Goal: Task Accomplishment & Management: Manage account settings

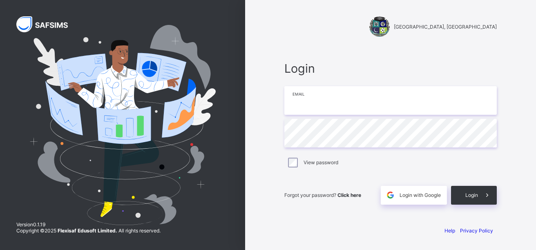
type input "**********"
click at [469, 194] on span "Login" at bounding box center [471, 195] width 13 height 6
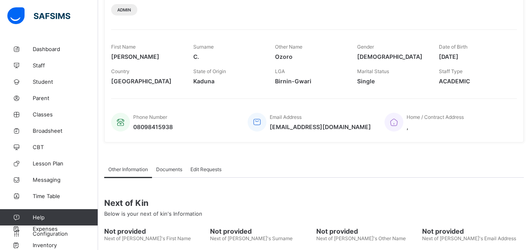
scroll to position [131, 0]
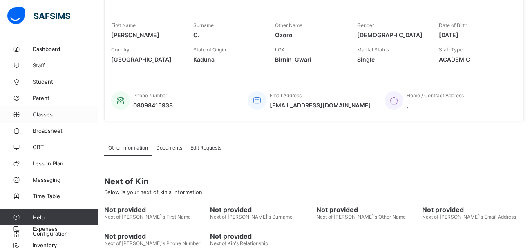
click at [38, 115] on span "Classes" at bounding box center [65, 114] width 65 height 7
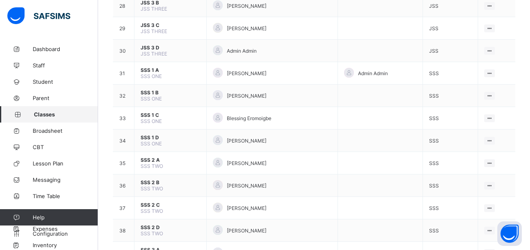
scroll to position [740, 0]
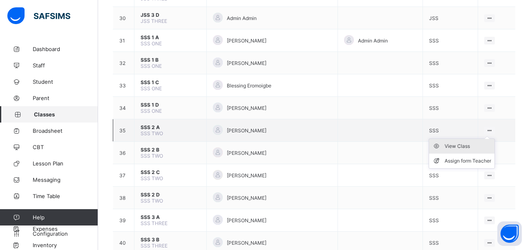
click at [474, 147] on div "View Class" at bounding box center [467, 146] width 47 height 8
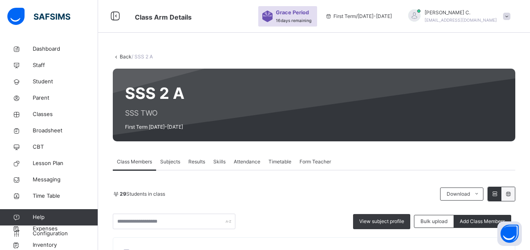
click at [176, 164] on span "Subjects" at bounding box center [170, 161] width 20 height 7
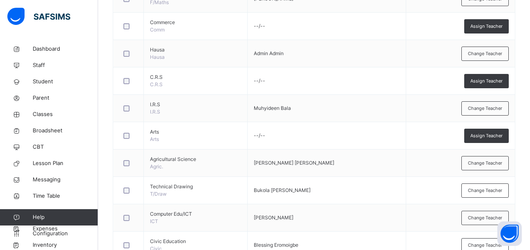
scroll to position [579, 0]
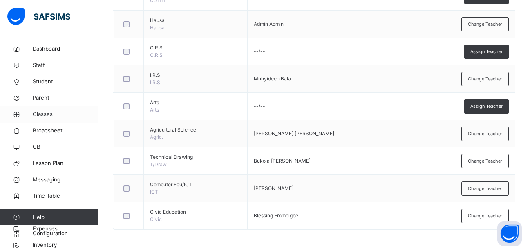
click at [46, 113] on span "Classes" at bounding box center [65, 114] width 65 height 8
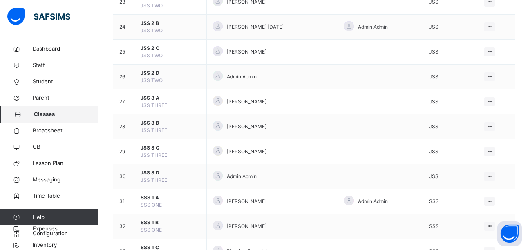
scroll to position [874, 0]
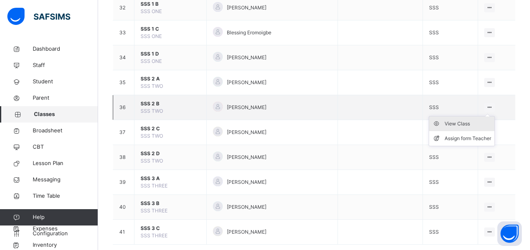
click at [469, 126] on div "View Class" at bounding box center [467, 124] width 47 height 8
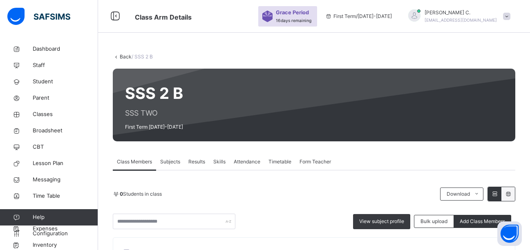
scroll to position [219, 0]
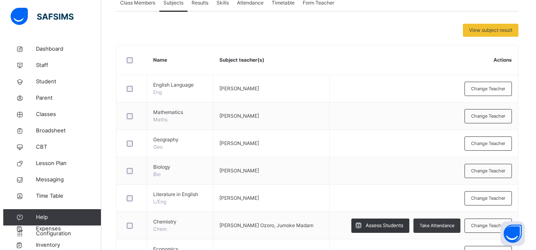
scroll to position [189, 0]
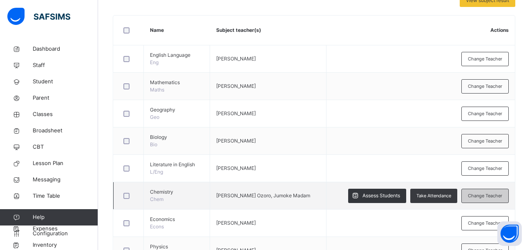
click at [498, 194] on span "Change Teacher" at bounding box center [485, 195] width 34 height 7
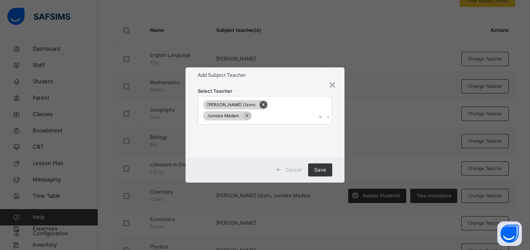
click at [261, 107] on icon at bounding box center [263, 105] width 4 height 6
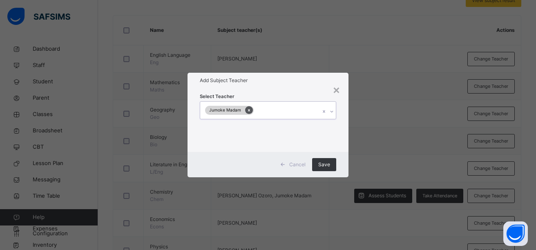
click at [248, 110] on icon at bounding box center [249, 110] width 2 height 2
click at [328, 112] on icon at bounding box center [327, 112] width 3 height 2
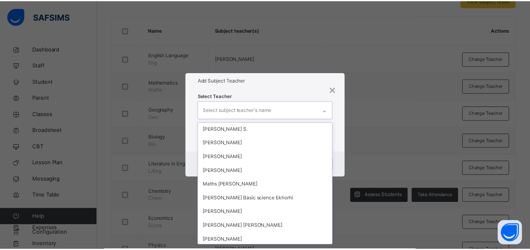
scroll to position [752, 0]
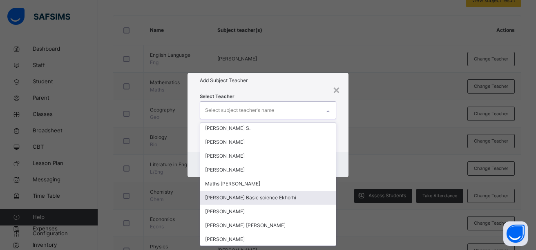
click at [266, 196] on div "Florence Basic science Ekhorhi" at bounding box center [268, 198] width 136 height 14
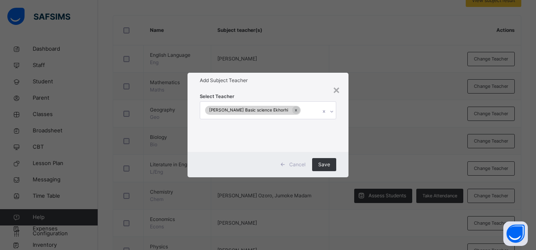
click at [348, 224] on div "× Add Subject Teacher Select Teacher Florence Basic science Ekhorhi Cancel Save" at bounding box center [268, 125] width 536 height 250
click at [322, 166] on span "Save" at bounding box center [324, 164] width 12 height 7
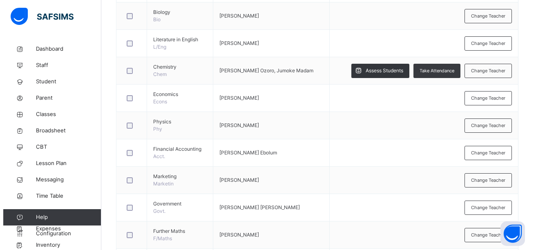
scroll to position [319, 0]
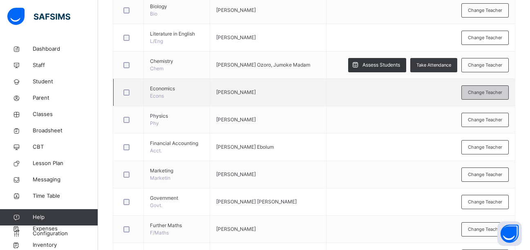
click at [476, 93] on span "Change Teacher" at bounding box center [485, 92] width 34 height 7
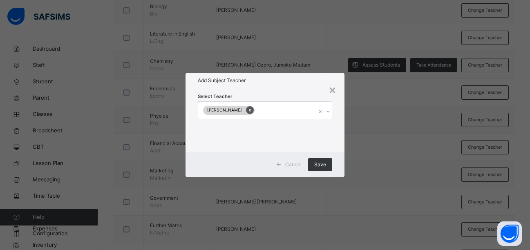
click at [249, 111] on icon at bounding box center [250, 110] width 2 height 2
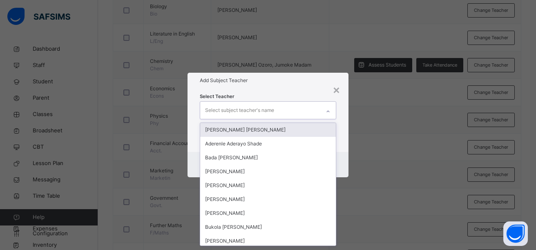
click at [326, 113] on icon at bounding box center [328, 111] width 5 height 8
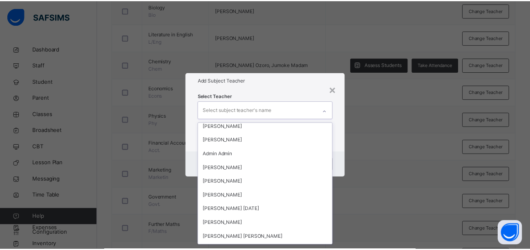
scroll to position [929, 0]
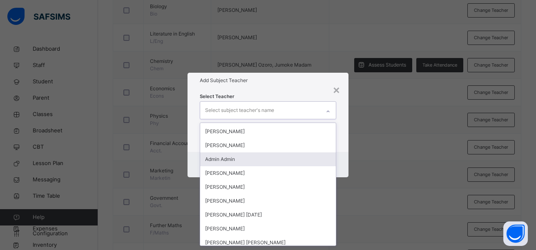
click at [239, 159] on div "Admin Admin" at bounding box center [268, 159] width 136 height 14
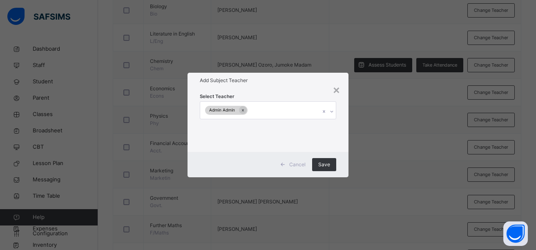
click at [353, 202] on div "× Add Subject Teacher Select Teacher Admin Admin Cancel Save" at bounding box center [268, 125] width 536 height 250
click at [326, 167] on span "Save" at bounding box center [324, 164] width 12 height 7
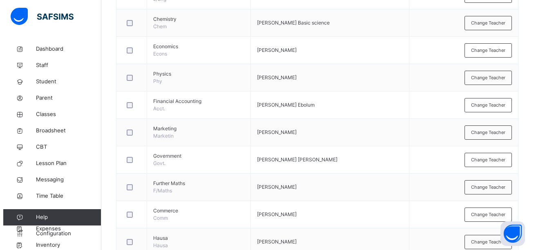
scroll to position [368, 0]
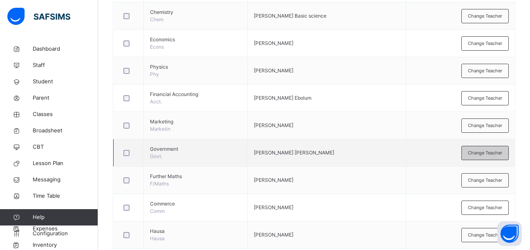
click at [496, 154] on span "Change Teacher" at bounding box center [485, 152] width 34 height 7
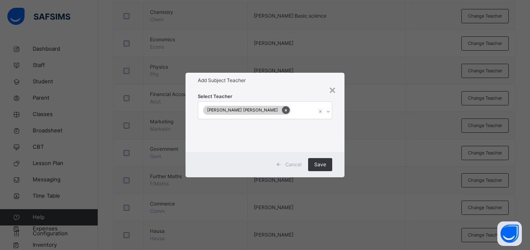
click at [283, 111] on icon at bounding box center [285, 110] width 4 height 6
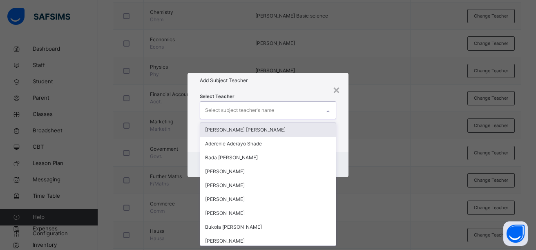
click at [328, 114] on icon at bounding box center [328, 111] width 5 height 8
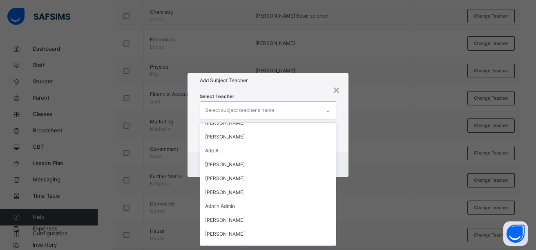
scroll to position [920, 0]
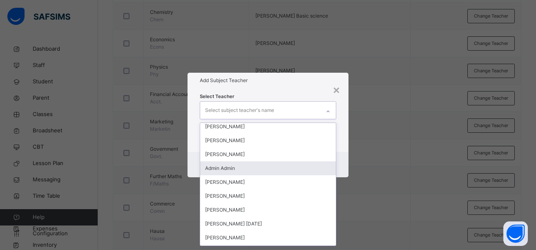
click at [232, 165] on div "Admin Admin" at bounding box center [268, 168] width 136 height 14
click at [363, 190] on div "× Add Subject Teacher Select Teacher option Admin Admin, selected. option Bisal…" at bounding box center [268, 125] width 536 height 250
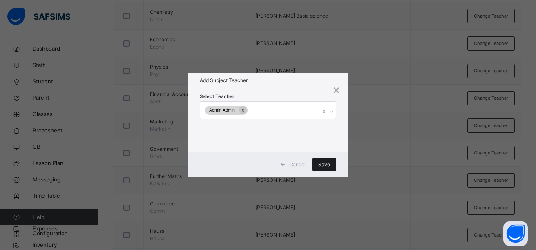
click at [326, 164] on span "Save" at bounding box center [324, 164] width 12 height 7
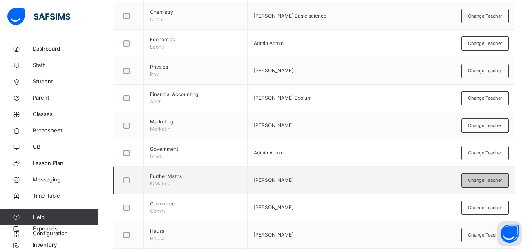
click at [487, 180] on span "Change Teacher" at bounding box center [485, 180] width 34 height 7
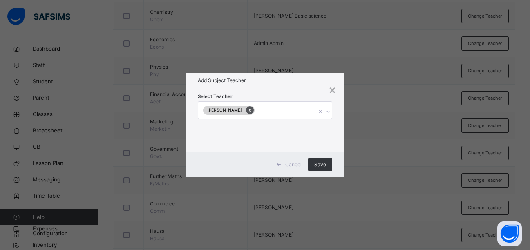
click at [252, 112] on icon at bounding box center [250, 110] width 4 height 6
click at [327, 112] on icon at bounding box center [328, 111] width 5 height 8
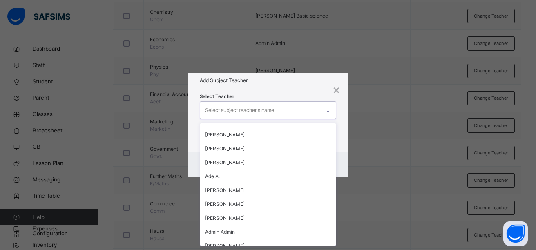
scroll to position [963, 0]
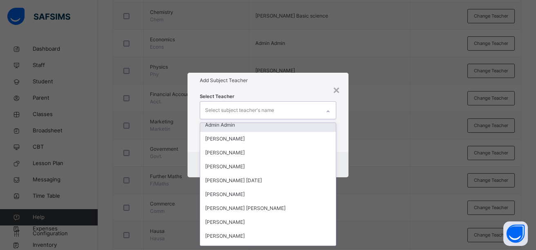
click at [229, 126] on div "Admin Admin" at bounding box center [268, 125] width 136 height 14
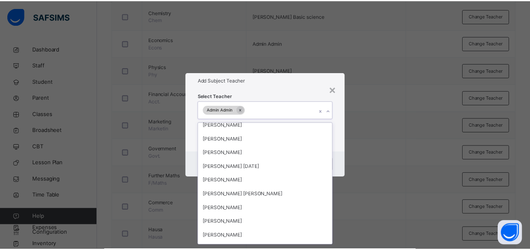
scroll to position [949, 0]
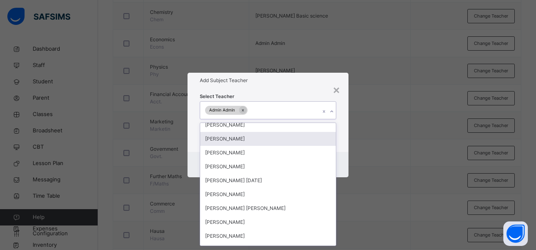
click at [376, 164] on div "× Add Subject Teacher Select Teacher option Admin Admin, selected. option Bisal…" at bounding box center [268, 125] width 536 height 250
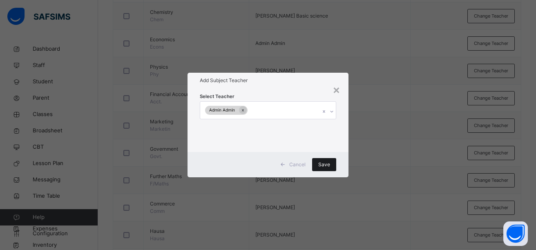
click at [320, 165] on span "Save" at bounding box center [324, 164] width 12 height 7
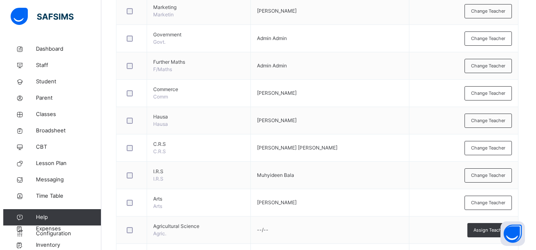
scroll to position [499, 0]
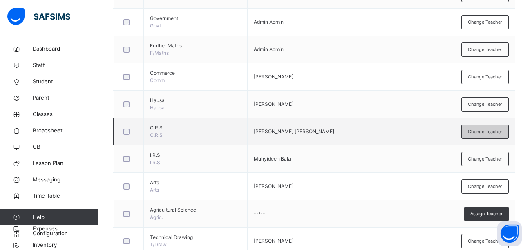
click at [484, 134] on span "Change Teacher" at bounding box center [485, 131] width 34 height 7
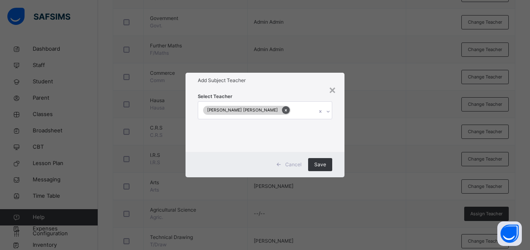
click at [283, 111] on icon at bounding box center [285, 110] width 4 height 6
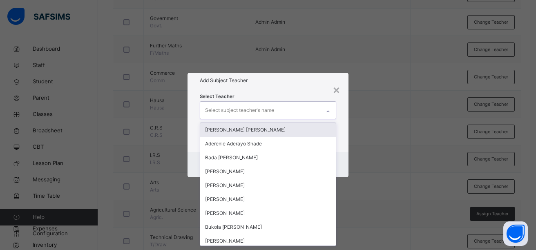
click at [328, 114] on icon at bounding box center [328, 111] width 5 height 8
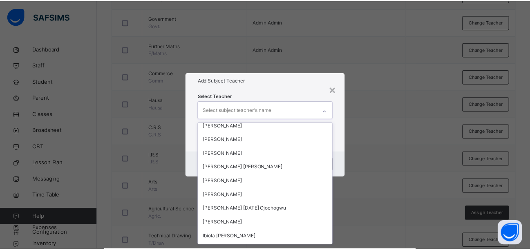
scroll to position [1120, 0]
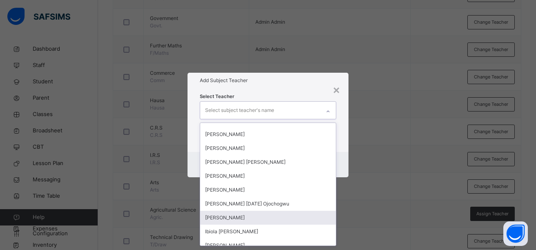
click at [236, 216] on div "Solomon Caleb N." at bounding box center [268, 218] width 136 height 14
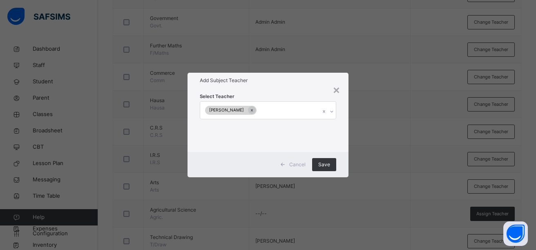
click at [350, 212] on div "× Add Subject Teacher Select Teacher Solomon Caleb N. Cancel Save" at bounding box center [268, 125] width 536 height 250
click at [334, 165] on div "Save" at bounding box center [324, 164] width 24 height 13
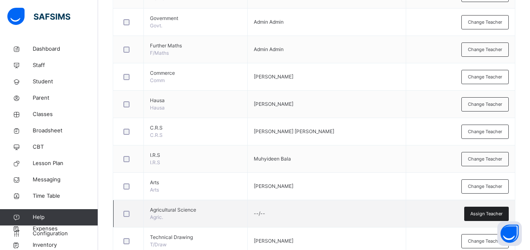
click at [485, 216] on span "Assign Teacher" at bounding box center [486, 213] width 32 height 7
click at [0, 0] on div "× Add Subject Teacher Select Teacher Select subject teacher's name Cancel Save" at bounding box center [0, 0] width 0 height 0
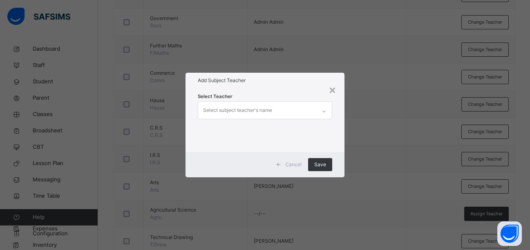
click at [323, 115] on icon at bounding box center [323, 111] width 5 height 8
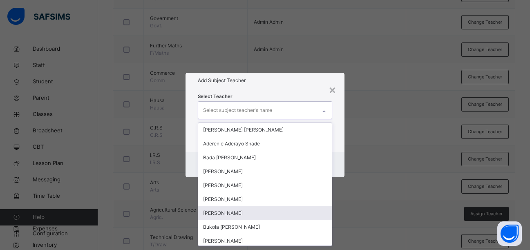
click at [230, 212] on div "[PERSON_NAME]" at bounding box center [265, 213] width 134 height 14
click at [352, 207] on div "× Add Subject Teacher Select Teacher option Godfrey Irene Ayo, selected. option…" at bounding box center [268, 125] width 536 height 250
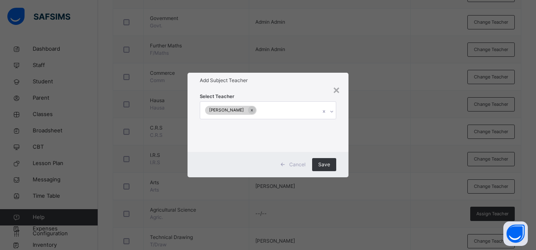
click at [352, 207] on div "× Add Subject Teacher Select Teacher Godfrey Irene Ayo Cancel Save" at bounding box center [268, 125] width 536 height 250
click at [324, 167] on span "Save" at bounding box center [324, 164] width 12 height 7
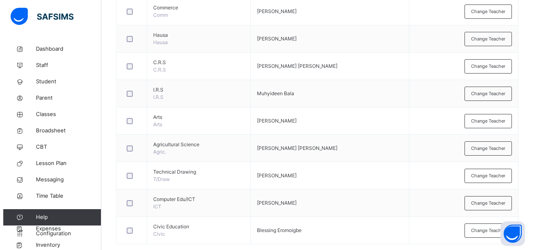
scroll to position [579, 0]
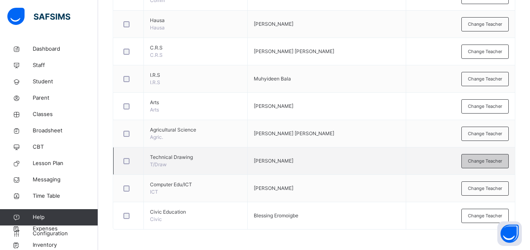
click at [481, 159] on span "Change Teacher" at bounding box center [485, 161] width 34 height 7
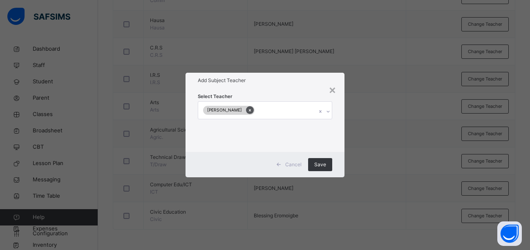
click at [248, 110] on icon at bounding box center [250, 110] width 4 height 6
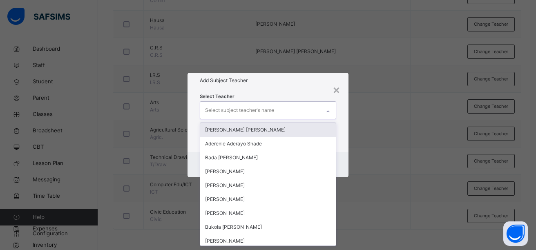
click at [327, 113] on icon at bounding box center [328, 111] width 5 height 8
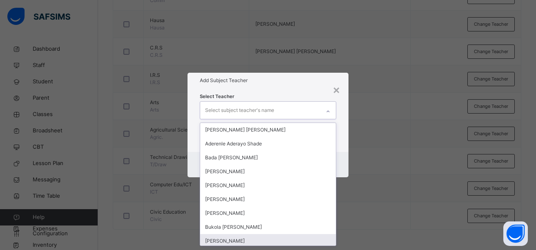
click at [255, 234] on div "Grace n. Samuel" at bounding box center [268, 241] width 136 height 14
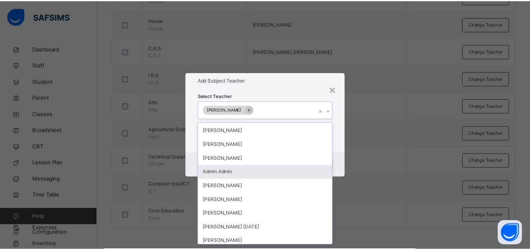
scroll to position [903, 0]
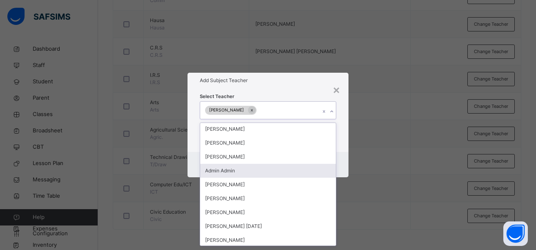
click at [228, 169] on div "Admin Admin" at bounding box center [268, 171] width 136 height 14
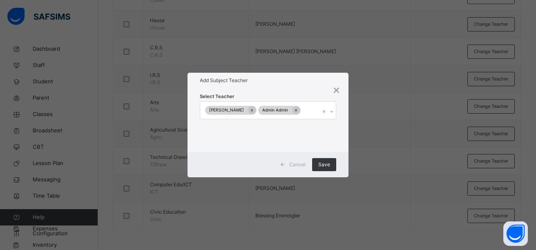
click at [394, 197] on div "× Add Subject Teacher Select Teacher Grace n. Samuel Admin Admin Cancel Save" at bounding box center [268, 125] width 536 height 250
click at [326, 165] on span "Save" at bounding box center [324, 164] width 12 height 7
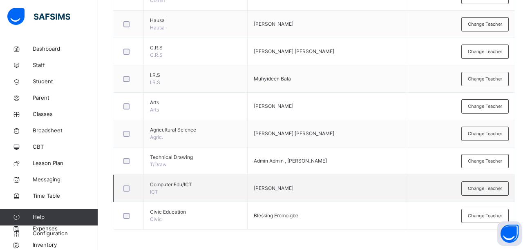
scroll to position [566, 0]
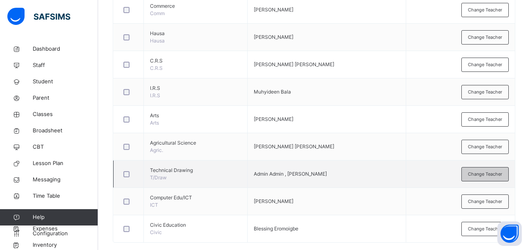
click at [473, 176] on span "Change Teacher" at bounding box center [485, 174] width 34 height 7
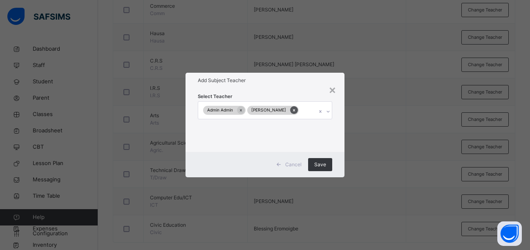
click at [293, 111] on icon at bounding box center [294, 110] width 2 height 2
click at [326, 163] on span "Save" at bounding box center [324, 164] width 12 height 7
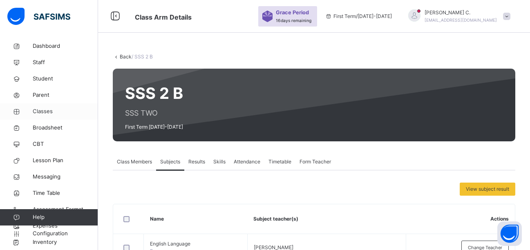
scroll to position [3, 0]
click at [47, 111] on span "Classes" at bounding box center [65, 111] width 65 height 8
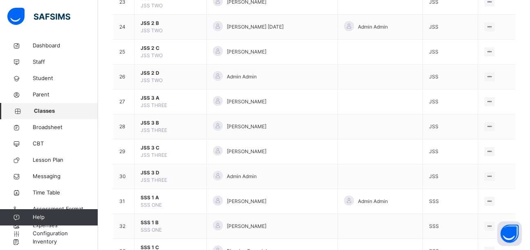
scroll to position [874, 0]
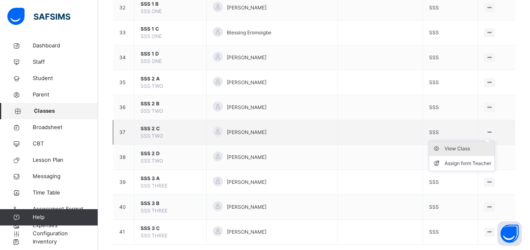
click at [463, 147] on div "View Class" at bounding box center [467, 149] width 47 height 8
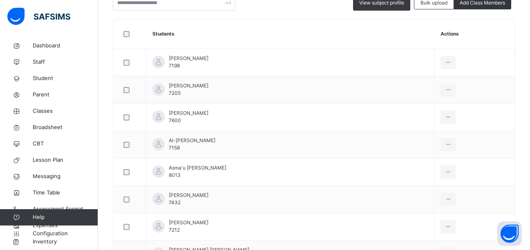
scroll to position [66, 0]
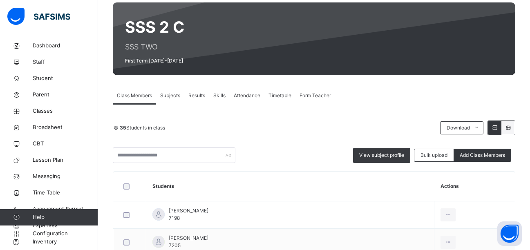
click at [174, 96] on span "Subjects" at bounding box center [170, 95] width 20 height 7
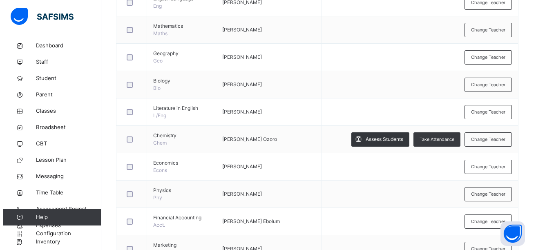
scroll to position [246, 0]
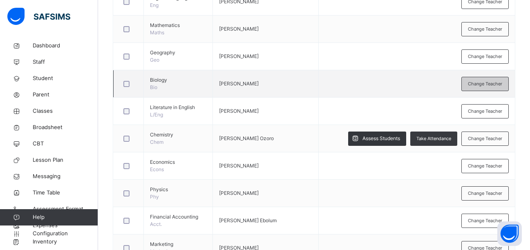
click at [477, 85] on span "Change Teacher" at bounding box center [485, 83] width 34 height 7
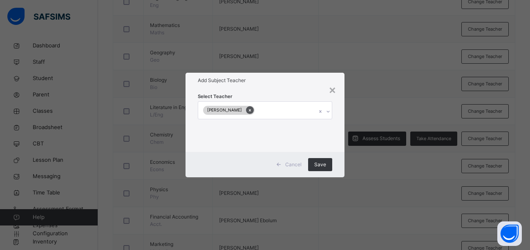
click at [252, 111] on icon at bounding box center [250, 110] width 4 height 6
click at [329, 112] on icon at bounding box center [328, 111] width 5 height 8
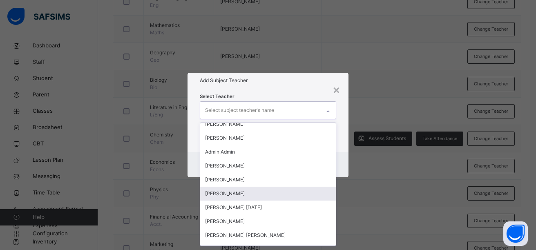
scroll to position [933, 0]
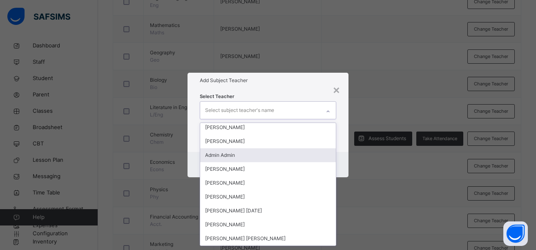
click at [249, 156] on div "Admin Admin" at bounding box center [268, 155] width 136 height 14
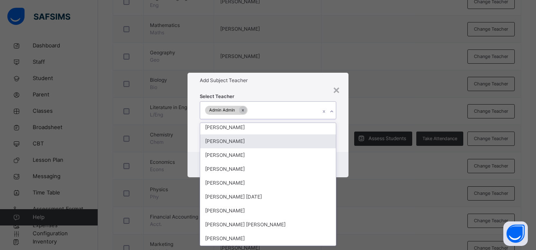
click at [367, 178] on div "× Add Subject Teacher Select Teacher option Admin Admin, selected. option Deji …" at bounding box center [268, 125] width 536 height 250
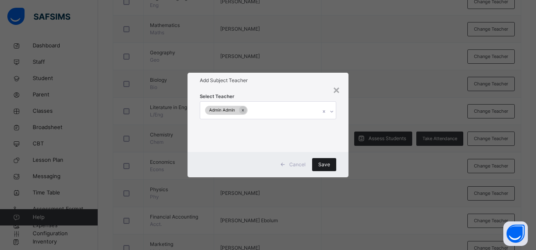
click at [319, 166] on span "Save" at bounding box center [324, 164] width 12 height 7
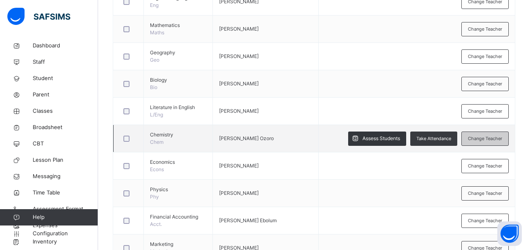
click at [483, 142] on span "Change Teacher" at bounding box center [485, 138] width 34 height 7
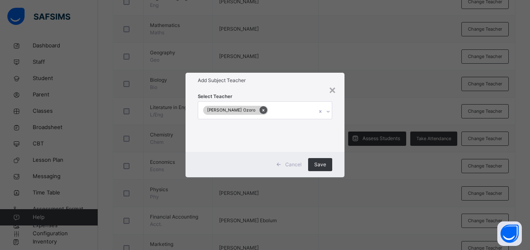
click at [261, 113] on icon at bounding box center [263, 110] width 4 height 6
click at [328, 112] on icon at bounding box center [327, 112] width 3 height 2
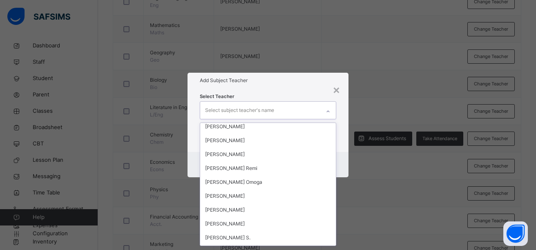
scroll to position [749, 0]
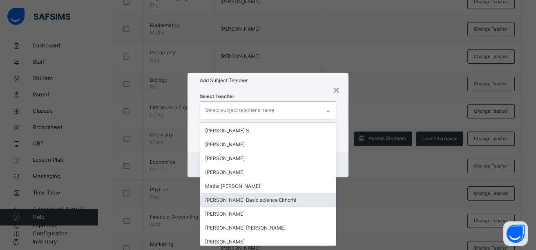
click at [278, 198] on div "Florence Basic science Ekhorhi" at bounding box center [268, 200] width 136 height 14
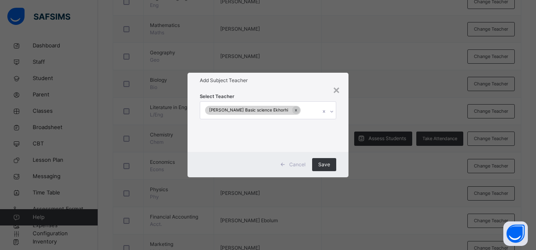
click at [355, 204] on div "× Add Subject Teacher Select Teacher Florence Basic science Ekhorhi Cancel Save" at bounding box center [268, 125] width 536 height 250
click at [323, 162] on span "Save" at bounding box center [324, 164] width 12 height 7
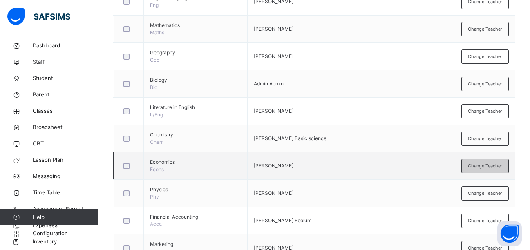
click at [482, 169] on span "Change Teacher" at bounding box center [485, 166] width 34 height 7
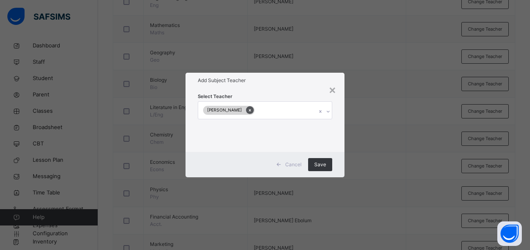
click at [249, 111] on icon at bounding box center [250, 110] width 2 height 2
click at [328, 115] on div at bounding box center [328, 111] width 14 height 13
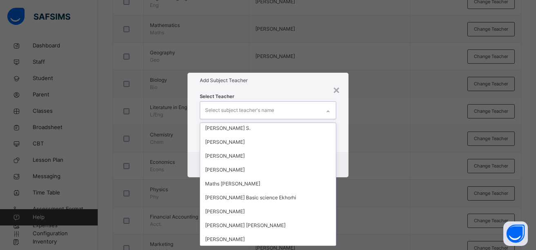
scroll to position [963, 0]
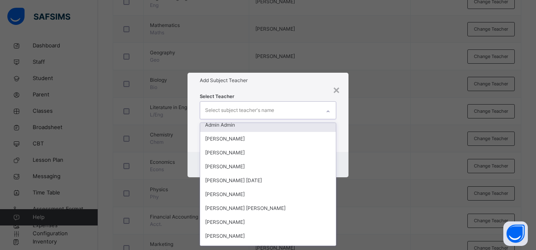
click at [227, 126] on div "Admin Admin" at bounding box center [268, 125] width 136 height 14
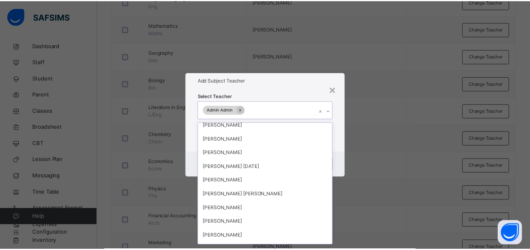
scroll to position [949, 0]
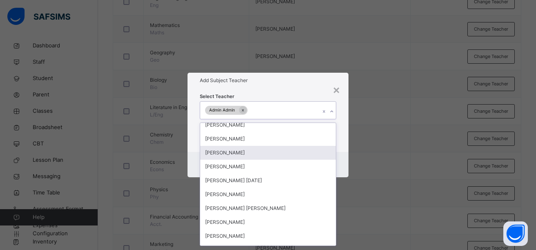
click at [363, 181] on div "× Add Subject Teacher Select Teacher option Admin Admin, selected. option Emman…" at bounding box center [268, 125] width 536 height 250
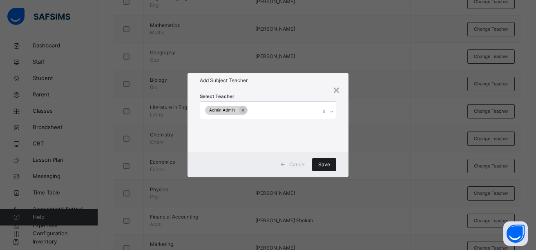
click at [324, 164] on span "Save" at bounding box center [324, 164] width 12 height 7
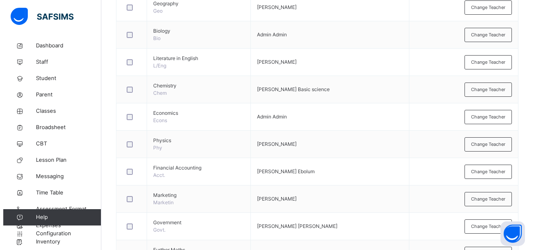
scroll to position [311, 0]
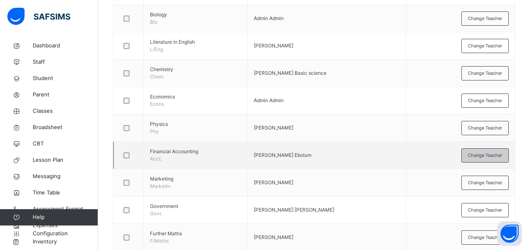
click at [480, 152] on span "Change Teacher" at bounding box center [485, 155] width 34 height 7
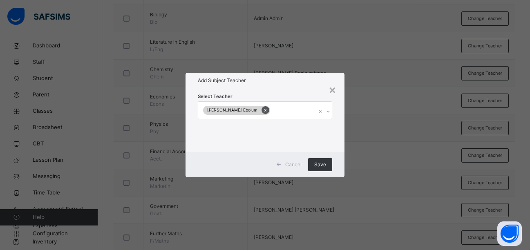
click at [268, 112] on icon at bounding box center [265, 110] width 4 height 6
click at [329, 113] on icon at bounding box center [328, 111] width 5 height 8
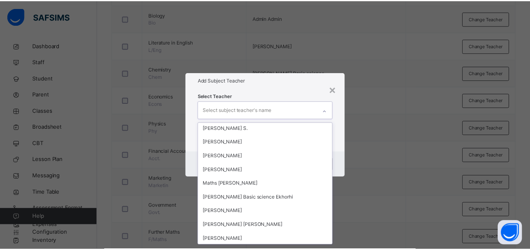
scroll to position [856, 0]
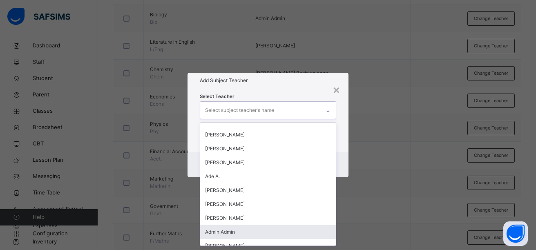
click at [236, 230] on div "Admin Admin" at bounding box center [268, 232] width 136 height 14
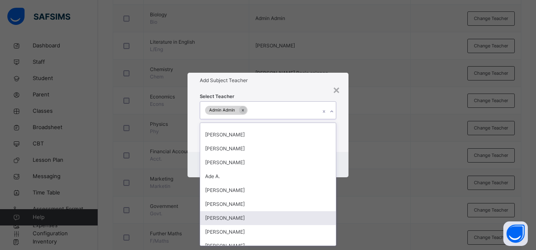
click at [359, 215] on div "× Add Subject Teacher Select Teacher option Admin Admin, selected. option Deji …" at bounding box center [268, 125] width 536 height 250
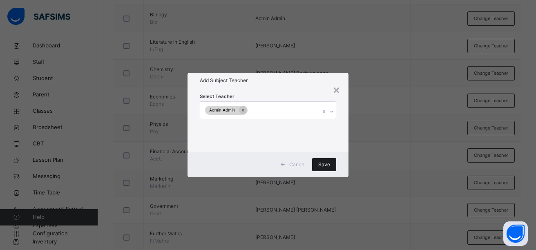
click at [328, 166] on span "Save" at bounding box center [324, 164] width 12 height 7
click at [328, 166] on div "Save" at bounding box center [324, 164] width 24 height 13
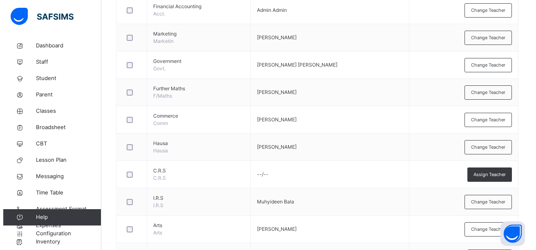
scroll to position [458, 0]
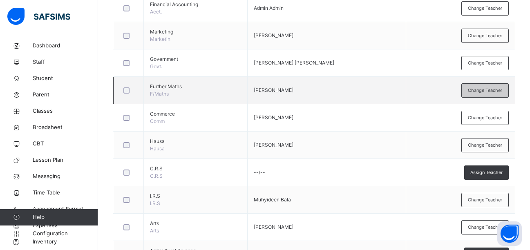
click at [479, 93] on span "Change Teacher" at bounding box center [485, 90] width 34 height 7
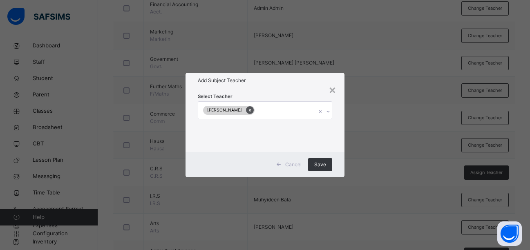
click at [252, 112] on icon at bounding box center [250, 110] width 4 height 6
click at [328, 114] on icon at bounding box center [328, 111] width 5 height 8
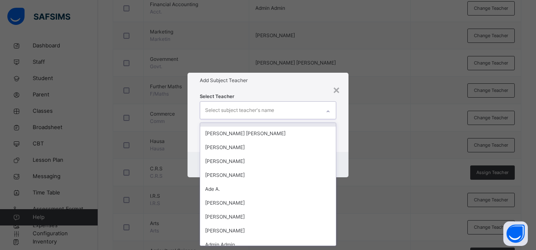
scroll to position [856, 0]
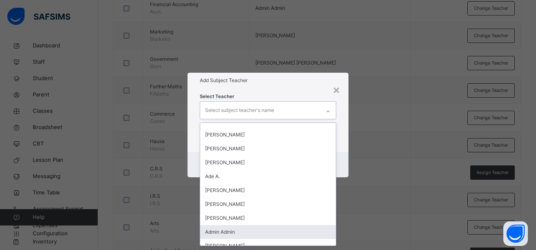
click at [241, 232] on div "Admin Admin" at bounding box center [268, 232] width 136 height 14
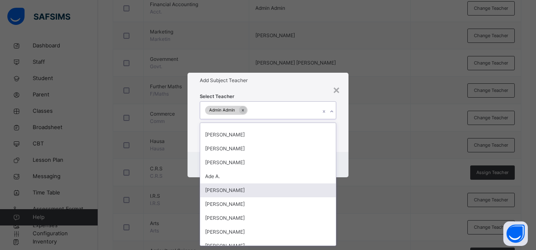
click at [375, 181] on div "× Add Subject Teacher Select Teacher option Admin Admin, selected. option Shahe…" at bounding box center [268, 125] width 536 height 250
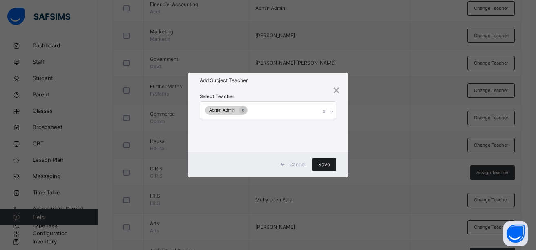
click at [326, 168] on span "Save" at bounding box center [324, 164] width 12 height 7
click at [326, 163] on div "Save" at bounding box center [320, 164] width 24 height 13
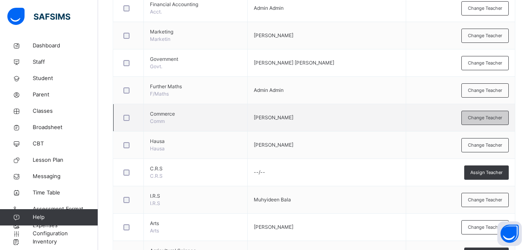
click at [479, 121] on span "Change Teacher" at bounding box center [485, 117] width 34 height 7
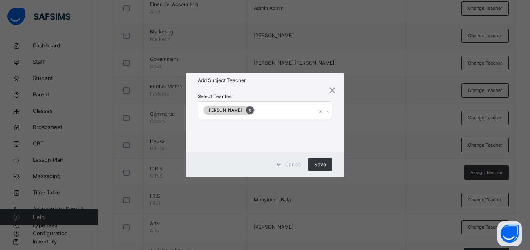
click at [252, 111] on icon at bounding box center [250, 110] width 4 height 6
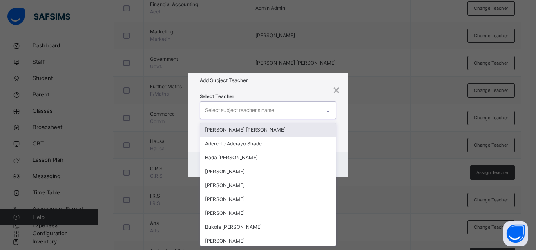
click at [329, 114] on div at bounding box center [328, 111] width 14 height 13
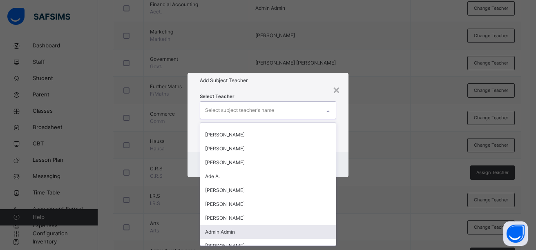
click at [266, 234] on div "Admin Admin" at bounding box center [268, 232] width 136 height 14
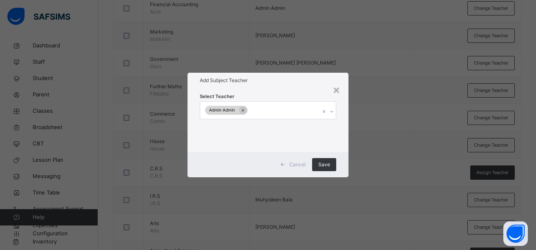
click at [365, 199] on div "× Add Subject Teacher Select Teacher Admin Admin Cancel Save" at bounding box center [268, 125] width 536 height 250
click at [322, 163] on span "Save" at bounding box center [324, 164] width 12 height 7
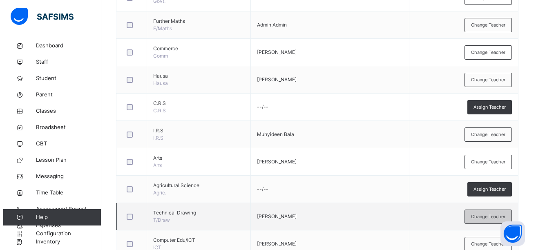
scroll to position [556, 0]
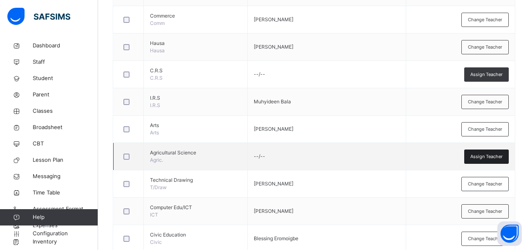
click at [495, 158] on span "Assign Teacher" at bounding box center [486, 156] width 32 height 7
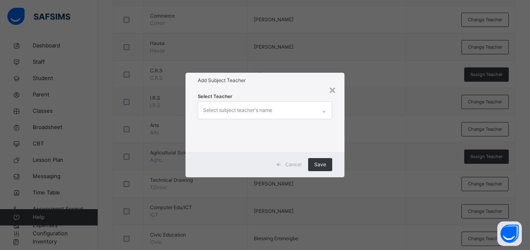
click at [326, 113] on icon at bounding box center [323, 111] width 5 height 8
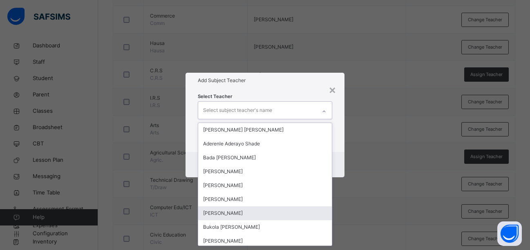
click at [264, 210] on div "[PERSON_NAME]" at bounding box center [265, 213] width 134 height 14
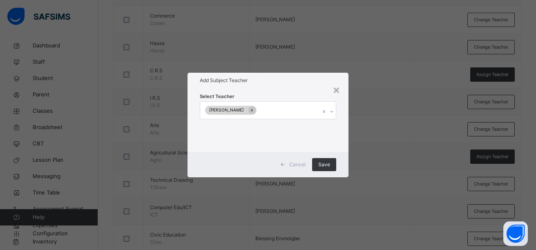
click at [347, 207] on div "× Add Subject Teacher Select Teacher Godfrey Irene Ayo Cancel Save" at bounding box center [268, 125] width 536 height 250
click at [324, 166] on span "Save" at bounding box center [324, 164] width 12 height 7
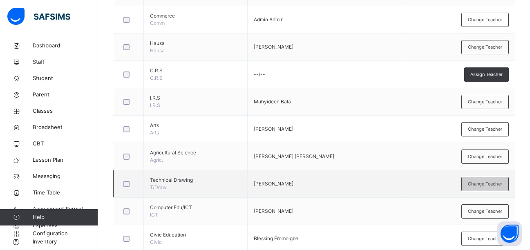
click at [491, 185] on span "Change Teacher" at bounding box center [485, 184] width 34 height 7
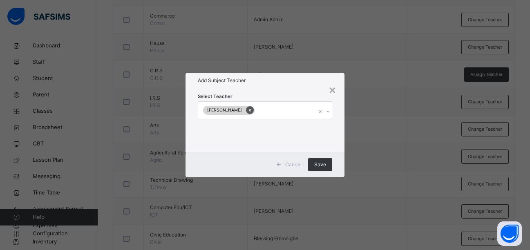
click at [248, 110] on icon at bounding box center [250, 110] width 4 height 6
click at [329, 110] on icon at bounding box center [328, 111] width 5 height 8
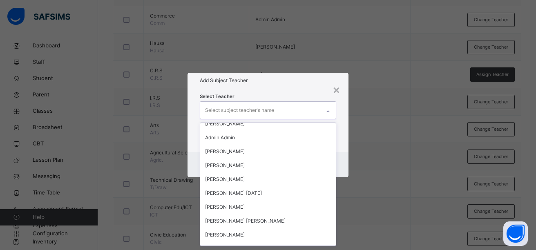
scroll to position [963, 0]
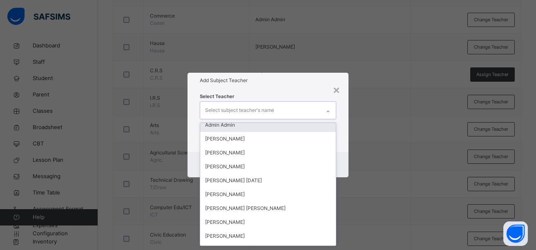
click at [215, 126] on div "Admin Admin" at bounding box center [268, 125] width 136 height 14
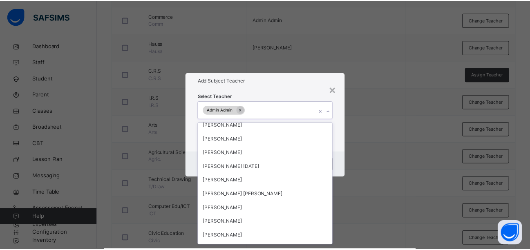
scroll to position [949, 0]
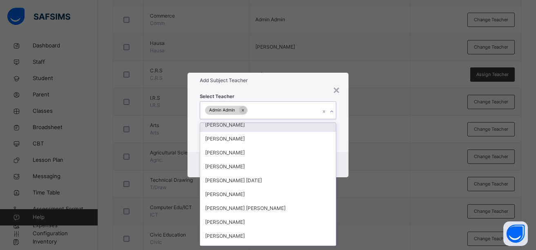
click at [340, 179] on div "× Add Subject Teacher Select Teacher option Admin Admin, selected. option Deji …" at bounding box center [268, 125] width 536 height 250
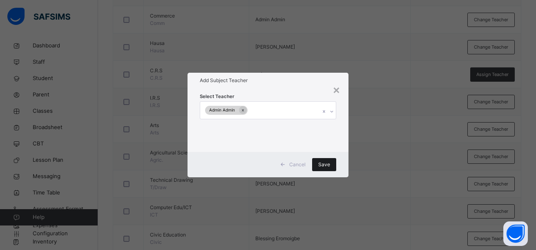
click at [334, 165] on div "Save" at bounding box center [324, 164] width 24 height 13
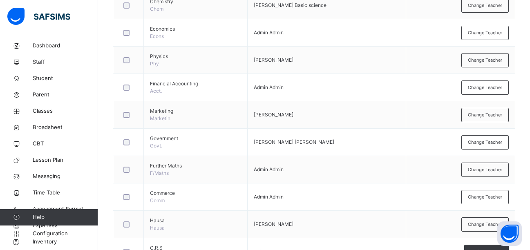
scroll to position [393, 0]
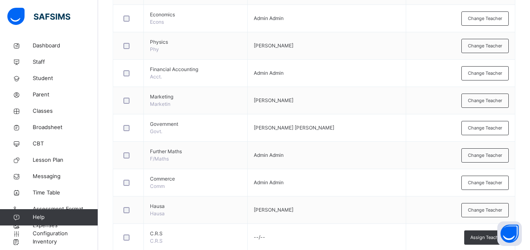
click at [521, 237] on button "Open asap" at bounding box center [509, 233] width 25 height 25
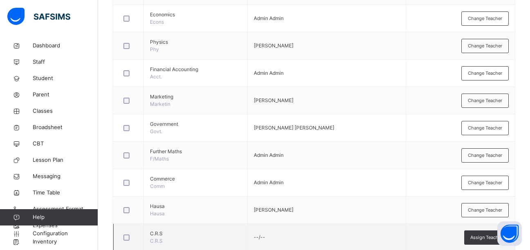
drag, startPoint x: 533, startPoint y: 245, endPoint x: 391, endPoint y: 226, distance: 143.1
click at [521, 237] on button "Open asap" at bounding box center [509, 233] width 25 height 25
click at [432, 237] on body "Class Arm Details Grace Period 16 days remaining First Term / 2025-2026 Emmanue…" at bounding box center [265, 21] width 530 height 829
click at [392, 232] on td "--/--" at bounding box center [326, 237] width 158 height 27
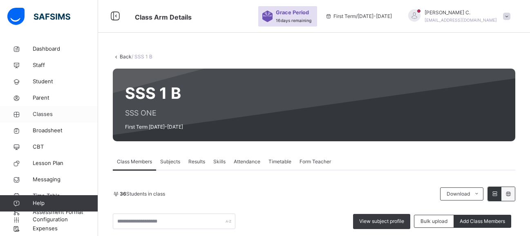
click at [48, 114] on span "Classes" at bounding box center [65, 114] width 65 height 8
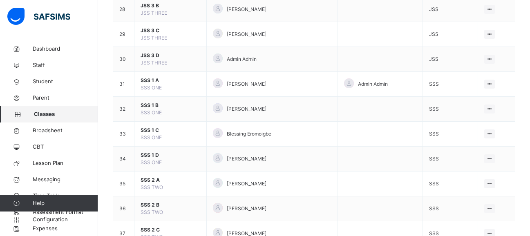
scroll to position [795, 0]
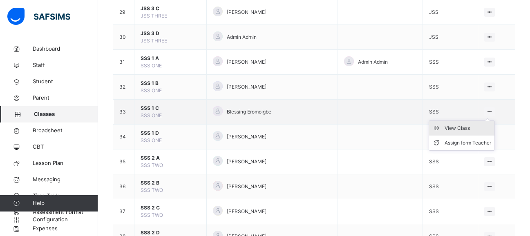
click at [477, 126] on div "View Class" at bounding box center [467, 128] width 47 height 8
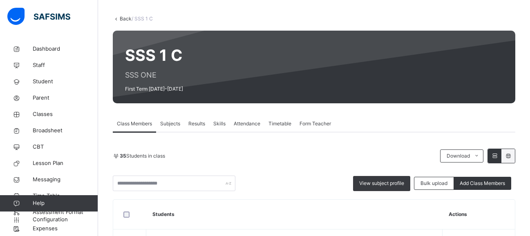
scroll to position [229, 0]
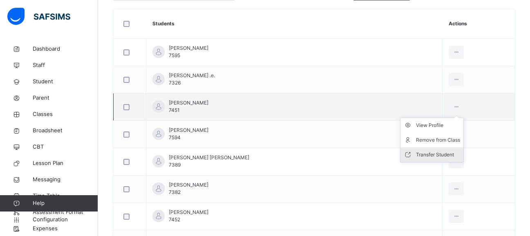
click at [433, 156] on div "Transfer Student" at bounding box center [438, 155] width 44 height 8
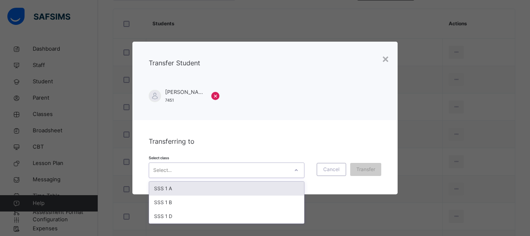
click at [297, 170] on icon at bounding box center [296, 170] width 5 height 8
click at [245, 192] on div "SSS 1 A" at bounding box center [226, 189] width 155 height 14
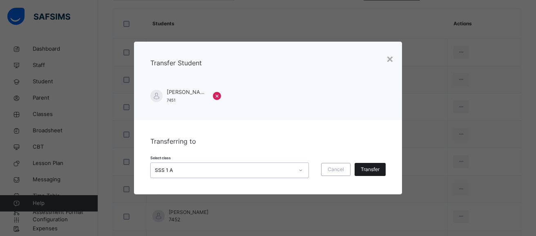
click at [366, 172] on span "Transfer" at bounding box center [370, 169] width 19 height 7
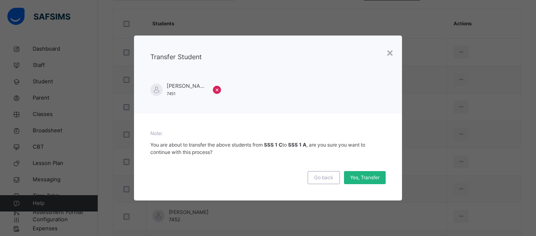
click at [367, 178] on span "Yes, Transfer" at bounding box center [364, 177] width 29 height 7
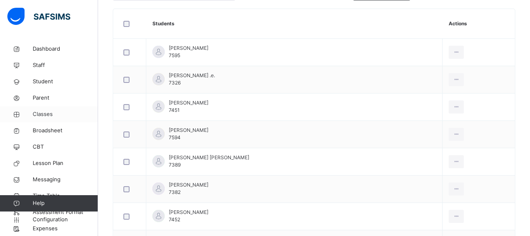
click at [42, 116] on span "Classes" at bounding box center [65, 114] width 65 height 8
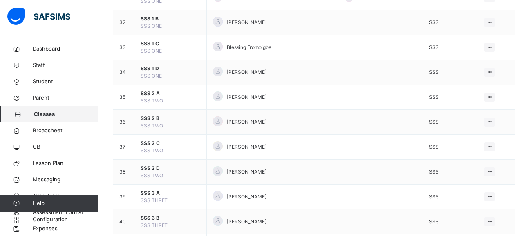
scroll to position [861, 0]
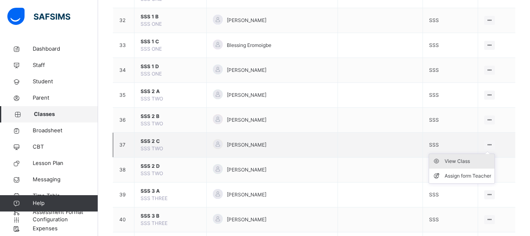
click at [481, 161] on div "View Class" at bounding box center [467, 161] width 47 height 8
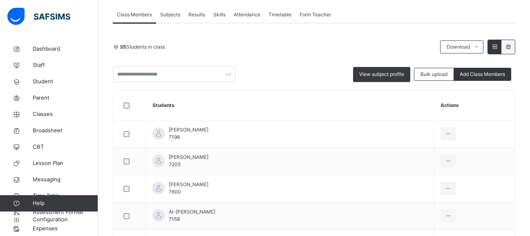
scroll to position [158, 0]
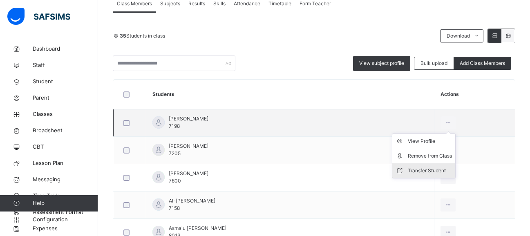
click at [452, 172] on div "Transfer Student" at bounding box center [430, 171] width 44 height 8
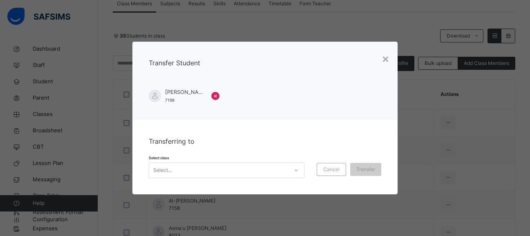
click at [296, 172] on icon at bounding box center [296, 170] width 5 height 8
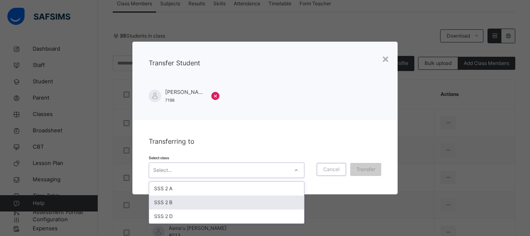
click at [226, 206] on div "SSS 2 B" at bounding box center [226, 203] width 155 height 14
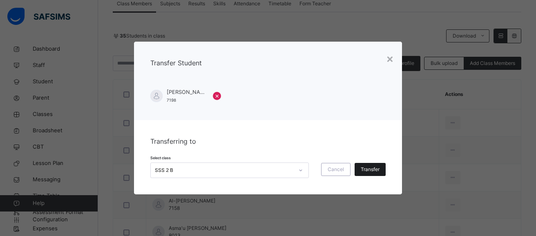
click at [370, 170] on span "Transfer" at bounding box center [370, 169] width 19 height 7
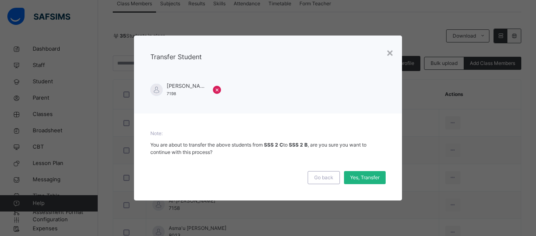
click at [364, 178] on span "Yes, Transfer" at bounding box center [364, 177] width 29 height 7
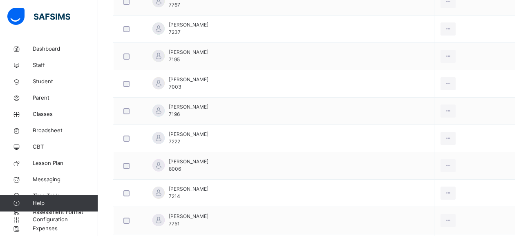
scroll to position [996, 0]
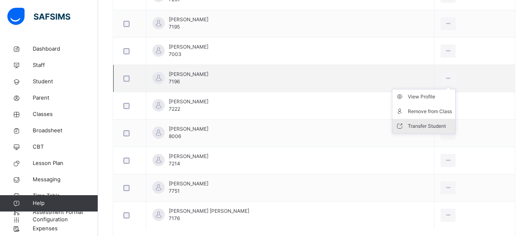
click at [437, 128] on div "Transfer Student" at bounding box center [430, 126] width 44 height 8
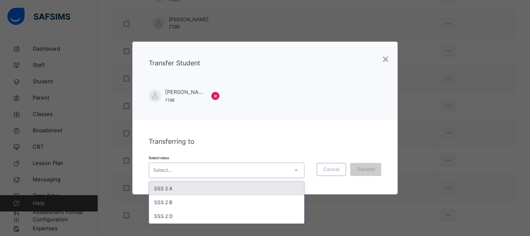
click at [298, 172] on icon at bounding box center [296, 170] width 5 height 8
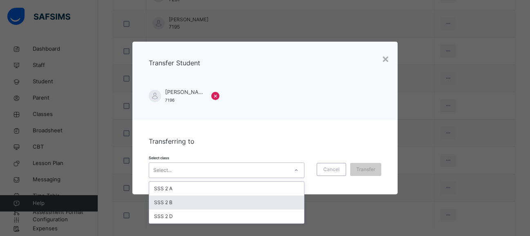
click at [238, 207] on div "SSS 2 B" at bounding box center [226, 203] width 155 height 14
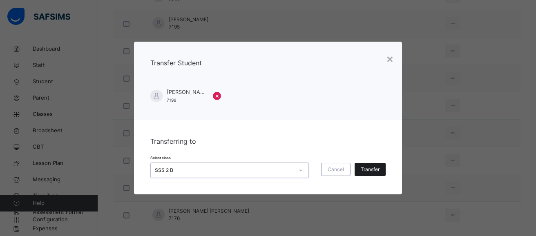
click at [366, 172] on span "Transfer" at bounding box center [370, 169] width 19 height 7
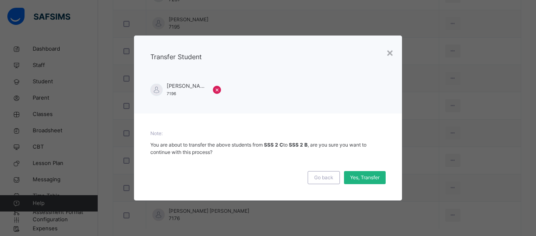
click at [361, 181] on span "Yes, Transfer" at bounding box center [364, 177] width 29 height 7
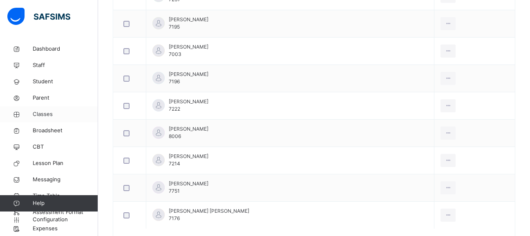
click at [42, 115] on span "Classes" at bounding box center [65, 114] width 65 height 8
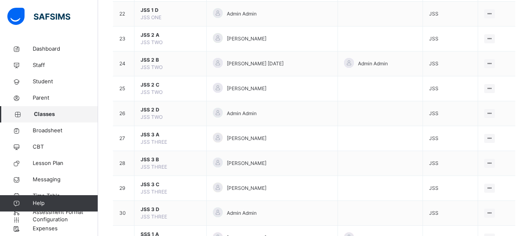
scroll to position [825, 0]
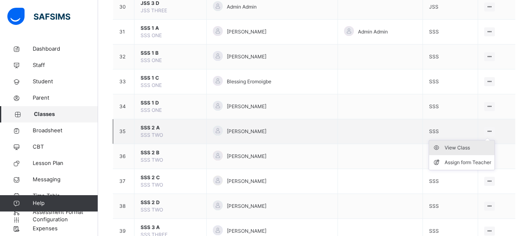
click at [482, 145] on div "View Class" at bounding box center [467, 148] width 47 height 8
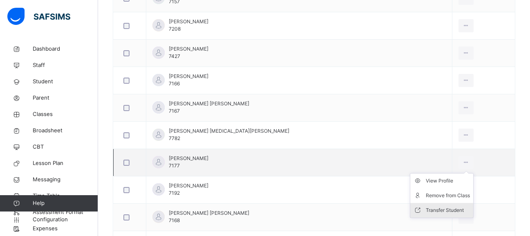
click at [442, 212] on div "Transfer Student" at bounding box center [448, 210] width 44 height 8
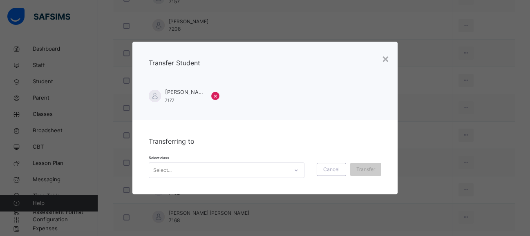
click at [297, 171] on icon at bounding box center [295, 170] width 3 height 2
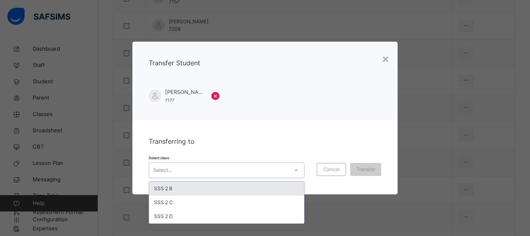
click at [184, 188] on div "SSS 2 B" at bounding box center [226, 189] width 155 height 14
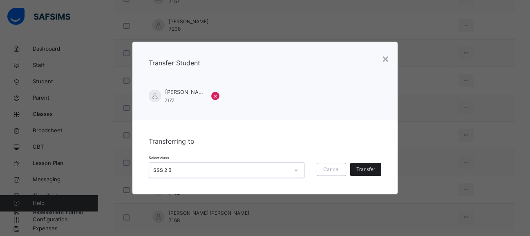
click at [368, 171] on span "Transfer" at bounding box center [365, 169] width 19 height 7
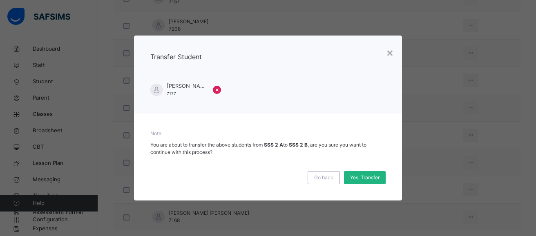
click at [367, 178] on span "Yes, Transfer" at bounding box center [364, 177] width 29 height 7
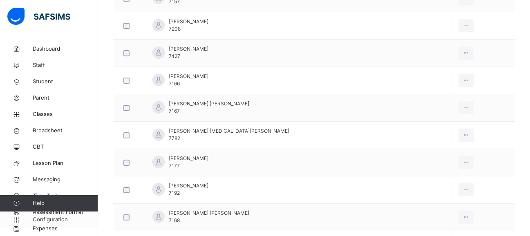
click at [48, 212] on link "Configuration" at bounding box center [49, 220] width 98 height 16
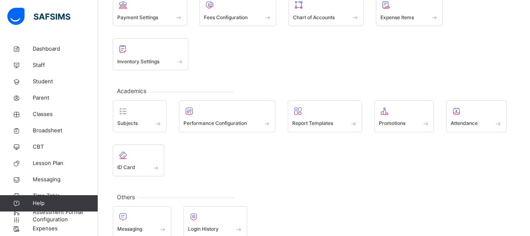
scroll to position [148, 0]
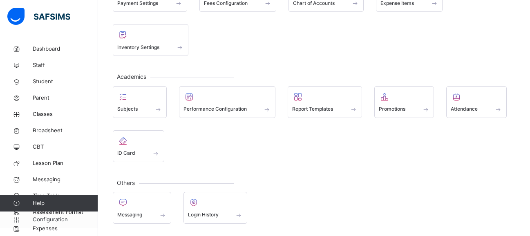
click at [45, 220] on span "Configuration" at bounding box center [65, 220] width 65 height 8
click at [40, 201] on span "Help" at bounding box center [65, 203] width 65 height 8
drag, startPoint x: 40, startPoint y: 201, endPoint x: 219, endPoint y: 155, distance: 185.1
click at [219, 155] on div "Subjects Performance Configuration Report Templates Promotions Attendance ID Ca…" at bounding box center [314, 124] width 402 height 76
click at [154, 153] on span at bounding box center [156, 153] width 8 height 7
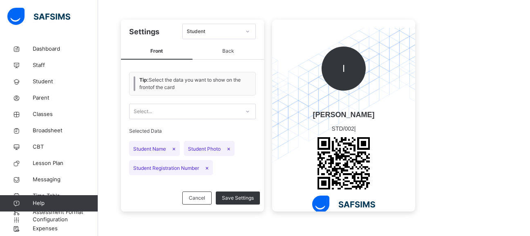
scroll to position [87, 0]
click at [248, 31] on icon at bounding box center [247, 31] width 5 height 8
click at [233, 51] on div "Student" at bounding box center [219, 50] width 73 height 14
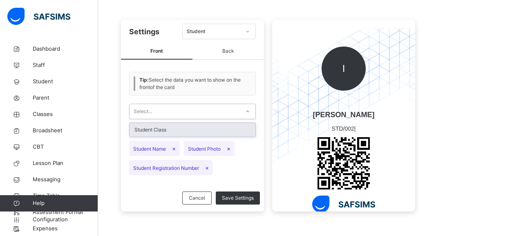
click at [248, 113] on icon at bounding box center [247, 111] width 5 height 8
click at [213, 133] on div "Student Class" at bounding box center [192, 130] width 126 height 14
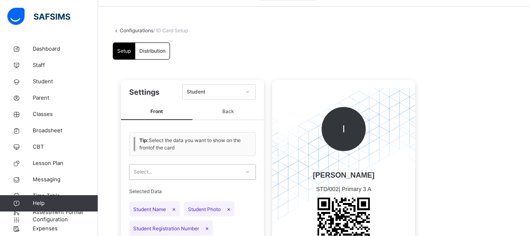
scroll to position [0, 0]
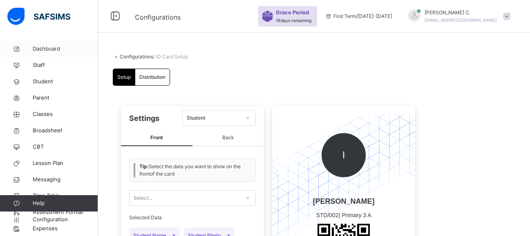
click at [51, 50] on span "Dashboard" at bounding box center [65, 49] width 65 height 8
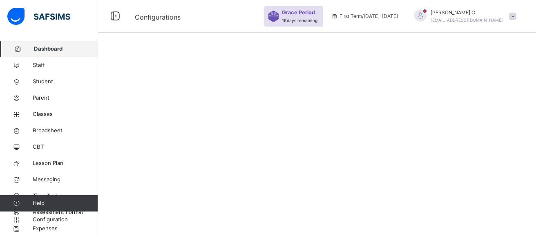
click at [51, 50] on span "Dashboard" at bounding box center [66, 49] width 64 height 8
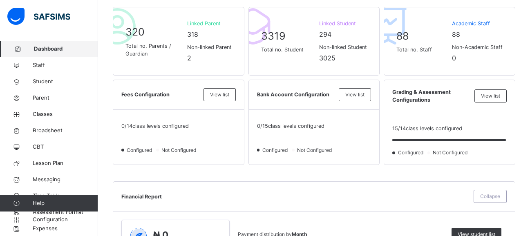
scroll to position [466, 0]
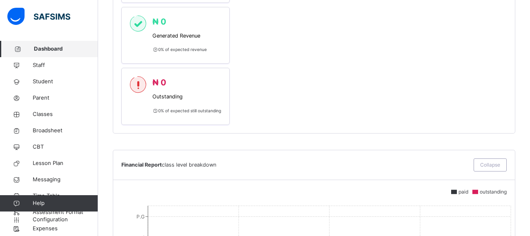
click at [19, 203] on icon at bounding box center [16, 204] width 33 height 6
click at [39, 64] on span "Staff" at bounding box center [65, 65] width 65 height 8
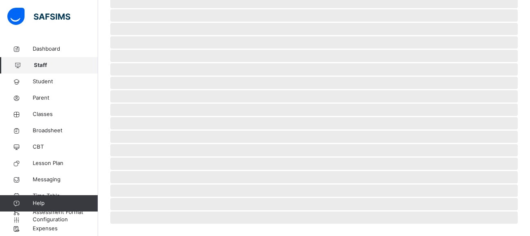
click at [39, 64] on span "Staff" at bounding box center [66, 65] width 64 height 8
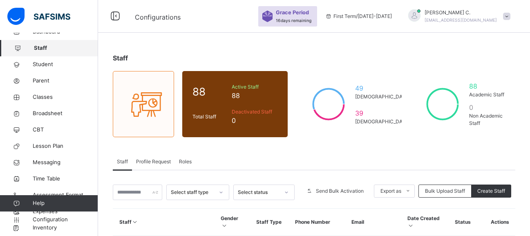
click at [189, 161] on span "Roles" at bounding box center [185, 161] width 13 height 7
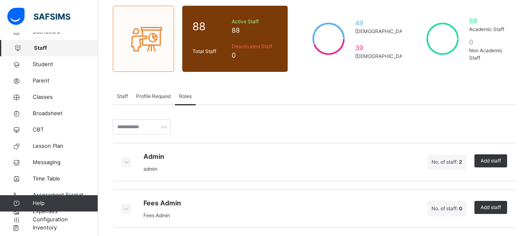
scroll to position [82, 0]
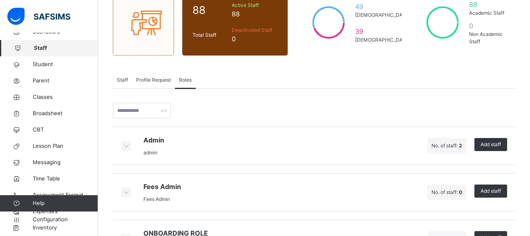
click at [462, 146] on span "No. of staff: 2" at bounding box center [446, 146] width 31 height 6
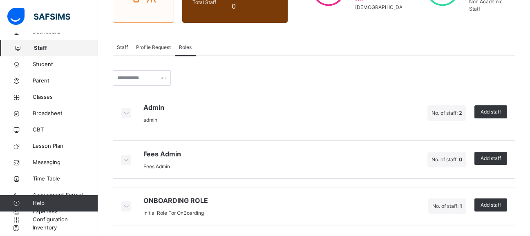
scroll to position [116, 0]
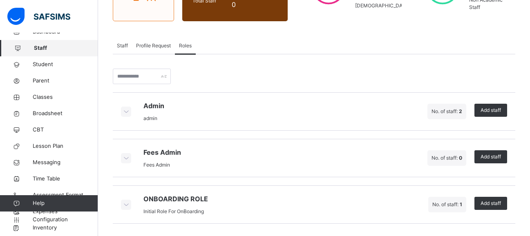
click at [128, 114] on icon at bounding box center [125, 111] width 9 height 8
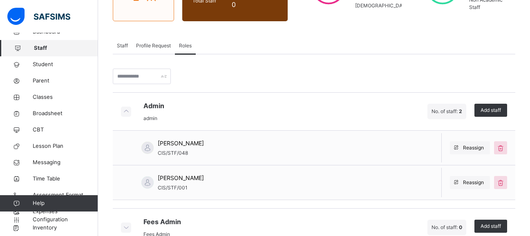
scroll to position [185, 0]
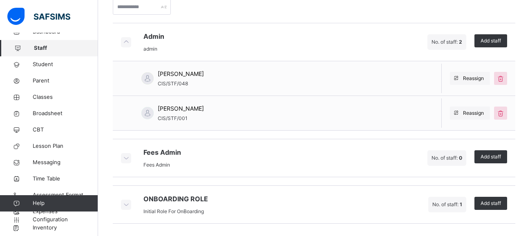
click at [125, 205] on icon at bounding box center [125, 204] width 9 height 8
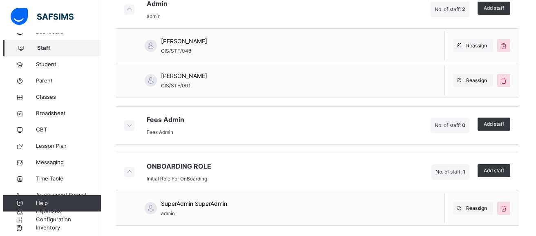
scroll to position [220, 0]
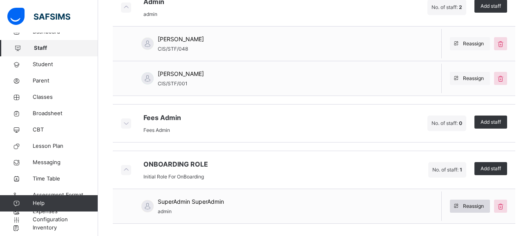
click at [482, 205] on span "Reassign" at bounding box center [473, 206] width 21 height 7
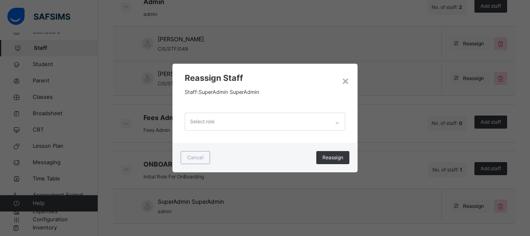
click at [339, 124] on icon at bounding box center [337, 123] width 5 height 8
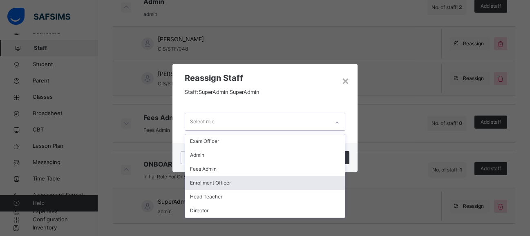
click at [374, 190] on div "× Reassign Staff Staff: SuperAdmin SuperAdmin option Enrollment Officer focused…" at bounding box center [265, 118] width 530 height 236
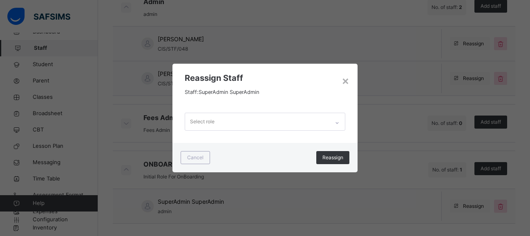
click at [339, 123] on icon at bounding box center [337, 123] width 5 height 8
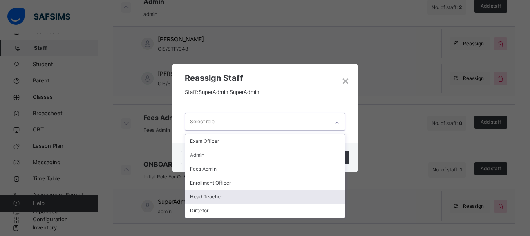
click at [218, 196] on div "Head Teacher" at bounding box center [265, 197] width 160 height 14
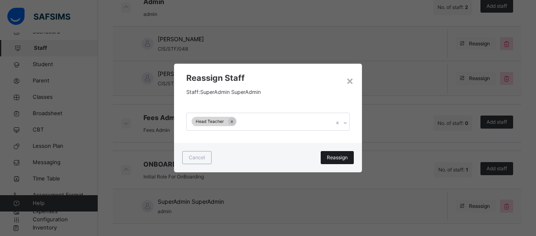
click at [338, 159] on span "Reassign" at bounding box center [337, 157] width 21 height 7
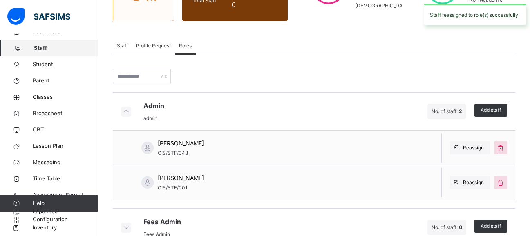
scroll to position [185, 0]
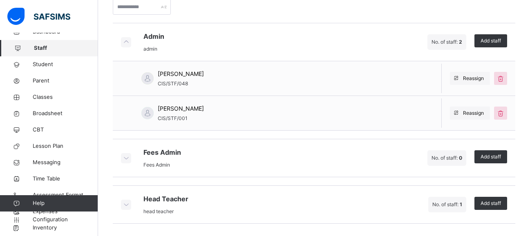
click at [125, 205] on icon at bounding box center [125, 204] width 9 height 8
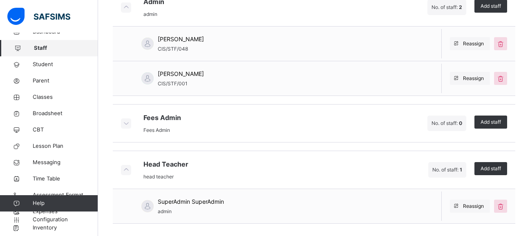
click at [125, 205] on div "SuperAdmin SuperAdmin admin" at bounding box center [172, 206] width 119 height 34
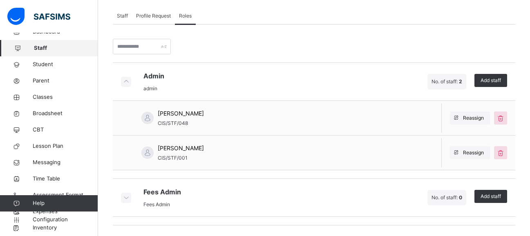
scroll to position [138, 0]
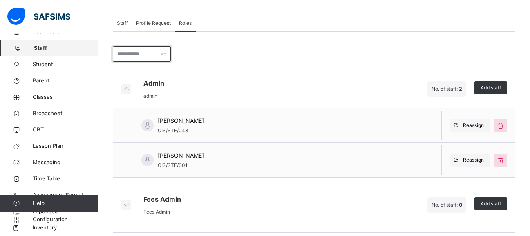
click at [121, 51] on input "text" at bounding box center [142, 54] width 58 height 16
click at [200, 53] on div "Admin admin No. of staff: 2 Add staff Bisallah Abdulqadir CIS/STF/048 Reassign …" at bounding box center [314, 169] width 402 height 274
click at [120, 24] on span "Staff" at bounding box center [122, 23] width 11 height 7
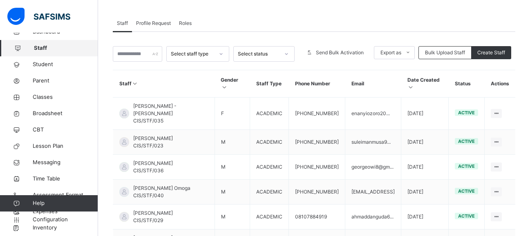
click at [120, 24] on span "Staff" at bounding box center [122, 23] width 11 height 7
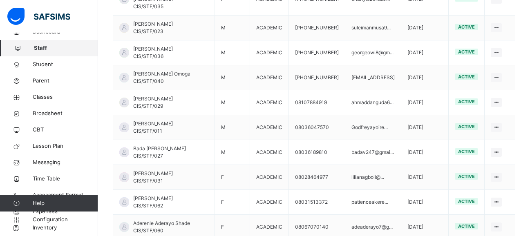
scroll to position [291, 0]
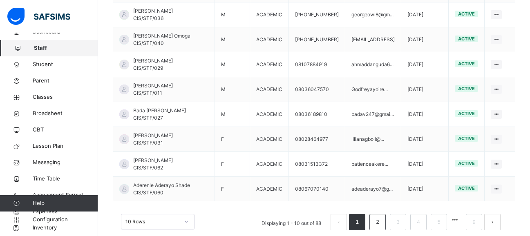
click at [381, 217] on link "2" at bounding box center [377, 222] width 8 height 11
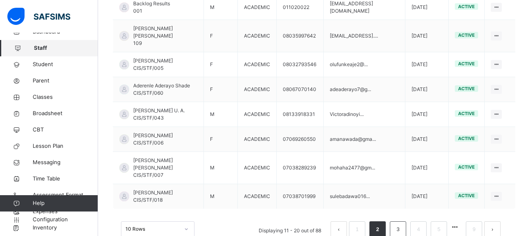
click at [401, 224] on link "3" at bounding box center [398, 229] width 8 height 11
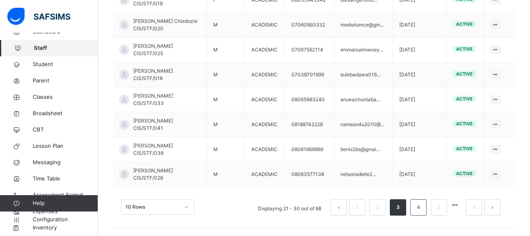
click at [422, 208] on link "4" at bounding box center [418, 207] width 8 height 11
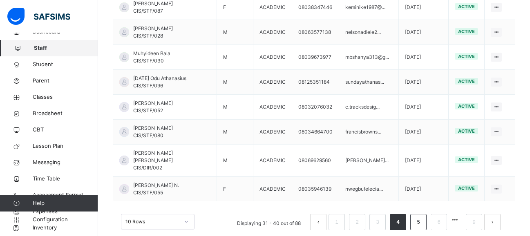
click at [422, 217] on link "5" at bounding box center [418, 222] width 8 height 11
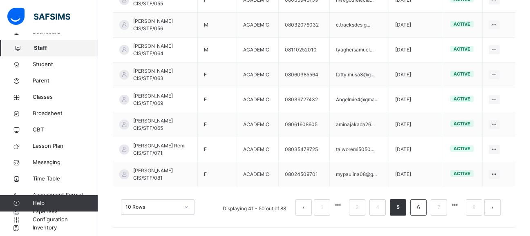
click at [422, 211] on link "6" at bounding box center [418, 207] width 8 height 11
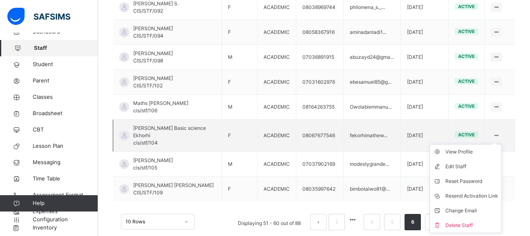
click at [502, 144] on ul "View Profile Edit Staff Reset Password Resend Activation Link Change Email Dele…" at bounding box center [465, 188] width 72 height 89
click at [474, 163] on div "Edit Staff" at bounding box center [471, 167] width 53 height 8
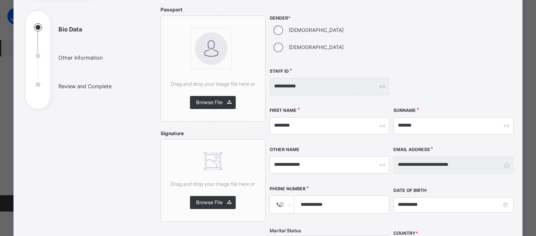
scroll to position [112, 0]
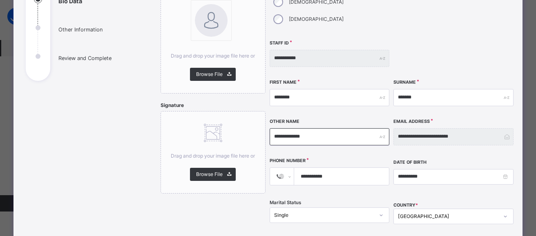
click at [306, 128] on input "**********" at bounding box center [330, 136] width 120 height 17
type input "*"
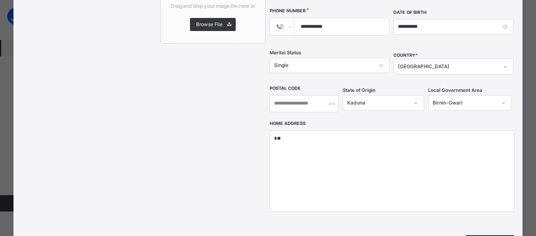
scroll to position [345, 0]
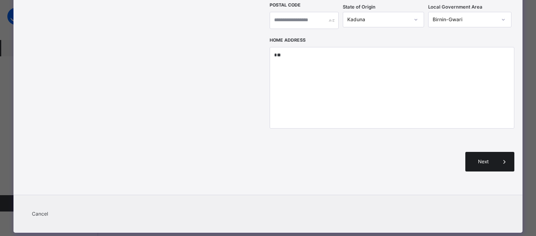
click at [500, 157] on icon at bounding box center [504, 162] width 9 height 10
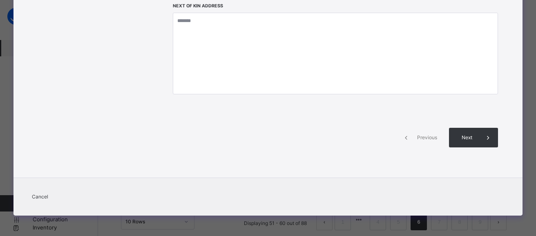
scroll to position [199, 0]
click at [497, 147] on div "**********" at bounding box center [336, 13] width 350 height 308
click at [484, 140] on icon at bounding box center [488, 138] width 9 height 10
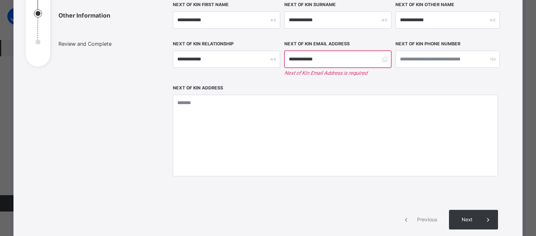
scroll to position [129, 0]
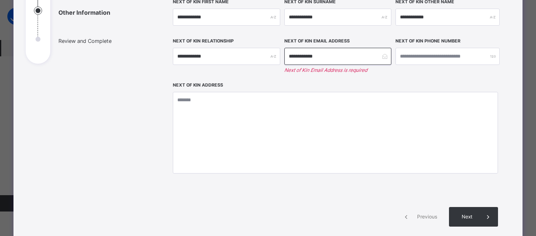
click at [287, 55] on input "**********" at bounding box center [337, 56] width 107 height 17
type input "**********"
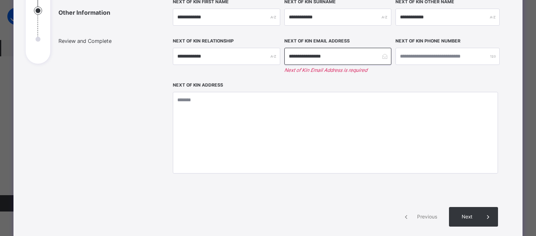
type input "**********"
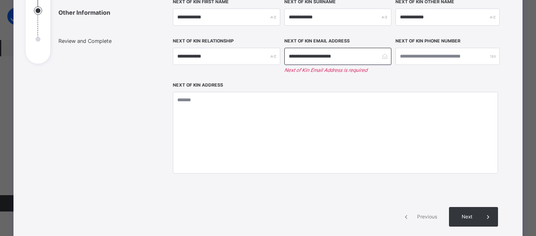
type input "**********"
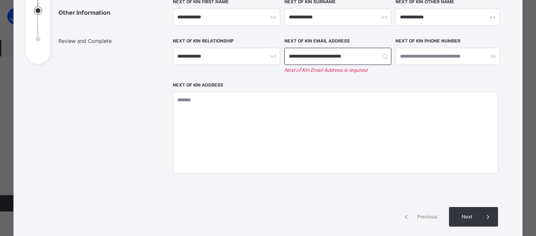
type input "**********"
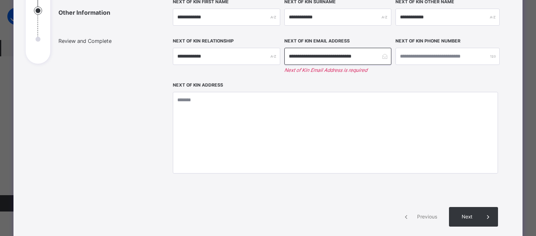
click at [308, 60] on input "**********" at bounding box center [337, 56] width 107 height 17
type input "**********"
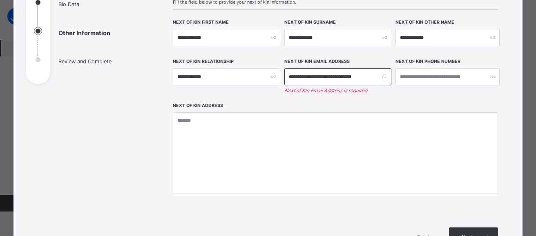
scroll to position [140, 0]
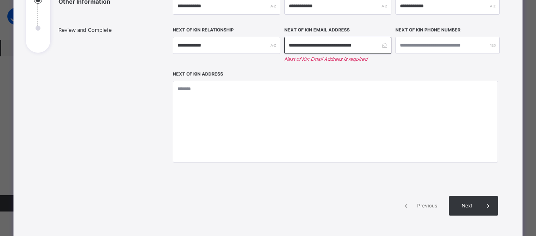
click at [367, 45] on input "**********" at bounding box center [337, 45] width 107 height 17
type input "**********"
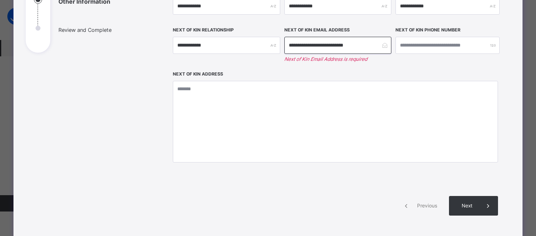
type input "**********"
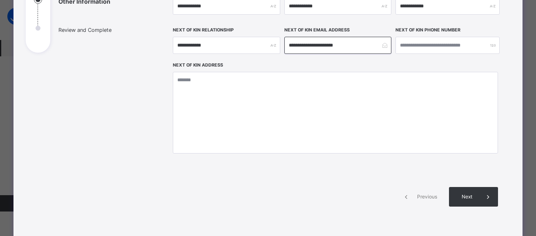
type input "**********"
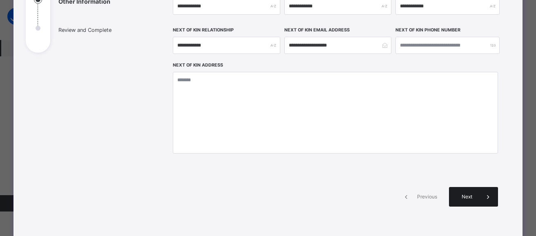
click at [463, 200] on span "Next" at bounding box center [466, 196] width 23 height 7
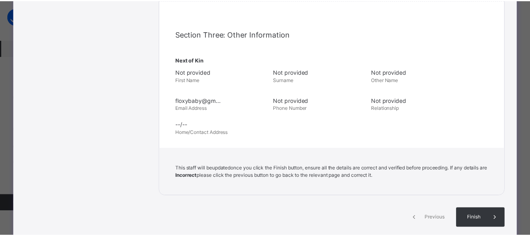
scroll to position [271, 0]
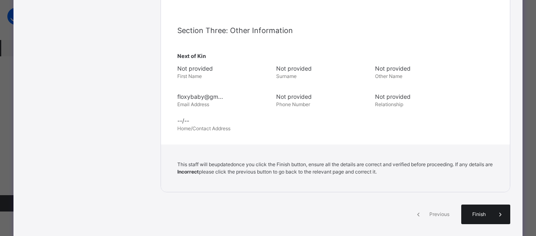
click at [492, 212] on span at bounding box center [501, 215] width 20 height 20
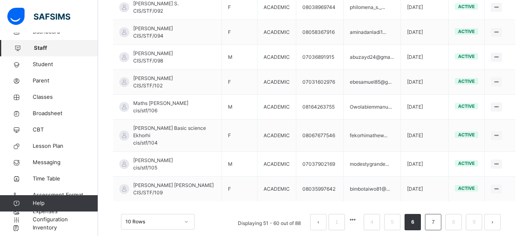
click at [437, 217] on link "7" at bounding box center [433, 222] width 8 height 11
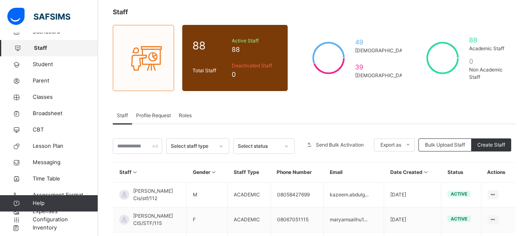
scroll to position [291, 0]
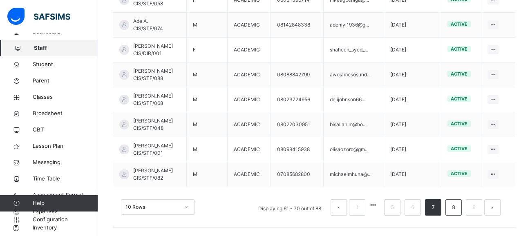
click at [457, 208] on link "8" at bounding box center [453, 207] width 8 height 11
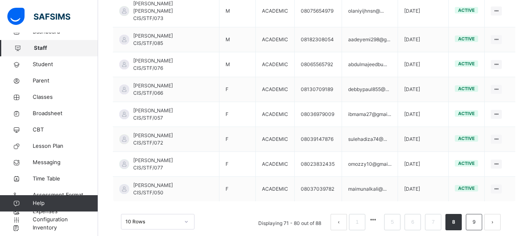
click at [477, 217] on link "9" at bounding box center [474, 222] width 8 height 11
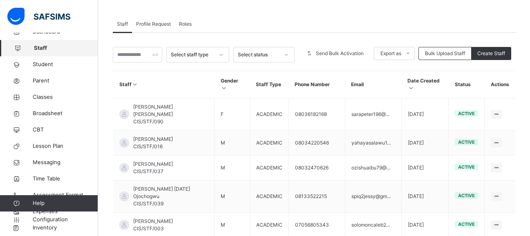
scroll to position [136, 0]
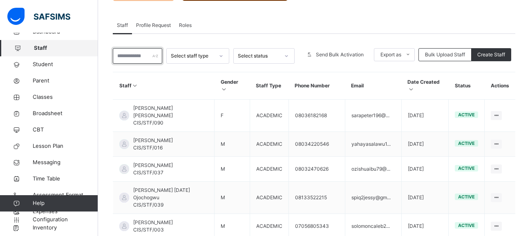
click at [123, 58] on input "text" at bounding box center [137, 56] width 49 height 16
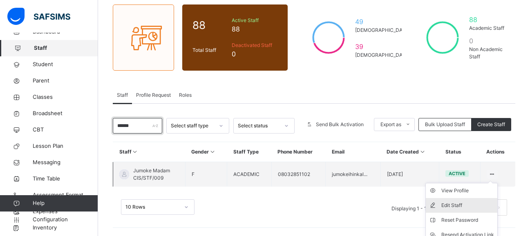
scroll to position [103, 0]
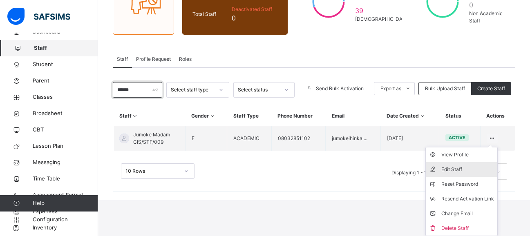
type input "******"
click at [475, 171] on div "Edit Staff" at bounding box center [467, 169] width 53 height 8
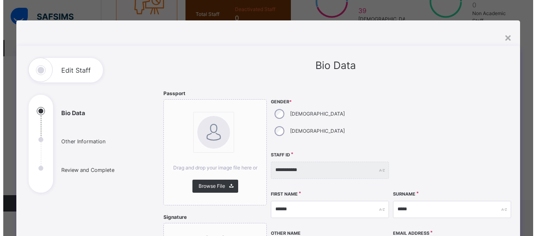
scroll to position [67, 0]
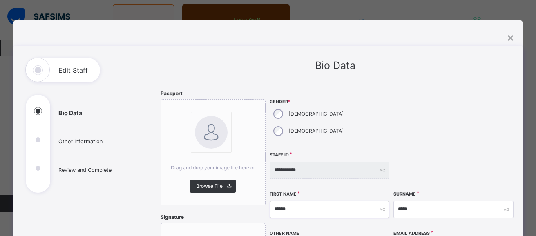
drag, startPoint x: 299, startPoint y: 193, endPoint x: 312, endPoint y: 193, distance: 13.9
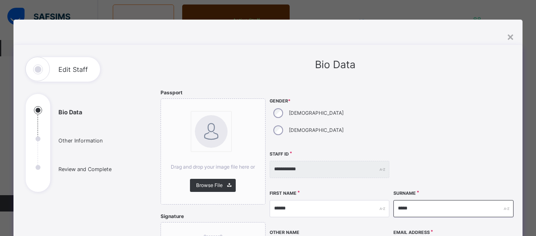
click at [414, 200] on input "*****" at bounding box center [453, 208] width 120 height 17
type input "*"
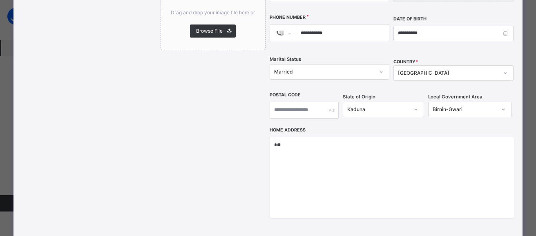
scroll to position [272, 0]
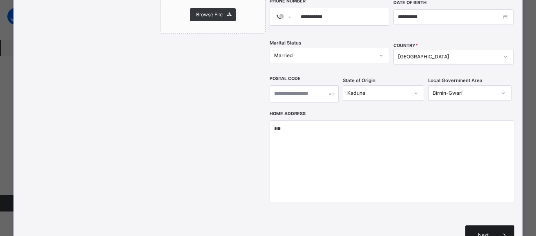
type input "*******"
click at [475, 232] on span "Next" at bounding box center [482, 235] width 23 height 7
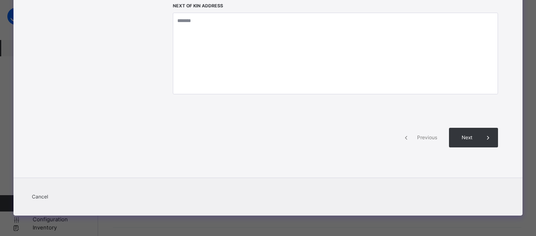
scroll to position [199, 0]
click at [476, 137] on span "Next" at bounding box center [466, 137] width 23 height 7
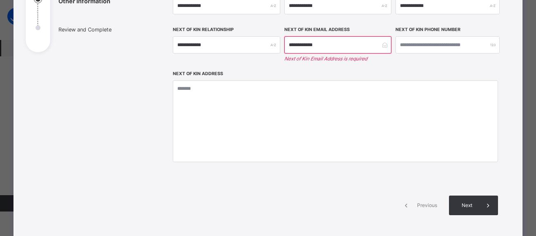
scroll to position [139, 0]
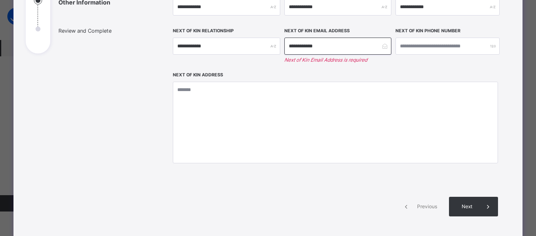
click at [289, 46] on input "**********" at bounding box center [337, 46] width 107 height 17
click at [317, 45] on input "**********" at bounding box center [337, 46] width 107 height 17
type input "**********"
type input "***"
type input "*"
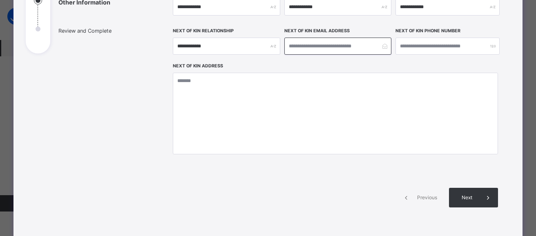
type input "*"
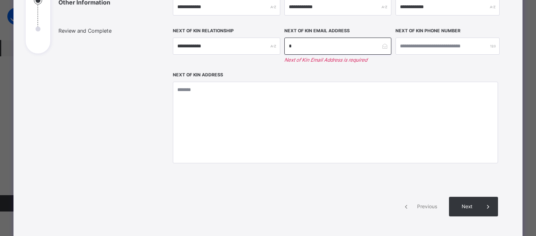
type input "**"
type input "***"
type input "****"
type input "*****"
type input "******"
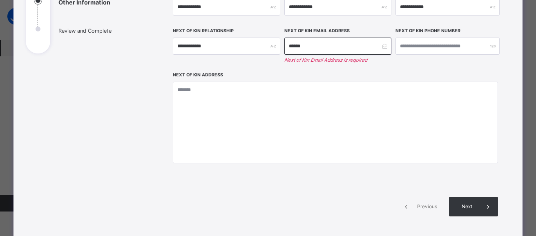
type input "*******"
type input "********"
type input "*********"
type input "**********"
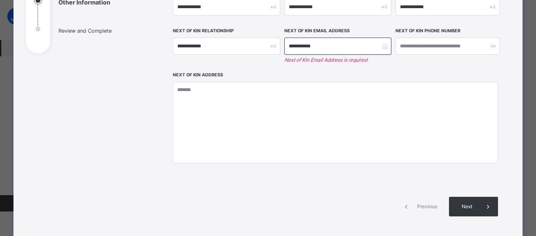
type input "**********"
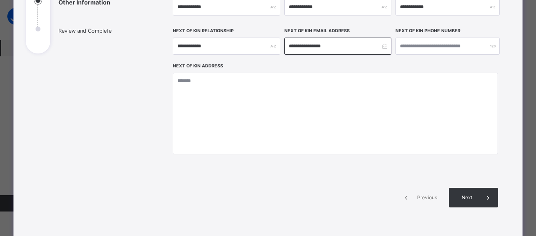
type input "**********"
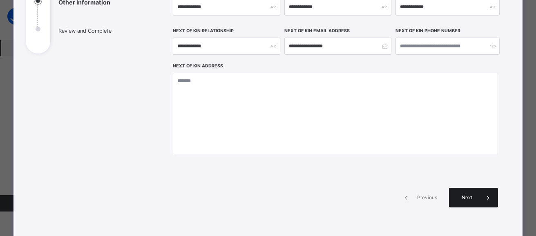
click at [471, 198] on span "Next" at bounding box center [466, 197] width 23 height 7
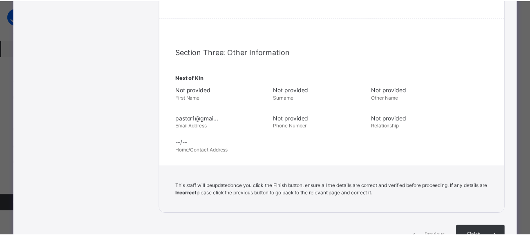
scroll to position [285, 0]
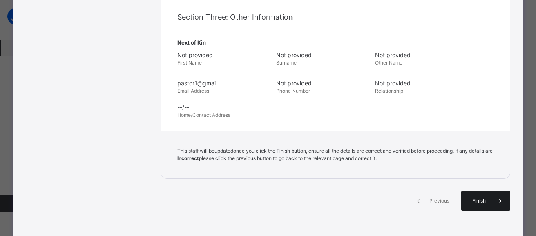
click at [474, 202] on span "Finish" at bounding box center [478, 200] width 23 height 7
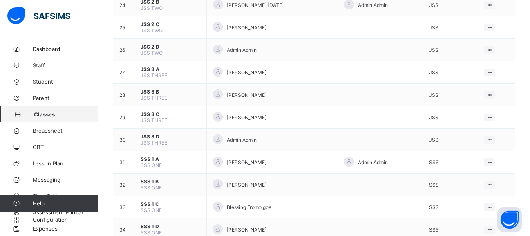
scroll to position [801, 0]
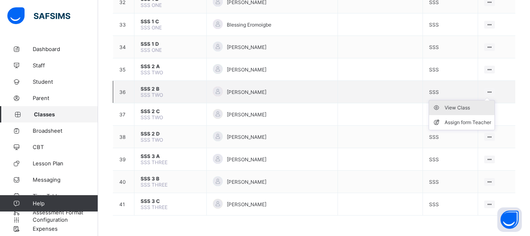
click at [478, 107] on div "View Class" at bounding box center [467, 108] width 47 height 8
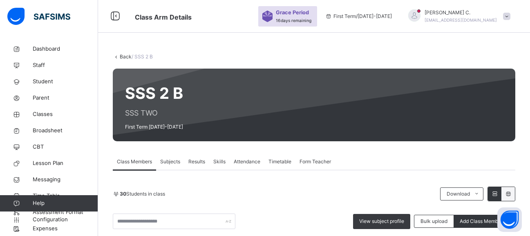
click at [174, 162] on span "Subjects" at bounding box center [170, 161] width 20 height 7
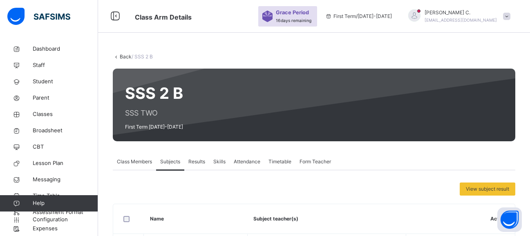
scroll to position [413, 0]
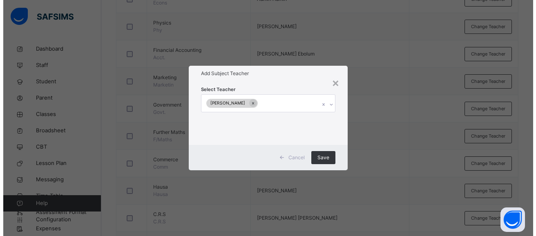
scroll to position [282, 0]
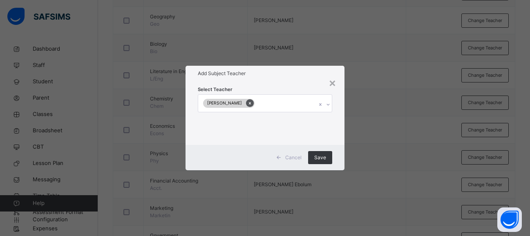
click at [248, 105] on icon at bounding box center [250, 103] width 4 height 6
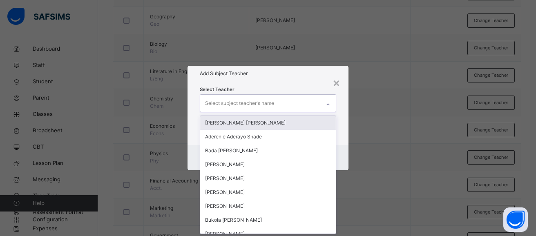
click at [330, 104] on icon at bounding box center [328, 104] width 5 height 8
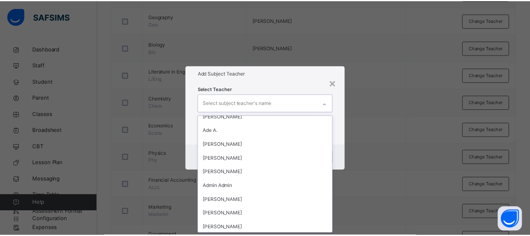
scroll to position [923, 0]
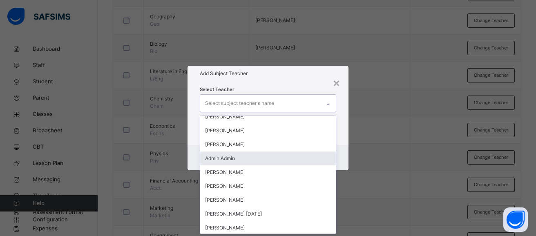
click at [220, 158] on div "Admin Admin" at bounding box center [268, 159] width 136 height 14
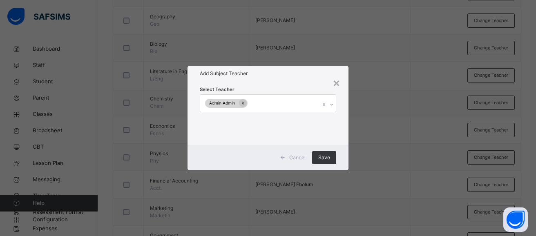
click at [348, 188] on div "× Add Subject Teacher Select Teacher Admin Admin Cancel Save" at bounding box center [268, 118] width 536 height 236
click at [322, 161] on span "Save" at bounding box center [324, 157] width 12 height 7
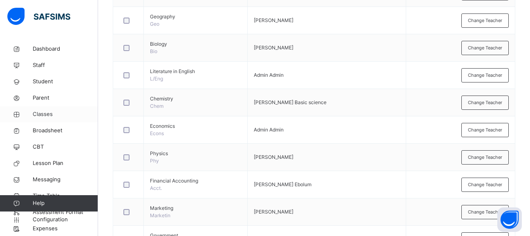
click at [48, 115] on span "Classes" at bounding box center [65, 114] width 65 height 8
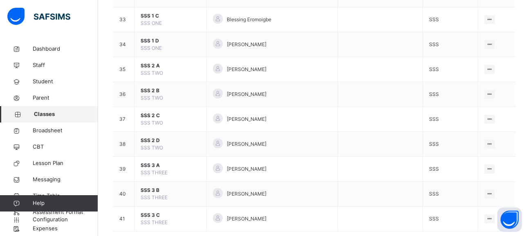
scroll to position [903, 0]
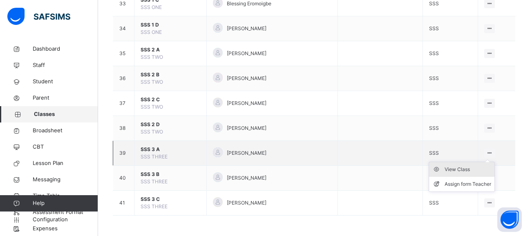
click at [476, 169] on div "View Class" at bounding box center [467, 169] width 47 height 8
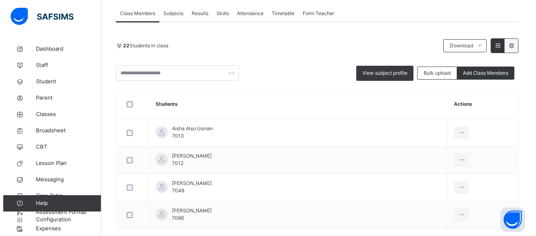
scroll to position [147, 0]
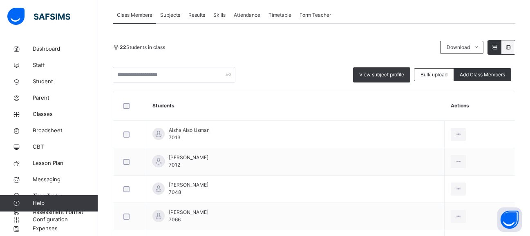
click at [176, 14] on span "Subjects" at bounding box center [170, 14] width 20 height 7
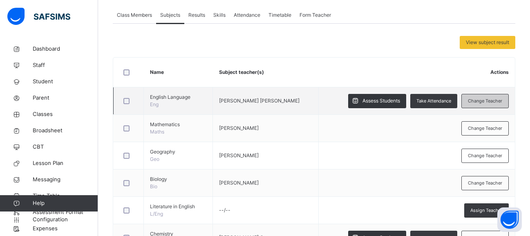
click at [484, 104] on span "Change Teacher" at bounding box center [485, 101] width 34 height 7
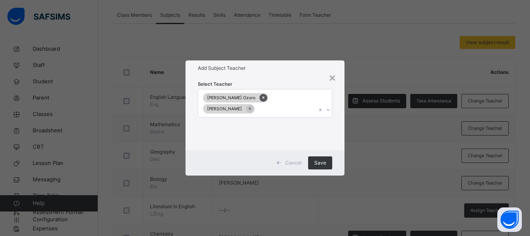
click at [261, 100] on icon at bounding box center [263, 98] width 4 height 6
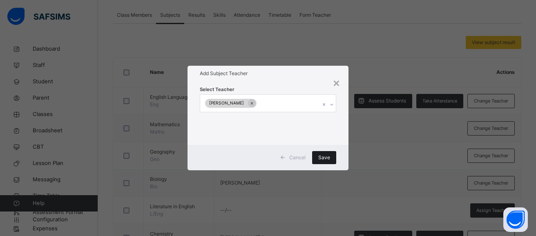
click at [324, 158] on span "Save" at bounding box center [324, 157] width 12 height 7
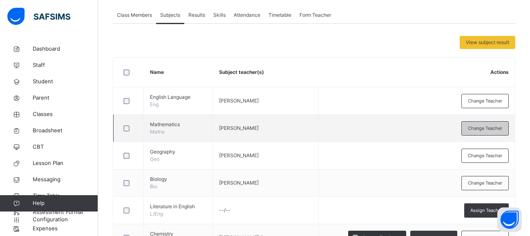
click at [491, 128] on span "Change Teacher" at bounding box center [485, 128] width 34 height 7
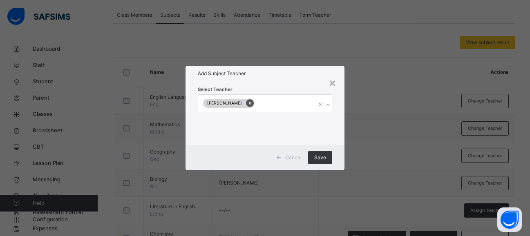
click at [248, 104] on icon at bounding box center [250, 103] width 4 height 6
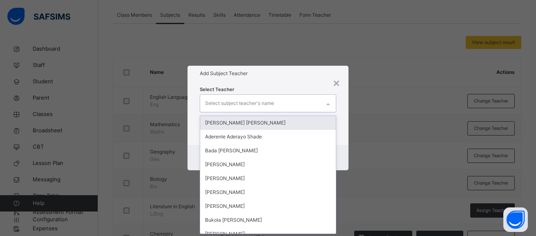
scroll to position [0, 0]
click at [327, 105] on icon at bounding box center [328, 104] width 5 height 8
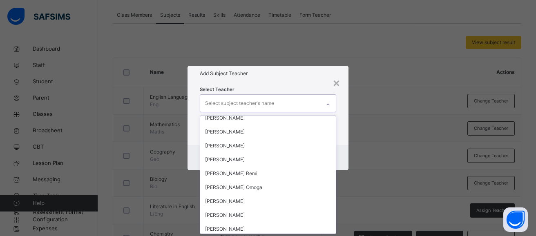
scroll to position [637, 0]
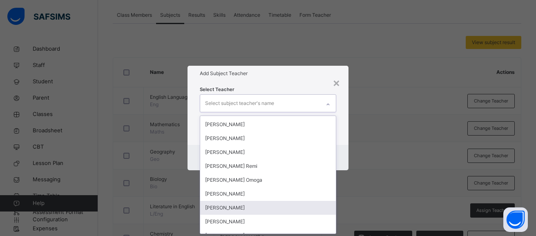
click at [267, 208] on div "Abdulrahman Bello Mamman" at bounding box center [268, 208] width 136 height 14
click at [358, 198] on div "× Add Subject Teacher Select Teacher option Abdulrahman Bello Mamman, selected.…" at bounding box center [268, 118] width 536 height 236
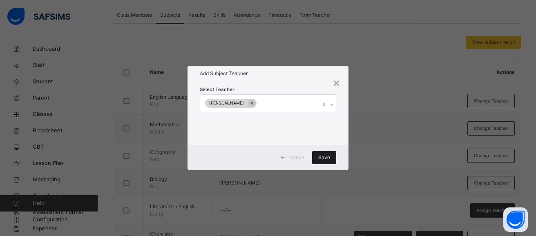
click at [325, 157] on span "Save" at bounding box center [324, 157] width 12 height 7
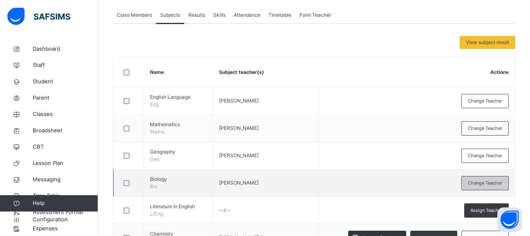
click at [486, 182] on span "Change Teacher" at bounding box center [485, 183] width 34 height 7
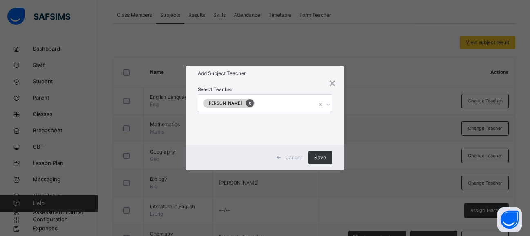
click at [252, 105] on icon at bounding box center [250, 103] width 4 height 6
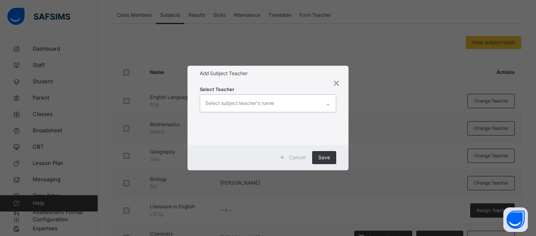
click at [326, 107] on icon at bounding box center [328, 104] width 5 height 8
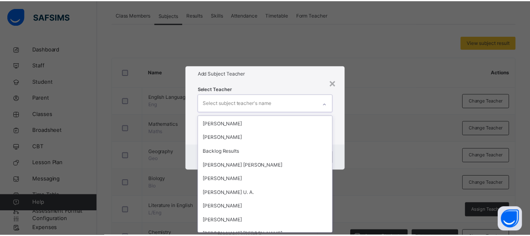
scroll to position [196, 0]
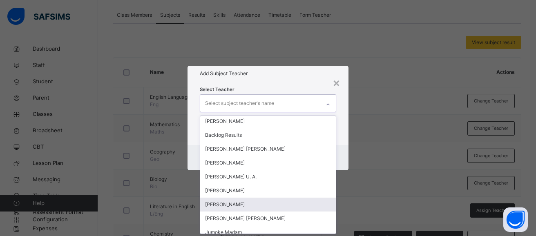
click at [221, 203] on div "Amana Wada" at bounding box center [268, 205] width 136 height 14
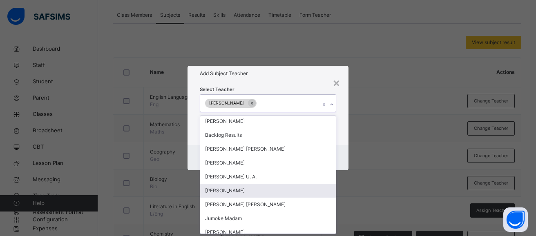
click at [352, 185] on div "× Add Subject Teacher Select Teacher option Amana Wada, selected. option Olufun…" at bounding box center [268, 118] width 536 height 236
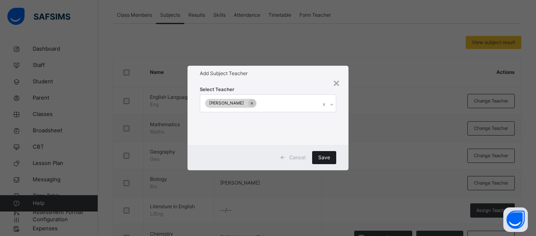
click at [324, 160] on span "Save" at bounding box center [324, 157] width 12 height 7
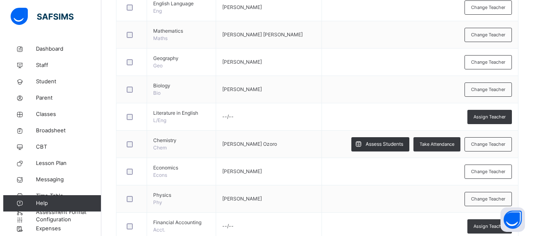
scroll to position [245, 0]
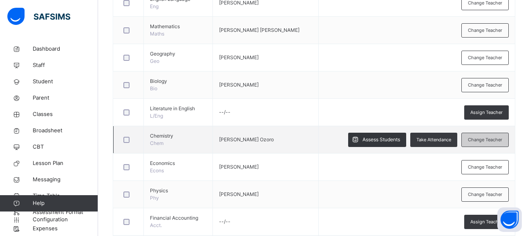
click at [502, 140] on span "Change Teacher" at bounding box center [485, 139] width 34 height 7
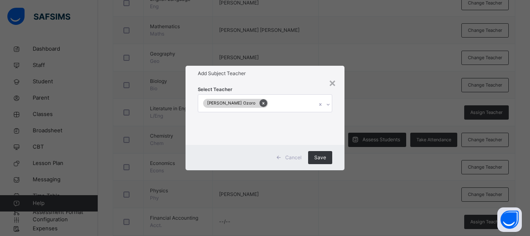
click at [262, 103] on icon at bounding box center [263, 103] width 2 height 2
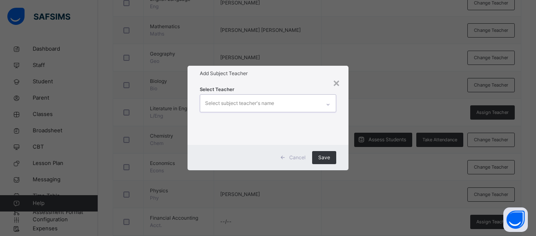
click at [329, 105] on icon at bounding box center [328, 104] width 5 height 8
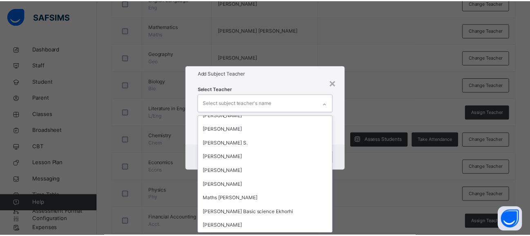
scroll to position [735, 0]
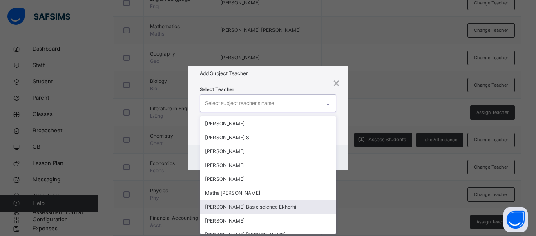
click at [267, 207] on div "Florence Basic science Ekhorhi" at bounding box center [268, 207] width 136 height 14
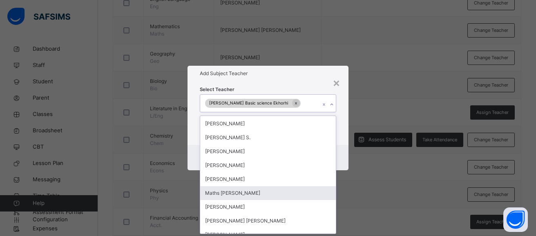
click at [373, 186] on div "× Add Subject Teacher Select Teacher option Florence Basic science Ekhorhi, sel…" at bounding box center [268, 118] width 536 height 236
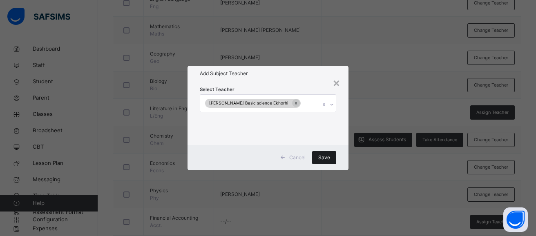
click at [322, 156] on span "Save" at bounding box center [324, 157] width 12 height 7
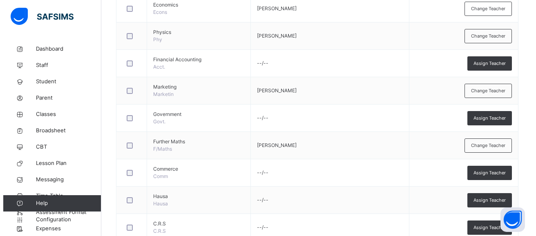
scroll to position [408, 0]
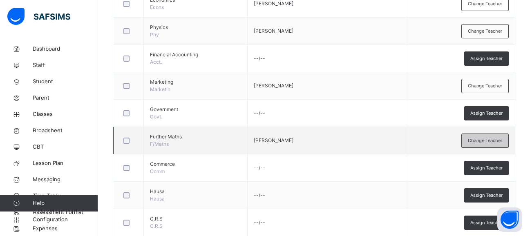
click at [480, 141] on span "Change Teacher" at bounding box center [485, 140] width 34 height 7
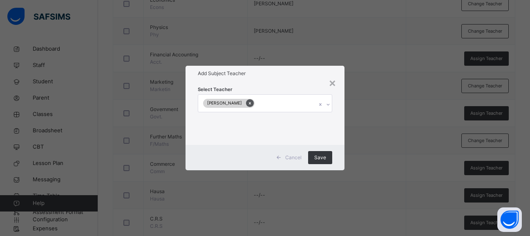
click at [248, 103] on icon at bounding box center [250, 103] width 4 height 6
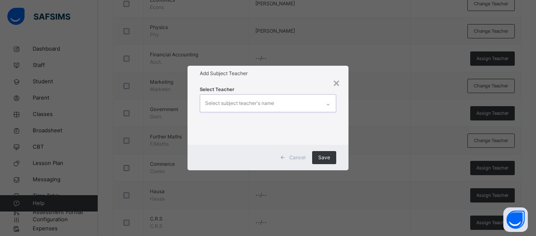
click at [328, 106] on icon at bounding box center [328, 104] width 5 height 8
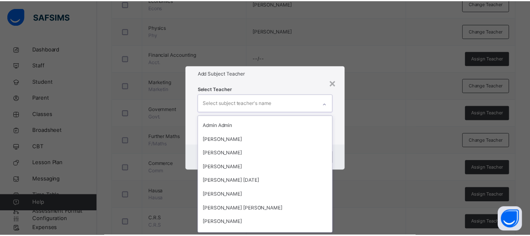
scroll to position [939, 0]
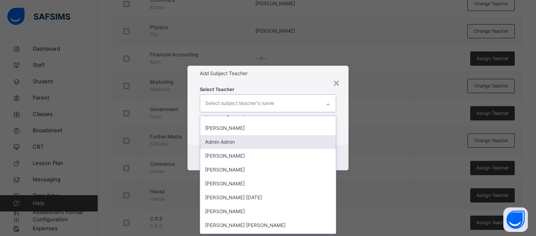
click at [231, 143] on div "Admin Admin" at bounding box center [268, 142] width 136 height 14
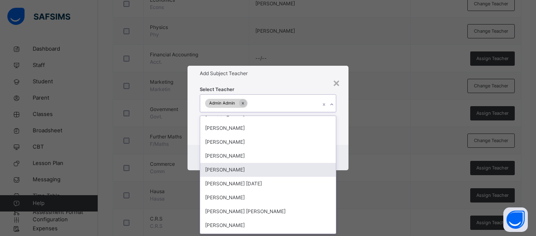
click at [358, 192] on div "× Add Subject Teacher Select Teacher option Admin Admin, selected. option Micha…" at bounding box center [268, 118] width 536 height 236
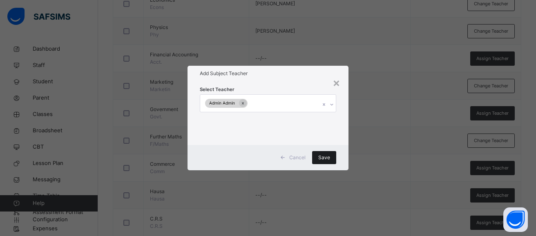
click at [325, 158] on span "Save" at bounding box center [324, 157] width 12 height 7
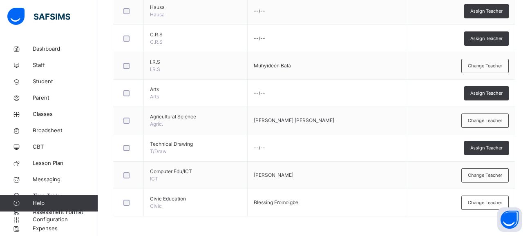
scroll to position [593, 0]
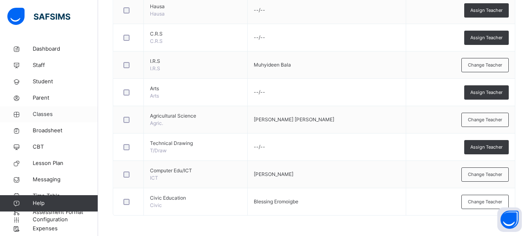
click at [45, 116] on span "Classes" at bounding box center [65, 114] width 65 height 8
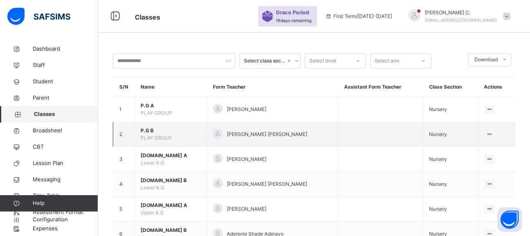
drag, startPoint x: 532, startPoint y: 193, endPoint x: 343, endPoint y: 122, distance: 201.8
click at [341, 194] on td at bounding box center [380, 184] width 85 height 25
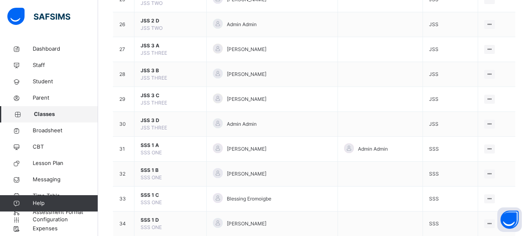
scroll to position [903, 0]
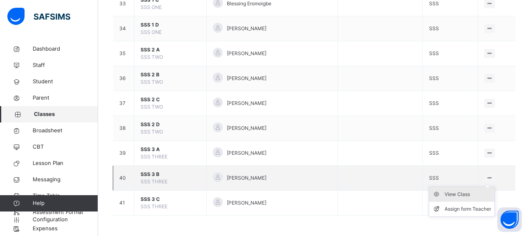
click at [481, 193] on div "View Class" at bounding box center [467, 194] width 47 height 8
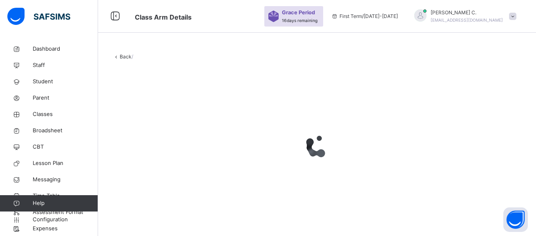
click at [481, 193] on div at bounding box center [317, 146] width 408 height 155
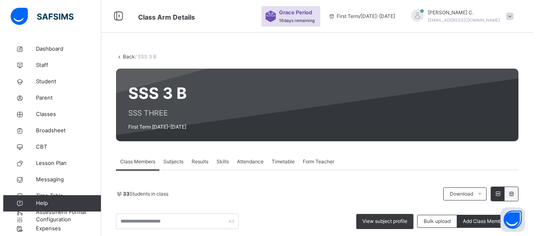
scroll to position [125, 0]
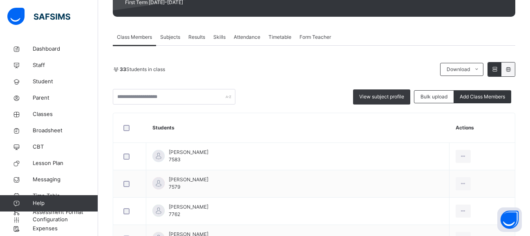
click at [174, 38] on span "Subjects" at bounding box center [170, 36] width 20 height 7
click at [0, 0] on span "Change Teacher" at bounding box center [0, 0] width 0 height 0
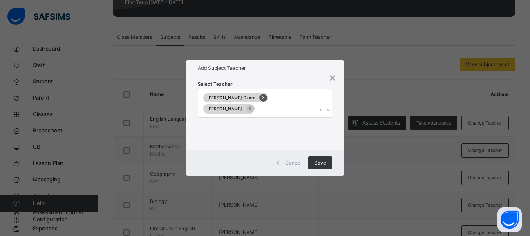
click at [261, 100] on icon at bounding box center [263, 98] width 4 height 6
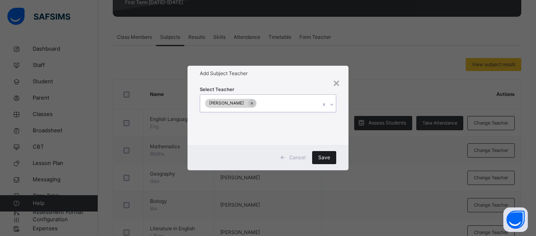
click at [325, 158] on span "Save" at bounding box center [324, 157] width 12 height 7
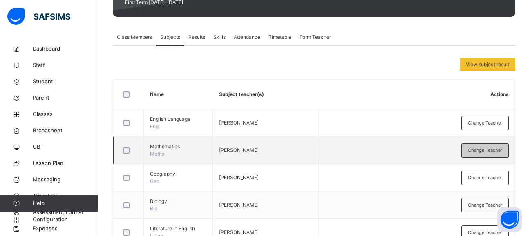
click at [478, 151] on span "Change Teacher" at bounding box center [485, 150] width 34 height 7
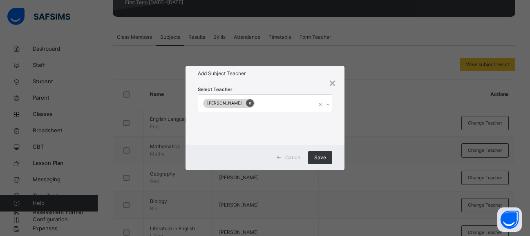
click at [248, 105] on icon at bounding box center [250, 103] width 4 height 6
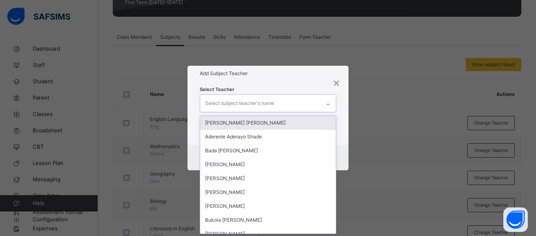
click at [329, 106] on icon at bounding box center [328, 104] width 5 height 8
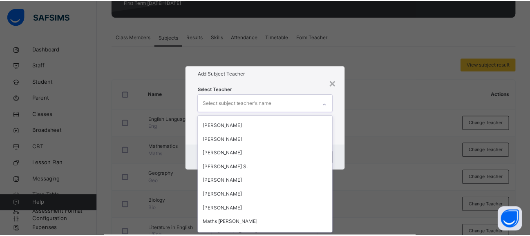
scroll to position [718, 0]
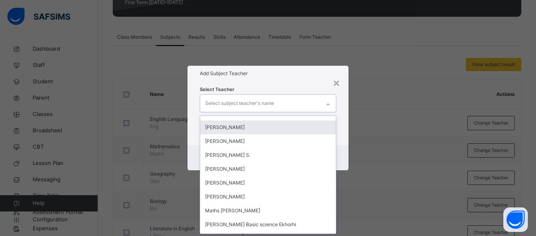
click at [258, 128] on div "Abdulrahman Bello Mamman" at bounding box center [268, 127] width 136 height 14
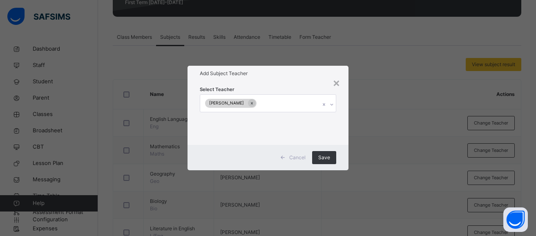
click at [369, 187] on div "× Add Subject Teacher Select Teacher Abdulrahman Bello Mamman Cancel Save" at bounding box center [268, 118] width 536 height 236
click at [325, 159] on span "Save" at bounding box center [324, 157] width 12 height 7
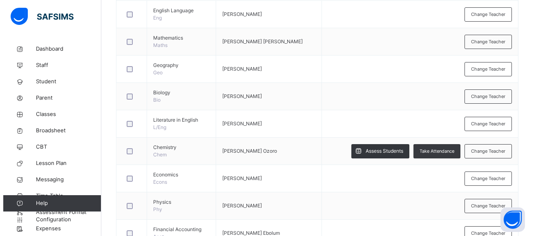
scroll to position [239, 0]
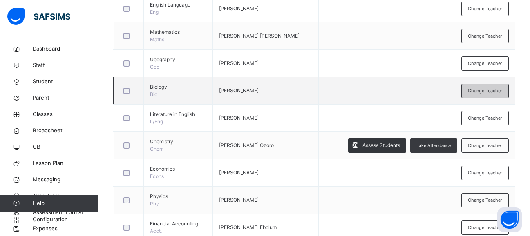
click at [483, 93] on span "Change Teacher" at bounding box center [485, 90] width 34 height 7
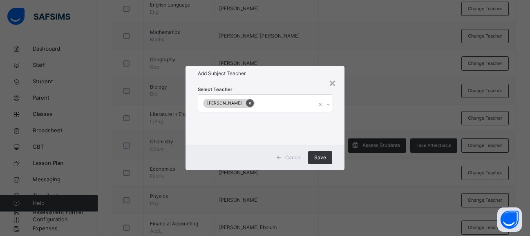
click at [252, 105] on icon at bounding box center [250, 103] width 4 height 6
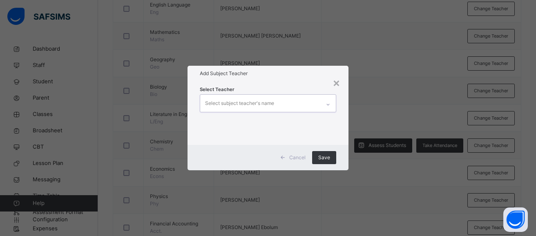
click at [328, 106] on icon at bounding box center [328, 104] width 5 height 8
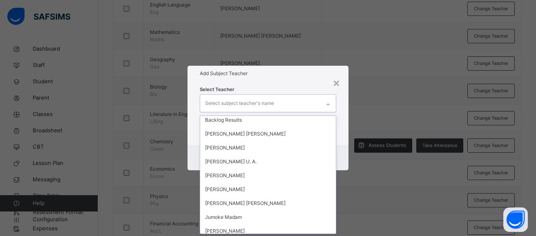
scroll to position [217, 0]
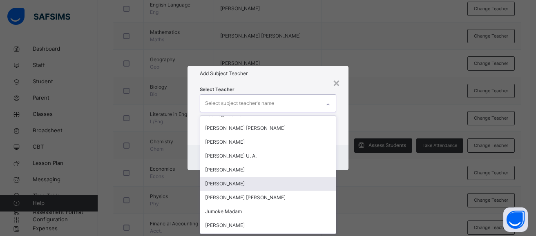
click at [221, 182] on div "Amana Wada" at bounding box center [268, 184] width 136 height 14
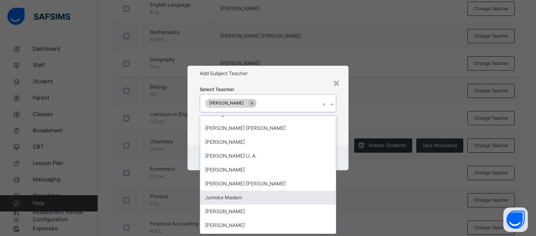
click at [375, 204] on div "× Add Subject Teacher Select Teacher option Amana Wada, selected. option Jumoke…" at bounding box center [268, 118] width 536 height 236
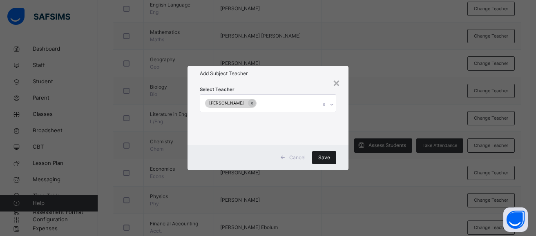
click at [318, 158] on div "Save" at bounding box center [324, 157] width 24 height 13
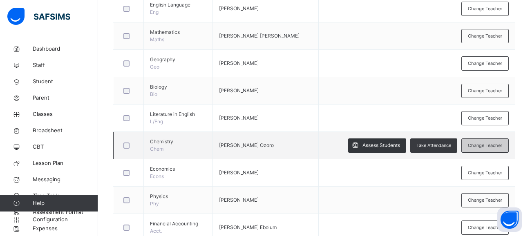
click at [482, 147] on span "Change Teacher" at bounding box center [485, 145] width 34 height 7
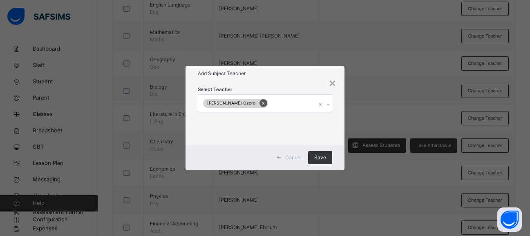
click at [262, 104] on icon at bounding box center [263, 103] width 2 height 2
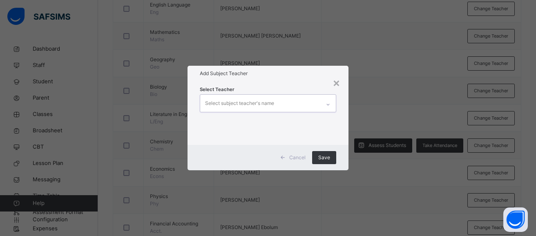
scroll to position [0, 0]
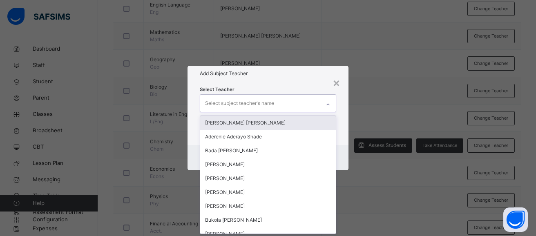
click at [329, 107] on icon at bounding box center [328, 104] width 5 height 8
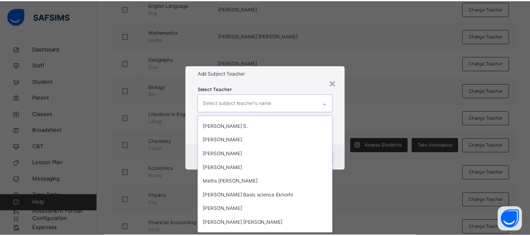
scroll to position [752, 0]
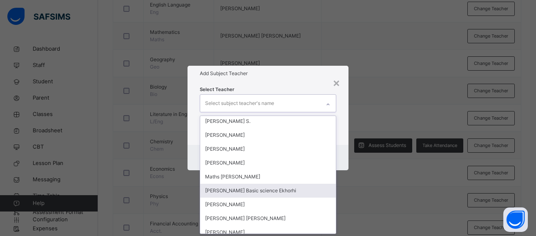
click at [266, 192] on div "Florence Basic science Ekhorhi" at bounding box center [268, 191] width 136 height 14
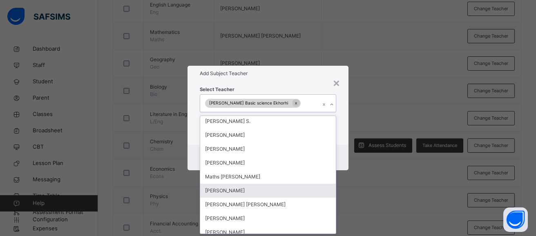
click at [392, 189] on div "× Add Subject Teacher Select Teacher option Florence Basic science Ekhorhi, sel…" at bounding box center [268, 118] width 536 height 236
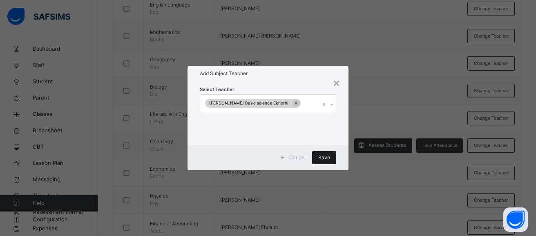
drag, startPoint x: 392, startPoint y: 189, endPoint x: 325, endPoint y: 157, distance: 74.5
click at [325, 157] on span "Save" at bounding box center [324, 157] width 12 height 7
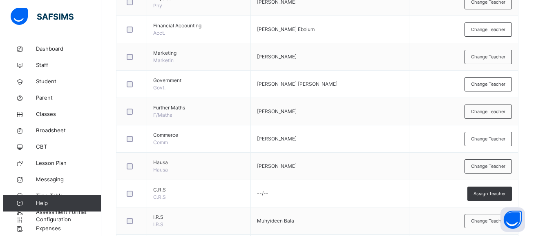
scroll to position [440, 0]
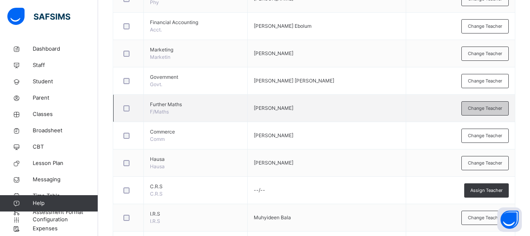
click at [486, 111] on span "Change Teacher" at bounding box center [485, 108] width 34 height 7
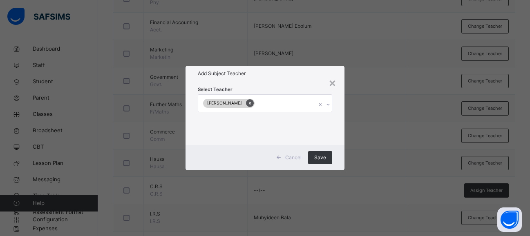
click at [248, 105] on icon at bounding box center [250, 103] width 4 height 6
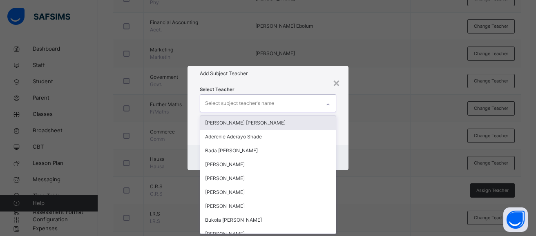
click at [328, 106] on icon at bounding box center [328, 104] width 5 height 8
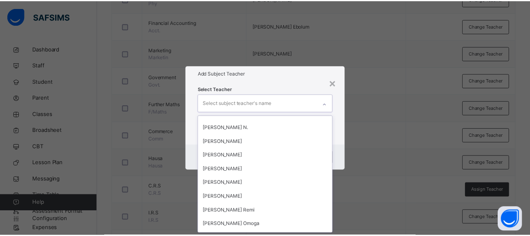
scroll to position [615, 0]
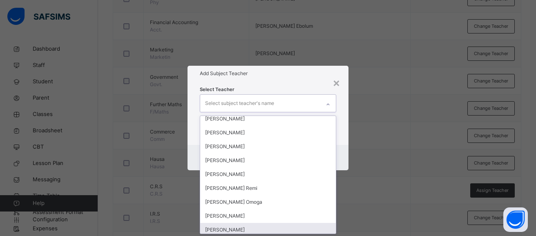
click at [275, 229] on div "Abdulrahman Bello Mamman" at bounding box center [268, 230] width 136 height 14
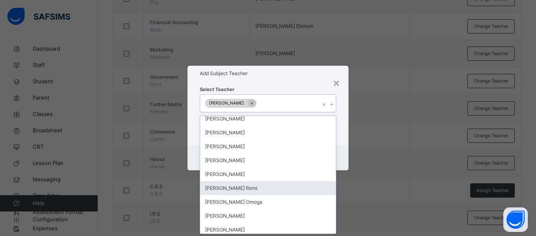
click at [347, 192] on div "× Add Subject Teacher Select Teacher option Abdulrahman Bello Mamman, selected.…" at bounding box center [268, 118] width 536 height 236
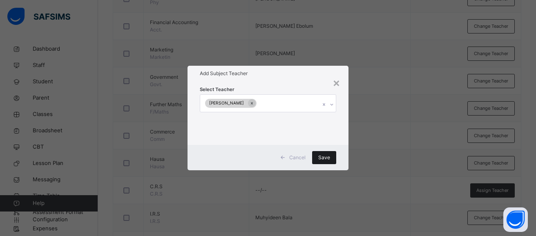
click at [325, 156] on span "Save" at bounding box center [324, 157] width 12 height 7
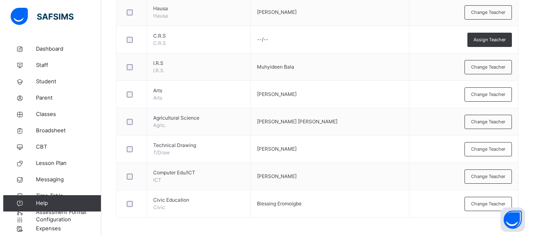
scroll to position [593, 0]
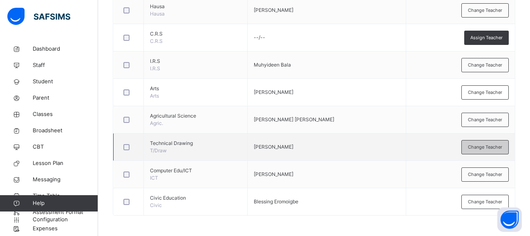
click at [478, 147] on span "Change Teacher" at bounding box center [485, 147] width 34 height 7
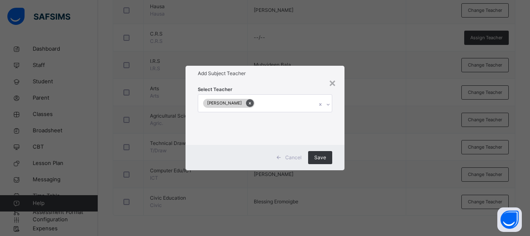
click at [248, 105] on icon at bounding box center [250, 103] width 4 height 6
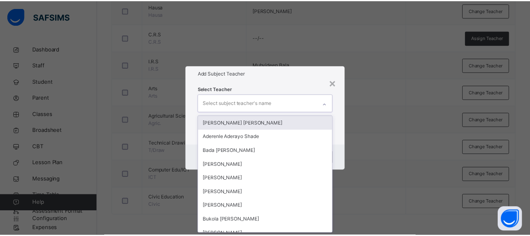
scroll to position [0, 0]
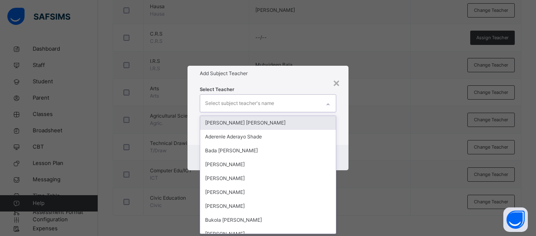
click at [326, 106] on icon at bounding box center [328, 104] width 5 height 8
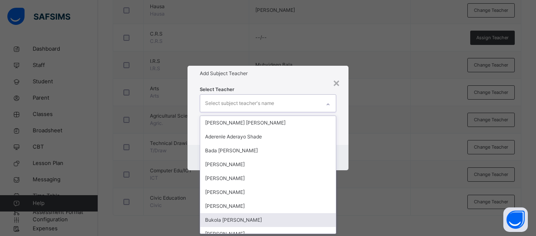
click at [231, 220] on div "Bukola [PERSON_NAME]" at bounding box center [268, 220] width 136 height 14
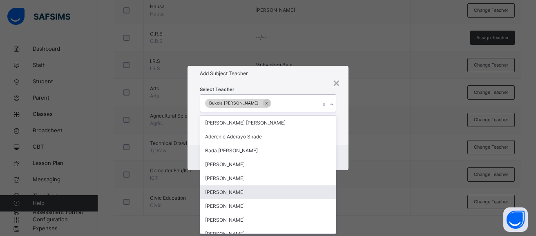
click at [362, 206] on div "× Add Subject Teacher Select Teacher option Bukola Michael Olaolu, selected. op…" at bounding box center [268, 118] width 536 height 236
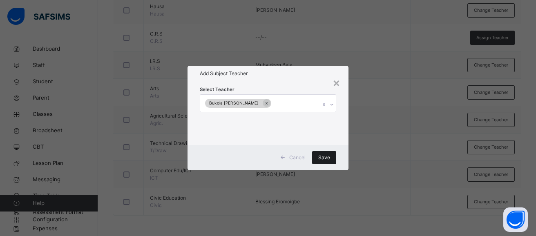
click at [328, 158] on span "Save" at bounding box center [324, 157] width 12 height 7
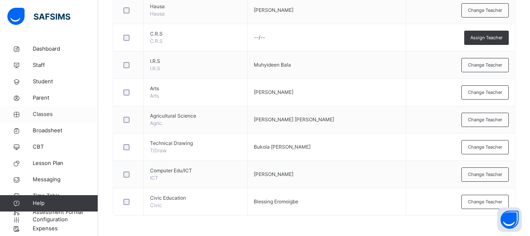
click at [46, 114] on span "Classes" at bounding box center [65, 114] width 65 height 8
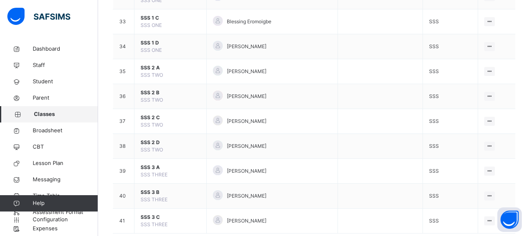
scroll to position [890, 0]
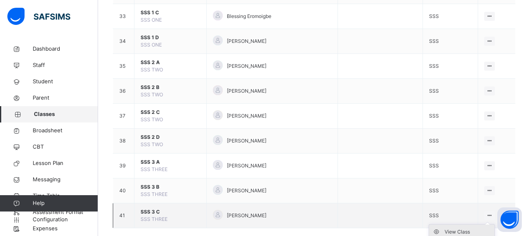
click at [482, 230] on div "View Class" at bounding box center [467, 232] width 47 height 8
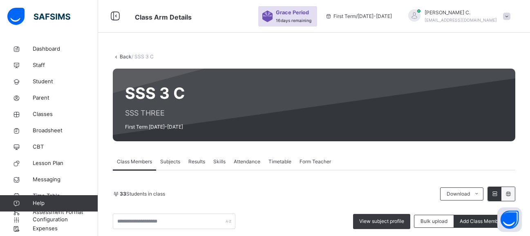
scroll to position [65, 0]
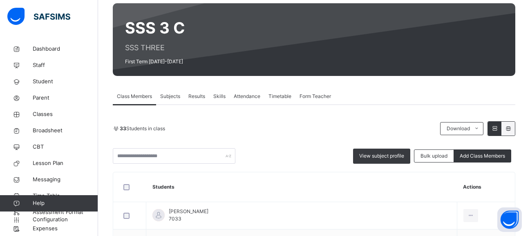
click at [168, 95] on span "Subjects" at bounding box center [170, 96] width 20 height 7
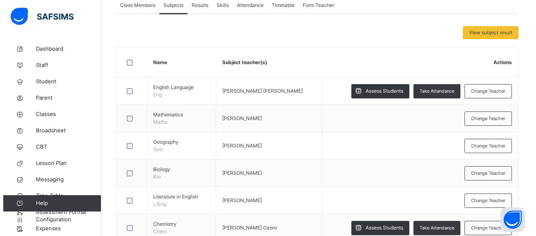
scroll to position [163, 0]
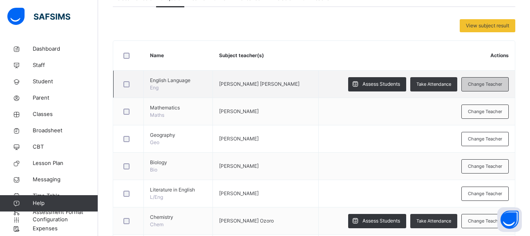
click at [493, 81] on span "Change Teacher" at bounding box center [485, 84] width 34 height 7
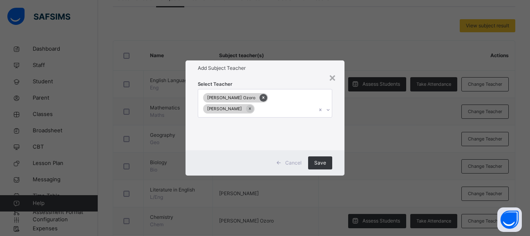
click at [262, 99] on icon at bounding box center [263, 98] width 2 height 2
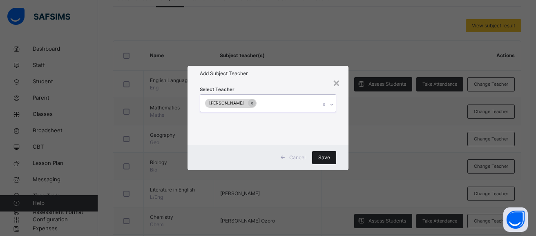
click at [323, 156] on span "Save" at bounding box center [324, 157] width 12 height 7
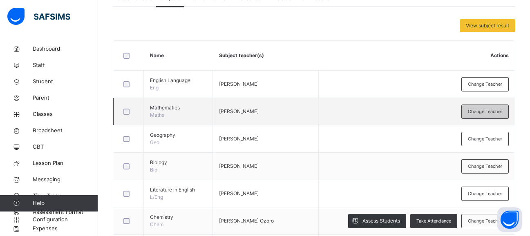
click at [487, 113] on span "Change Teacher" at bounding box center [485, 111] width 34 height 7
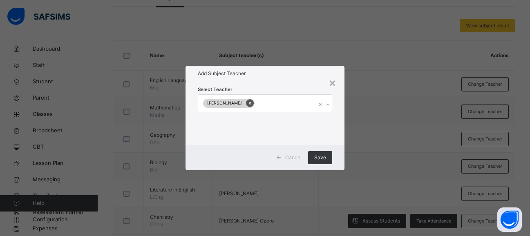
click at [248, 105] on icon at bounding box center [250, 103] width 4 height 6
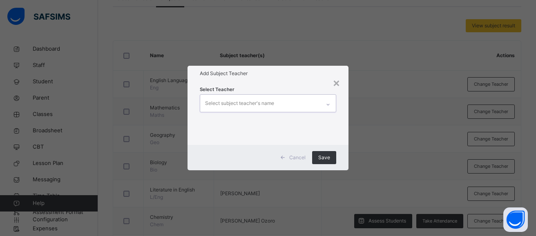
click at [328, 107] on icon at bounding box center [328, 104] width 5 height 8
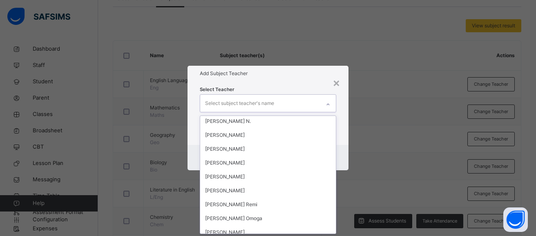
scroll to position [615, 0]
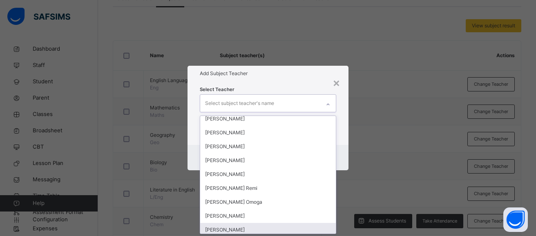
click at [283, 229] on div "Abdulrahman Bello Mamman" at bounding box center [268, 230] width 136 height 14
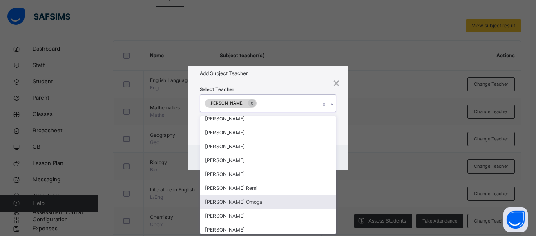
click at [355, 192] on div "× Add Subject Teacher Select Teacher option Abdulrahman Bello Mamman, selected.…" at bounding box center [268, 118] width 536 height 236
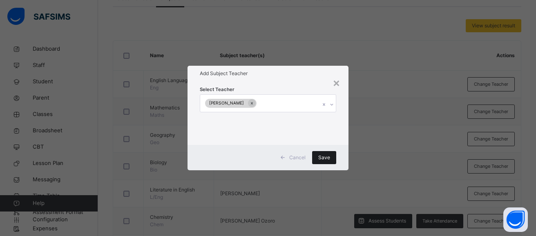
click at [323, 156] on span "Save" at bounding box center [324, 157] width 12 height 7
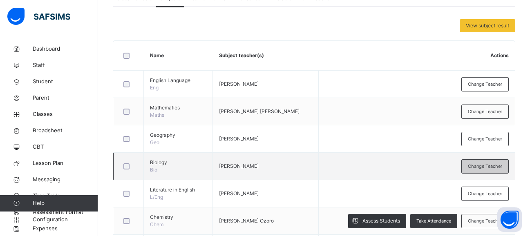
click at [477, 169] on span "Change Teacher" at bounding box center [485, 166] width 34 height 7
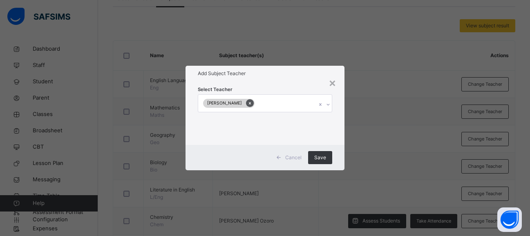
click at [252, 105] on icon at bounding box center [250, 103] width 4 height 6
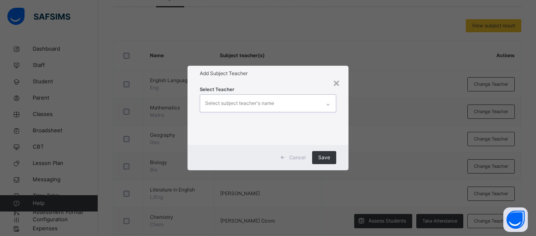
click at [326, 107] on icon at bounding box center [328, 104] width 5 height 8
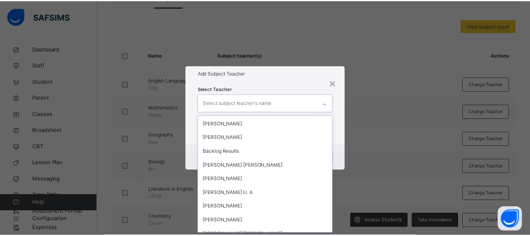
scroll to position [196, 0]
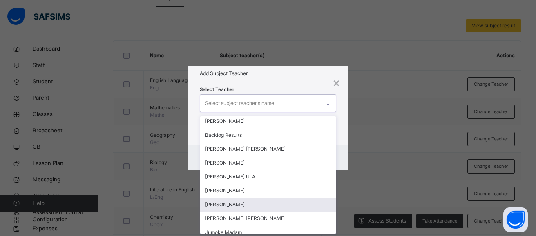
click at [230, 205] on div "Amana Wada" at bounding box center [268, 205] width 136 height 14
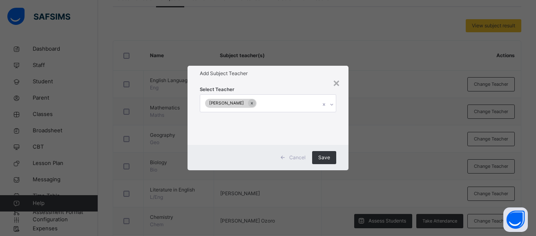
click at [346, 188] on div "× Add Subject Teacher Select Teacher Amana Wada Cancel Save" at bounding box center [268, 118] width 536 height 236
click at [328, 159] on span "Save" at bounding box center [324, 157] width 12 height 7
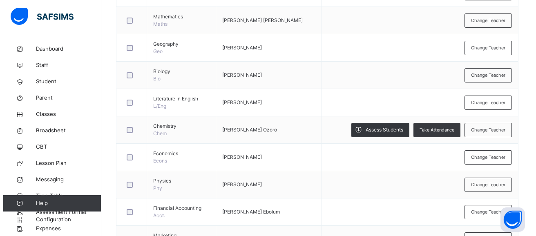
scroll to position [261, 0]
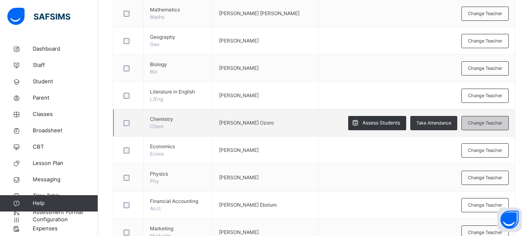
click at [475, 123] on span "Change Teacher" at bounding box center [485, 123] width 34 height 7
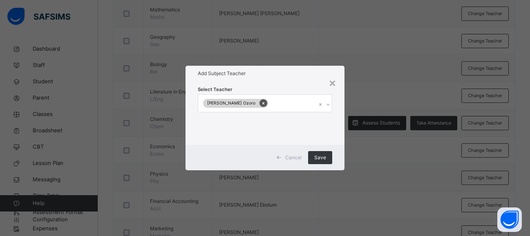
click at [261, 105] on icon at bounding box center [263, 103] width 4 height 6
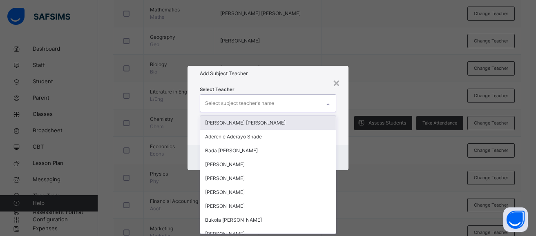
click at [327, 107] on icon at bounding box center [328, 104] width 5 height 8
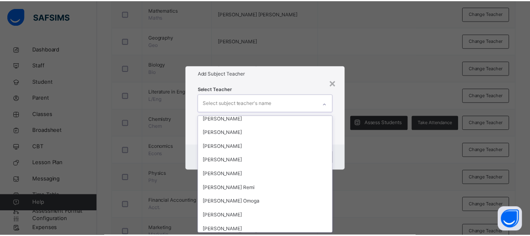
scroll to position [718, 0]
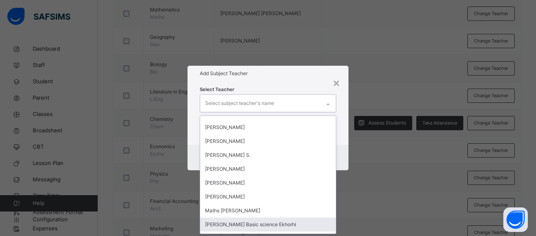
click at [268, 224] on div "Florence Basic science Ekhorhi" at bounding box center [268, 225] width 136 height 14
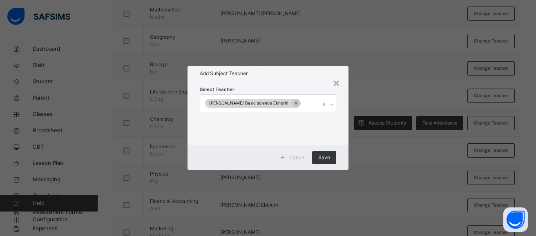
click at [380, 188] on div "× Add Subject Teacher Select Teacher Florence Basic science Ekhorhi Cancel Save" at bounding box center [268, 118] width 536 height 236
click at [322, 154] on span "Save" at bounding box center [324, 157] width 12 height 7
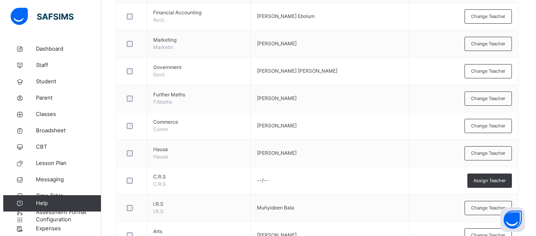
scroll to position [457, 0]
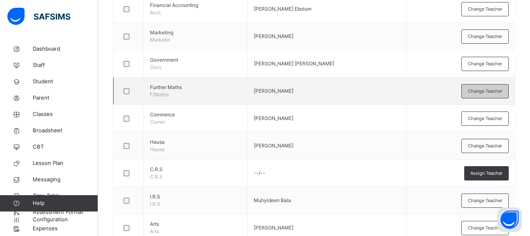
click at [477, 92] on span "Change Teacher" at bounding box center [485, 91] width 34 height 7
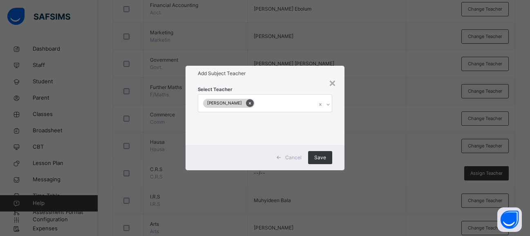
click at [248, 103] on icon at bounding box center [250, 103] width 4 height 6
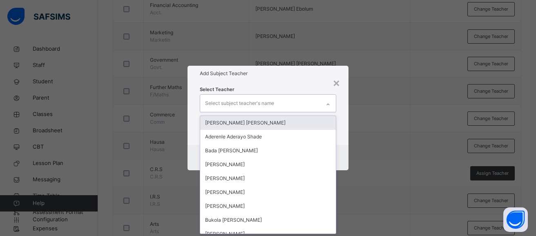
scroll to position [0, 0]
click at [328, 105] on icon at bounding box center [328, 104] width 5 height 8
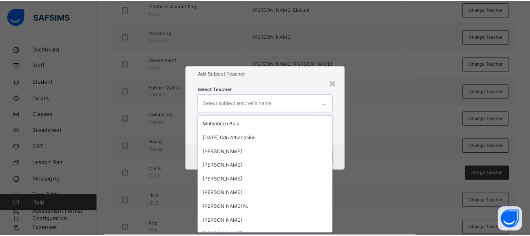
scroll to position [615, 0]
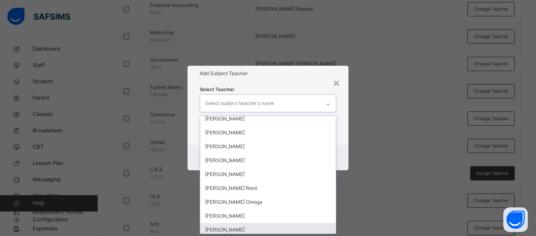
click at [279, 232] on div "Abdulrahman Bello Mamman" at bounding box center [268, 230] width 136 height 14
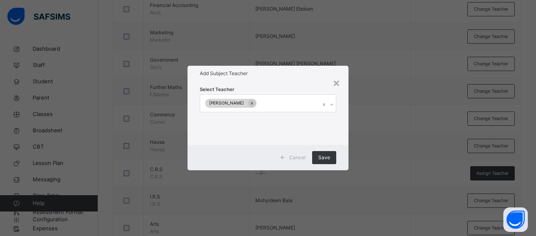
click at [350, 209] on div "× Add Subject Teacher Select Teacher Abdulrahman Bello Mamman Cancel Save" at bounding box center [268, 118] width 536 height 236
click at [321, 156] on span "Save" at bounding box center [324, 157] width 12 height 7
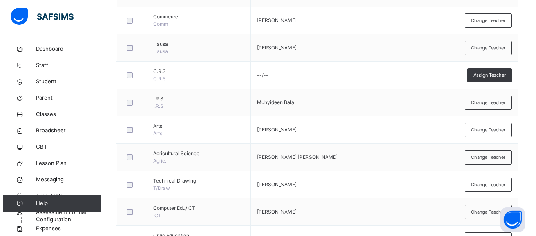
scroll to position [572, 0]
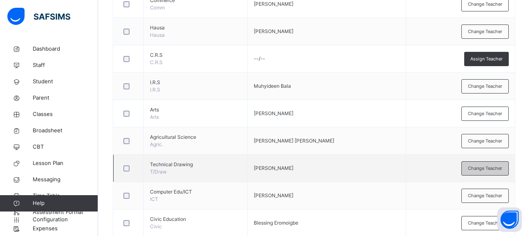
click at [493, 165] on span "Change Teacher" at bounding box center [485, 168] width 34 height 7
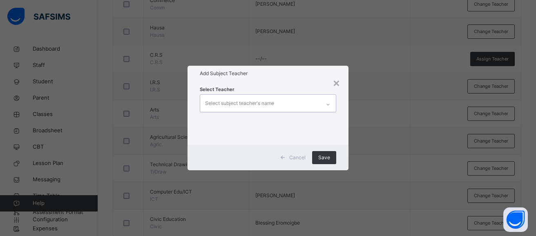
click at [328, 104] on icon at bounding box center [328, 104] width 5 height 8
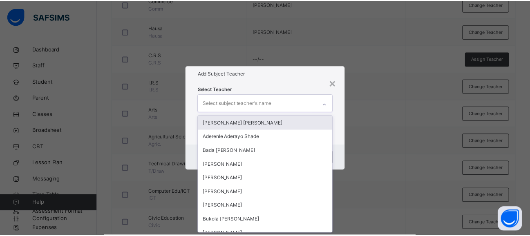
scroll to position [0, 0]
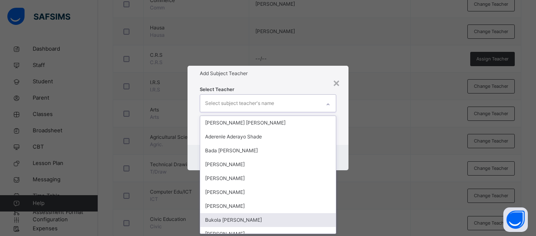
click at [239, 217] on div "Bukola [PERSON_NAME]" at bounding box center [268, 220] width 136 height 14
click at [351, 208] on div "× Add Subject Teacher Select Teacher option Bukola Michael Olaolu, selected. op…" at bounding box center [268, 118] width 536 height 236
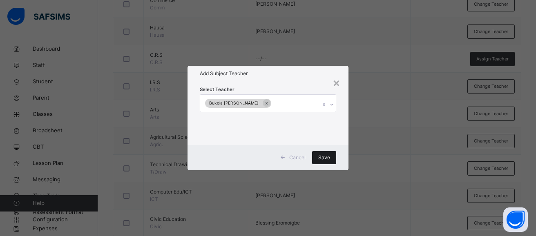
click at [322, 157] on span "Save" at bounding box center [324, 157] width 12 height 7
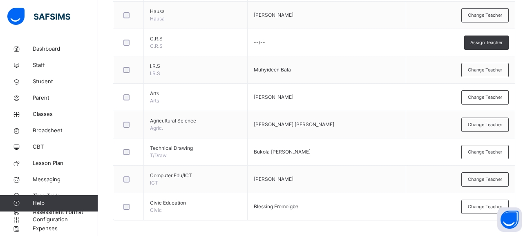
scroll to position [593, 0]
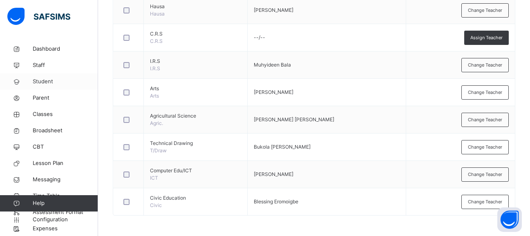
click at [45, 81] on span "Student" at bounding box center [65, 82] width 65 height 8
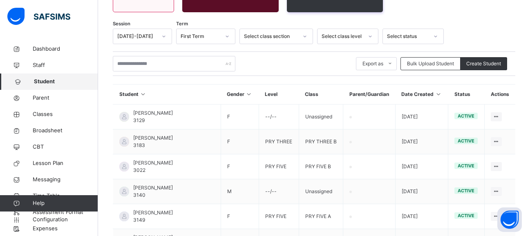
scroll to position [123, 0]
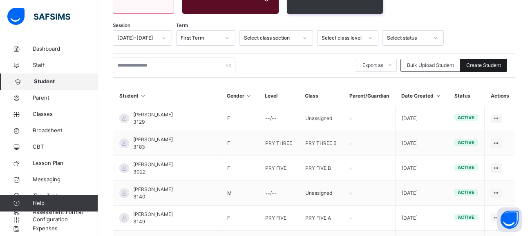
click at [497, 62] on span "Create Student" at bounding box center [483, 65] width 35 height 7
select select "**"
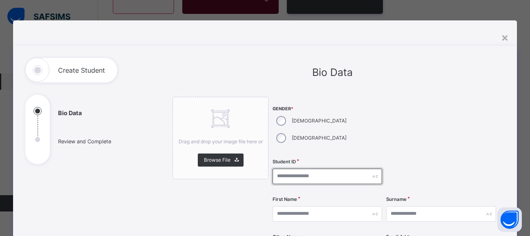
click at [281, 169] on input "text" at bounding box center [326, 177] width 109 height 16
type input "****"
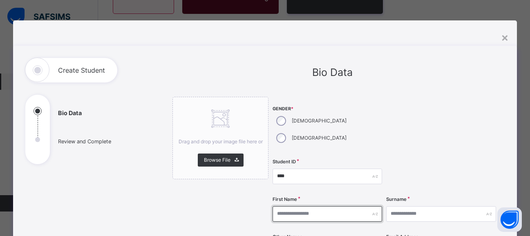
click at [288, 206] on input "text" at bounding box center [326, 214] width 109 height 16
type input "*****"
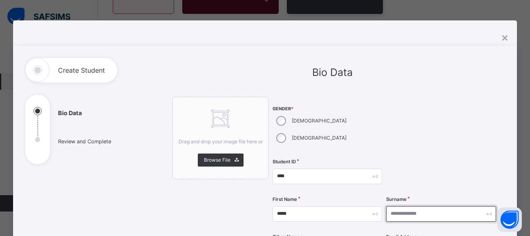
click at [397, 206] on input "text" at bounding box center [440, 214] width 109 height 16
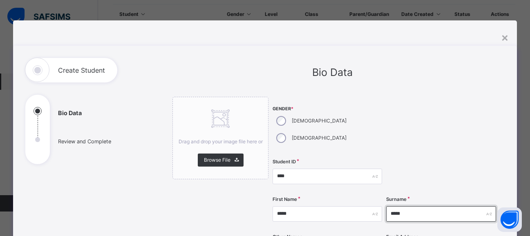
scroll to position [207, 0]
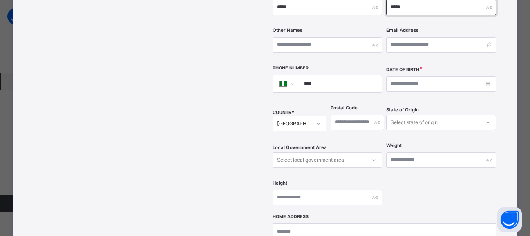
type input "*****"
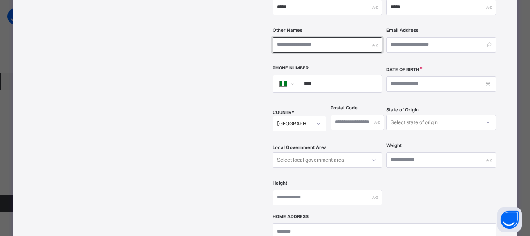
click at [277, 37] on input "text" at bounding box center [326, 45] width 109 height 16
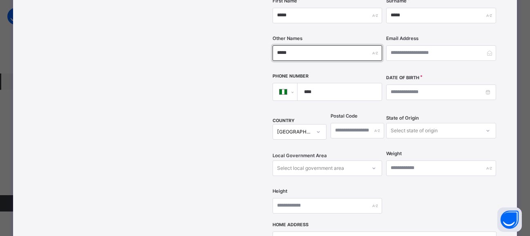
scroll to position [199, 0]
type input "*****"
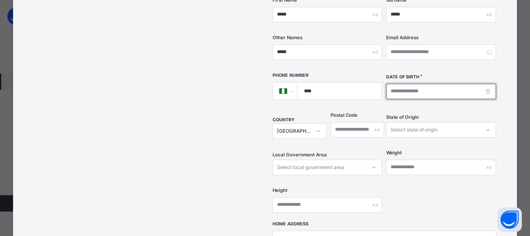
click at [392, 84] on input at bounding box center [440, 92] width 109 height 16
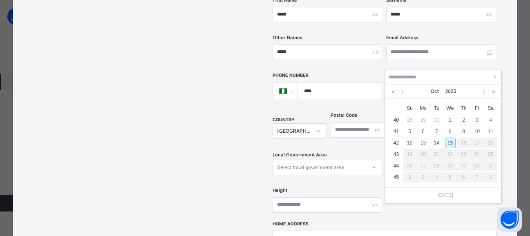
click at [392, 76] on input at bounding box center [443, 77] width 111 height 9
click at [391, 72] on div at bounding box center [443, 77] width 116 height 14
click at [464, 120] on div "2" at bounding box center [463, 120] width 11 height 11
type input "**********"
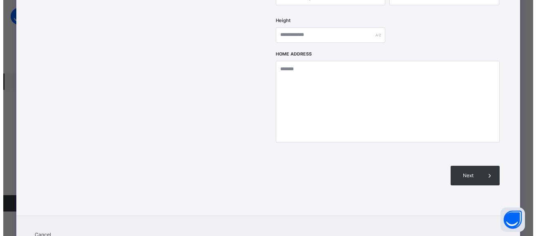
scroll to position [374, 0]
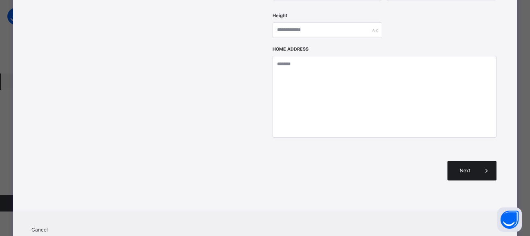
click at [472, 161] on div "Next" at bounding box center [471, 171] width 49 height 20
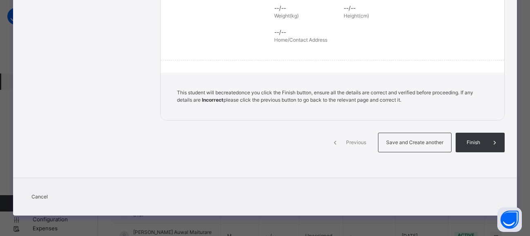
scroll to position [213, 0]
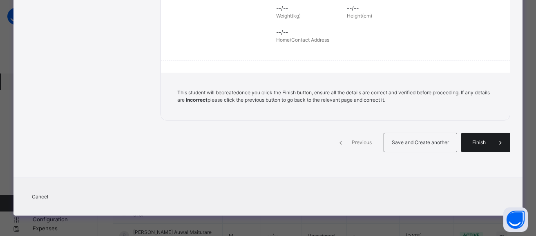
click at [472, 144] on span "Finish" at bounding box center [478, 142] width 23 height 7
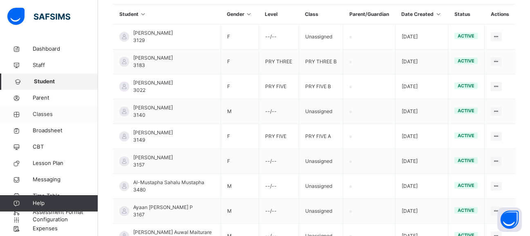
click at [49, 114] on span "Classes" at bounding box center [65, 114] width 65 height 8
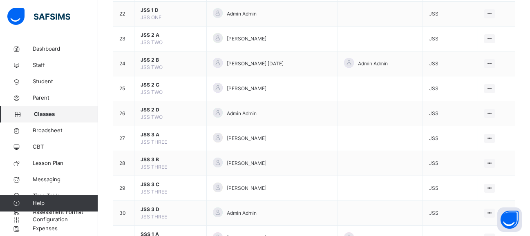
scroll to position [825, 0]
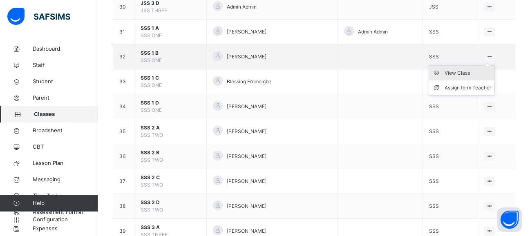
click at [478, 71] on div "View Class" at bounding box center [467, 73] width 47 height 8
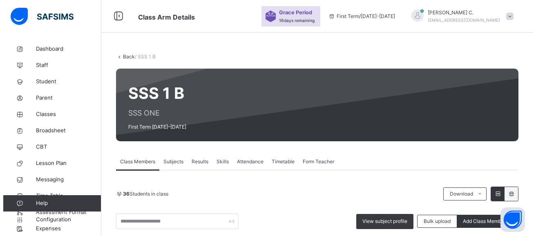
scroll to position [206, 0]
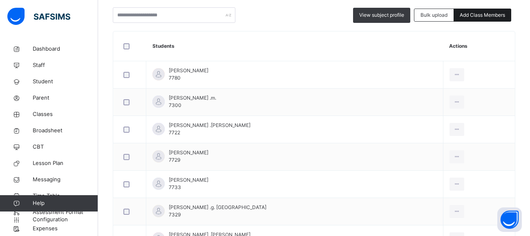
click at [496, 16] on span "Add Class Members" at bounding box center [481, 14] width 45 height 7
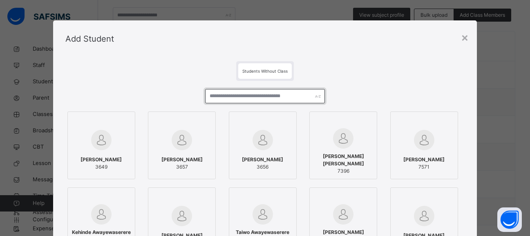
click at [210, 98] on input "text" at bounding box center [265, 96] width 120 height 14
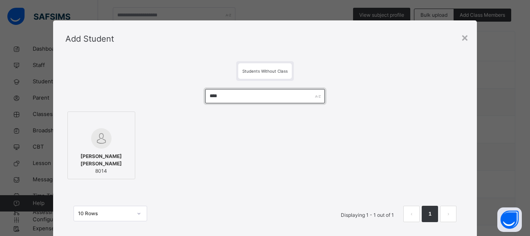
type input "****"
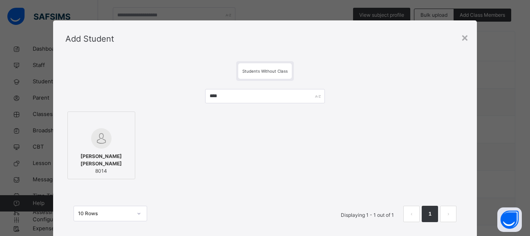
click at [123, 123] on div at bounding box center [101, 122] width 59 height 12
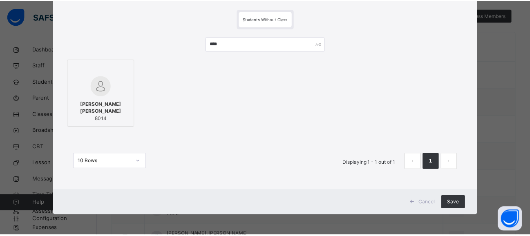
scroll to position [52, 0]
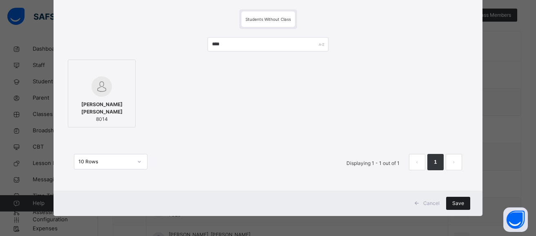
click at [462, 203] on span "Save" at bounding box center [458, 203] width 12 height 7
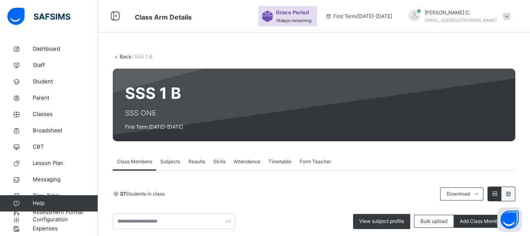
scroll to position [180, 0]
click at [0, 0] on div "Transfer Student" at bounding box center [0, 0] width 0 height 0
click icon
click div "SSS 1 A"
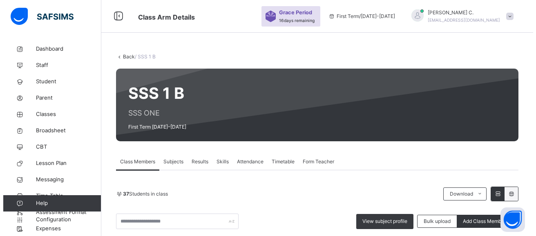
click span "Transfer"
click span "Yes, Transfer"
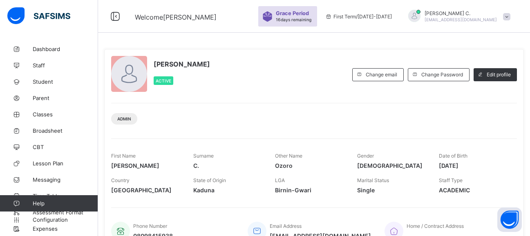
scroll to position [18, 0]
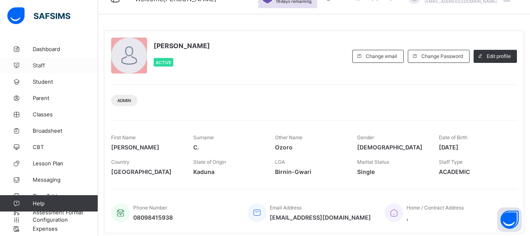
click at [43, 65] on span "Staff" at bounding box center [65, 65] width 65 height 7
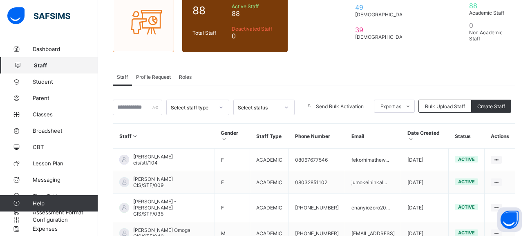
scroll to position [81, 0]
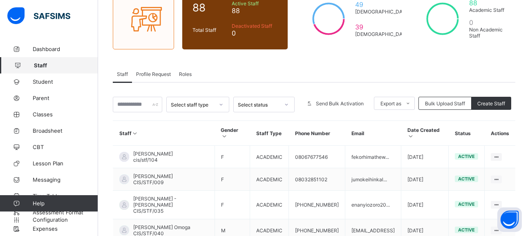
click at [187, 73] on span "Roles" at bounding box center [185, 74] width 13 height 6
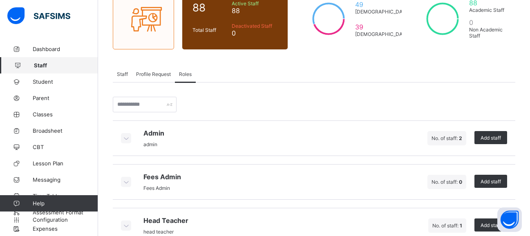
scroll to position [101, 0]
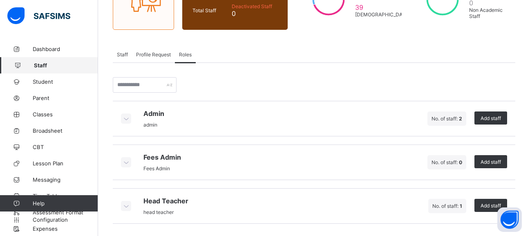
click at [125, 117] on icon at bounding box center [125, 118] width 9 height 8
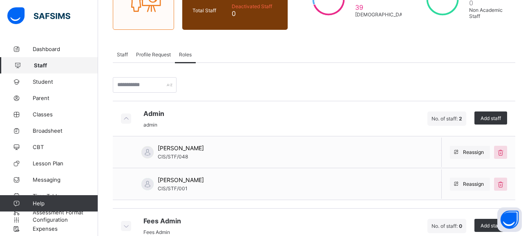
scroll to position [165, 0]
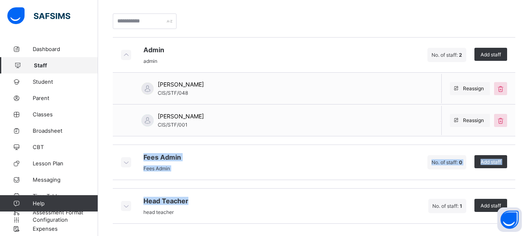
drag, startPoint x: 129, startPoint y: 164, endPoint x: 129, endPoint y: 241, distance: 77.2
click at [129, 236] on html "Welcome [PERSON_NAME] Period 16 days remaining First Term / [DATE]-[DATE] [PERS…" at bounding box center [265, 35] width 530 height 401
click at [127, 164] on icon at bounding box center [125, 162] width 9 height 8
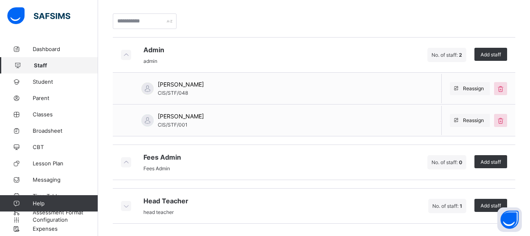
click at [127, 163] on icon at bounding box center [125, 162] width 9 height 8
click at [127, 205] on icon at bounding box center [125, 206] width 9 height 8
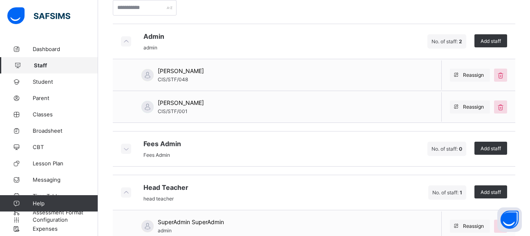
scroll to position [196, 0]
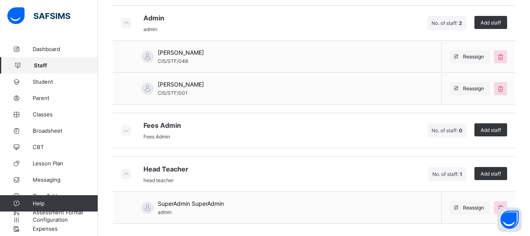
click at [470, 207] on span "Reassign" at bounding box center [473, 208] width 21 height 6
click at [0, 0] on div "× Reassign Staff Staff: Select role Cancel Reassign" at bounding box center [0, 0] width 0 height 0
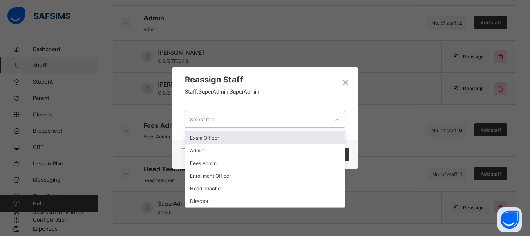
click at [339, 121] on icon at bounding box center [337, 120] width 5 height 8
click at [377, 188] on div "× Reassign Staff Staff: SuperAdmin SuperAdmin option Exam Officer focused, 1 of…" at bounding box center [265, 118] width 530 height 236
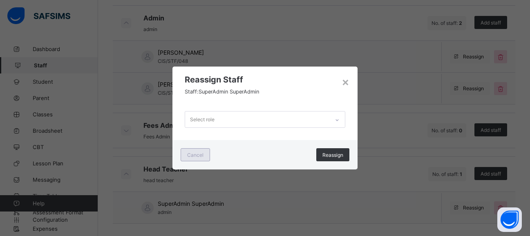
click at [194, 156] on span "Cancel" at bounding box center [195, 155] width 16 height 6
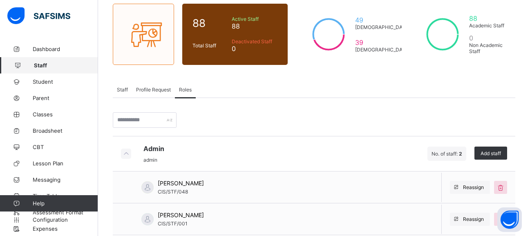
scroll to position [38, 0]
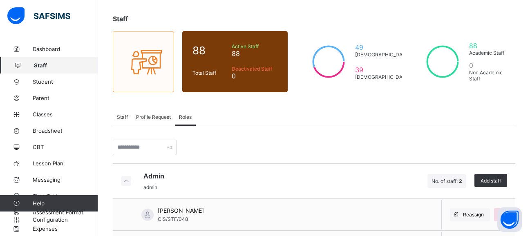
click at [150, 118] on span "Profile Request" at bounding box center [153, 117] width 35 height 6
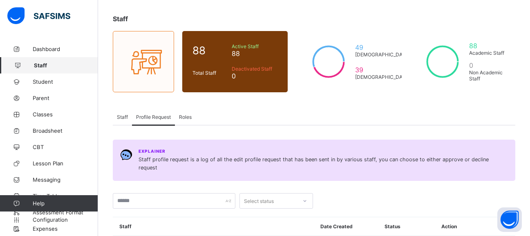
click at [122, 116] on span "Staff" at bounding box center [122, 117] width 11 height 6
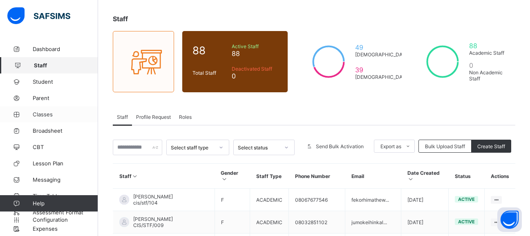
click at [46, 116] on span "Classes" at bounding box center [65, 114] width 65 height 7
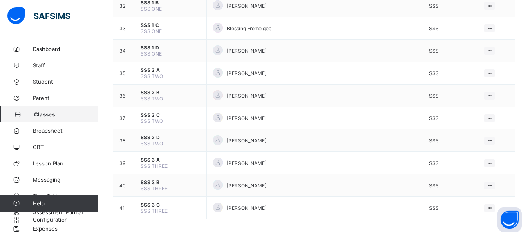
scroll to position [801, 0]
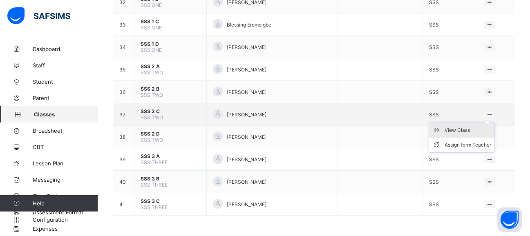
click at [476, 131] on div "View Class" at bounding box center [467, 130] width 47 height 8
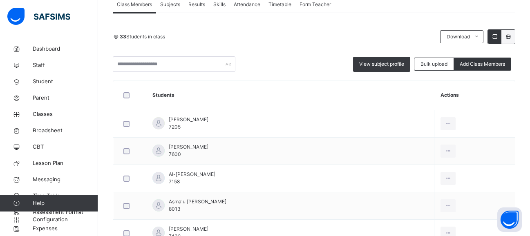
scroll to position [164, 0]
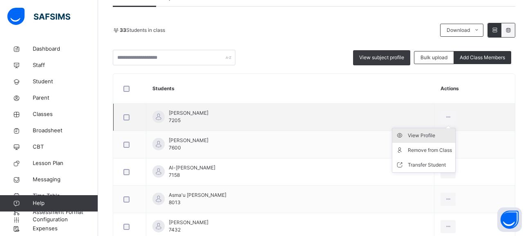
click at [444, 138] on div "View Profile" at bounding box center [430, 136] width 44 height 8
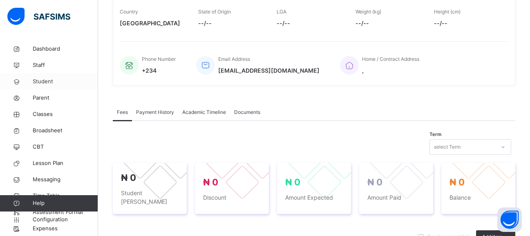
click at [37, 81] on span "Student" at bounding box center [65, 82] width 65 height 8
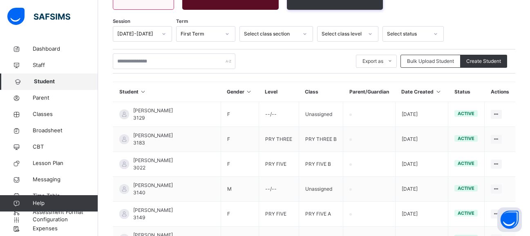
scroll to position [164, 0]
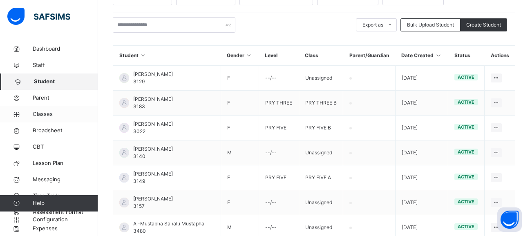
click at [51, 114] on span "Classes" at bounding box center [65, 114] width 65 height 8
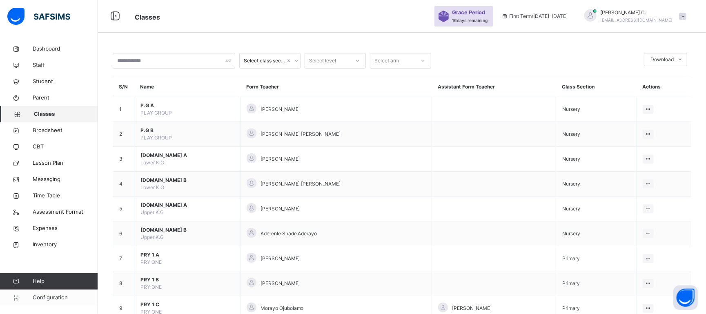
click at [49, 236] on span "Configuration" at bounding box center [65, 298] width 65 height 8
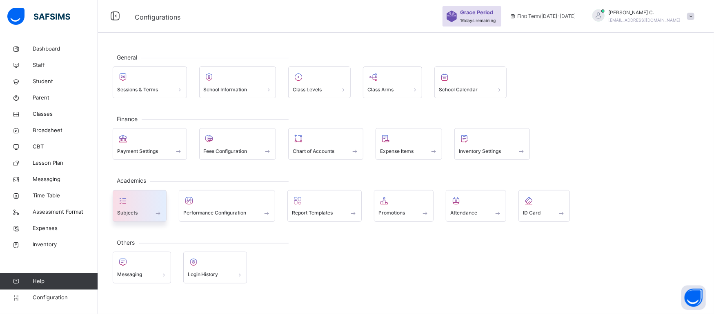
click at [138, 211] on div "Subjects" at bounding box center [139, 213] width 45 height 9
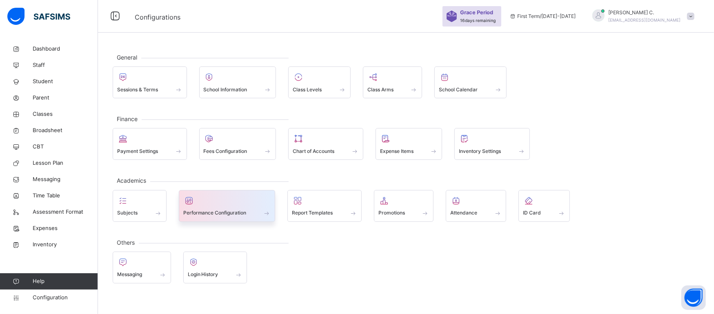
click at [239, 216] on span "Performance Configuration" at bounding box center [214, 213] width 63 height 7
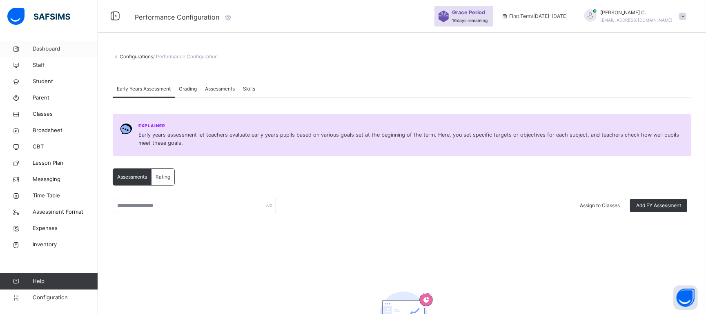
click at [43, 49] on span "Dashboard" at bounding box center [65, 49] width 65 height 8
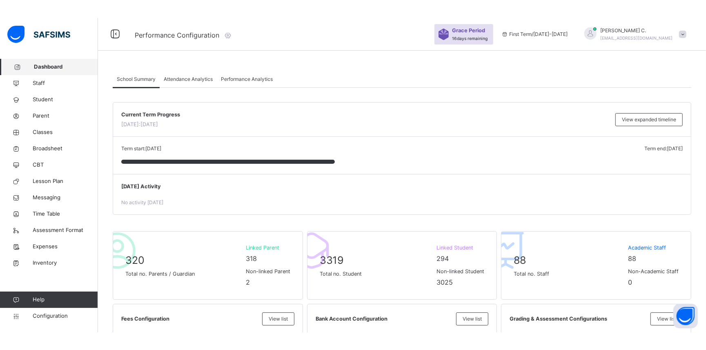
scroll to position [275, 0]
